Goal: Information Seeking & Learning: Learn about a topic

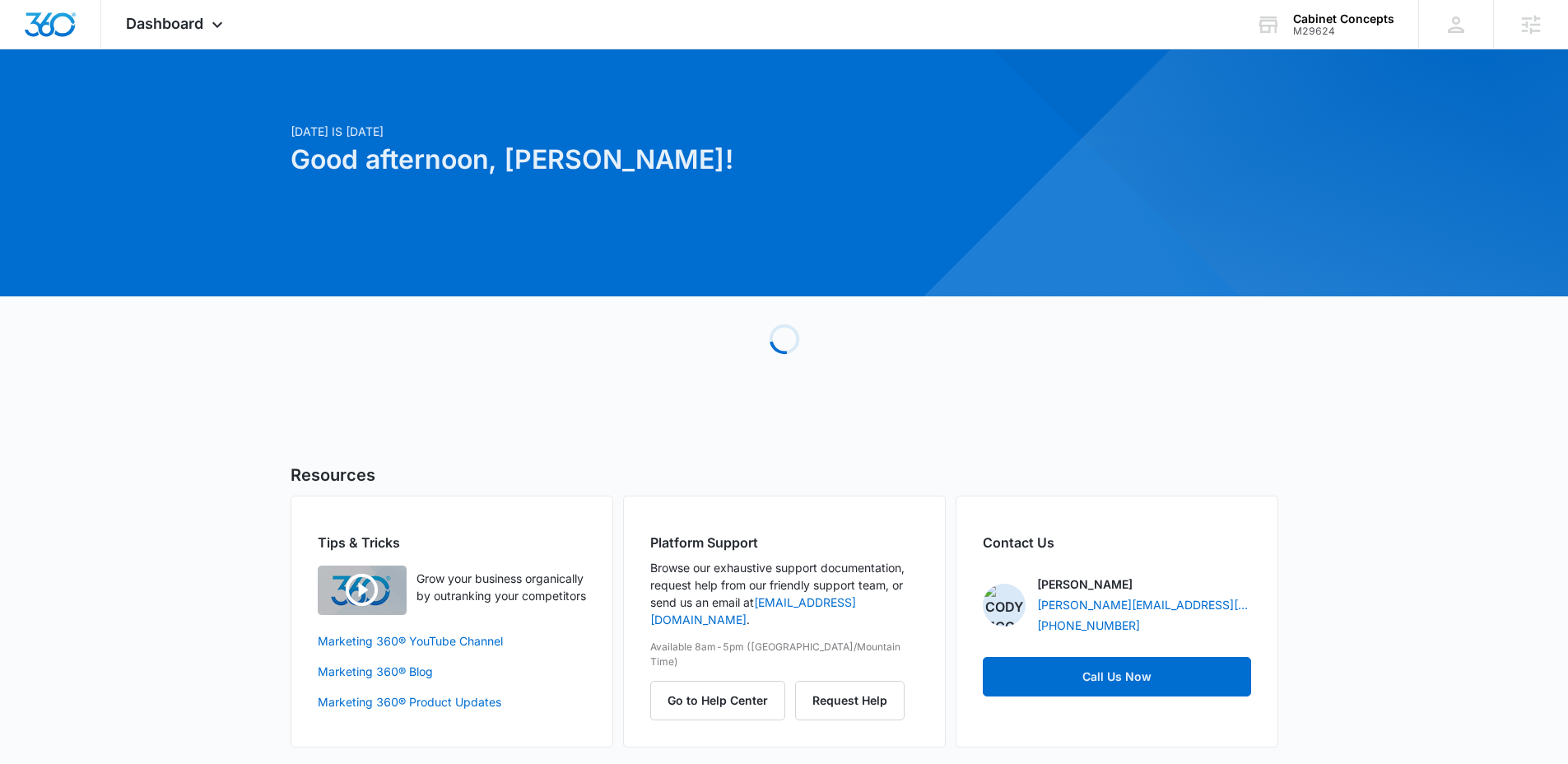
click at [1374, 74] on div "Today is Wednesday, October 15th Good afternoon, Cody! Loading Resources Tips &…" at bounding box center [784, 418] width 1568 height 697
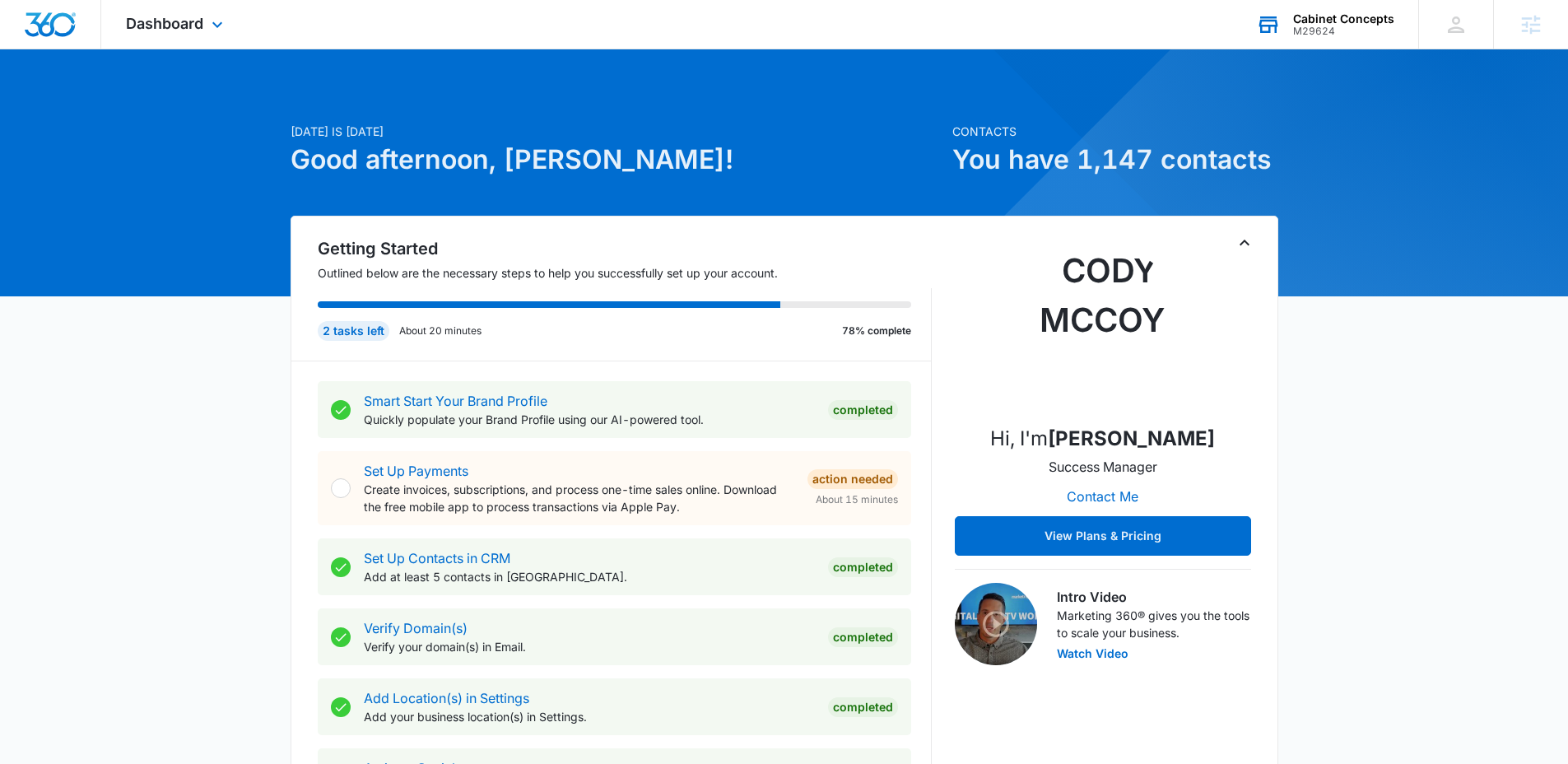
click at [1344, 41] on div "Cabinet Concepts M29624 Your Accounts View All" at bounding box center [1324, 24] width 187 height 49
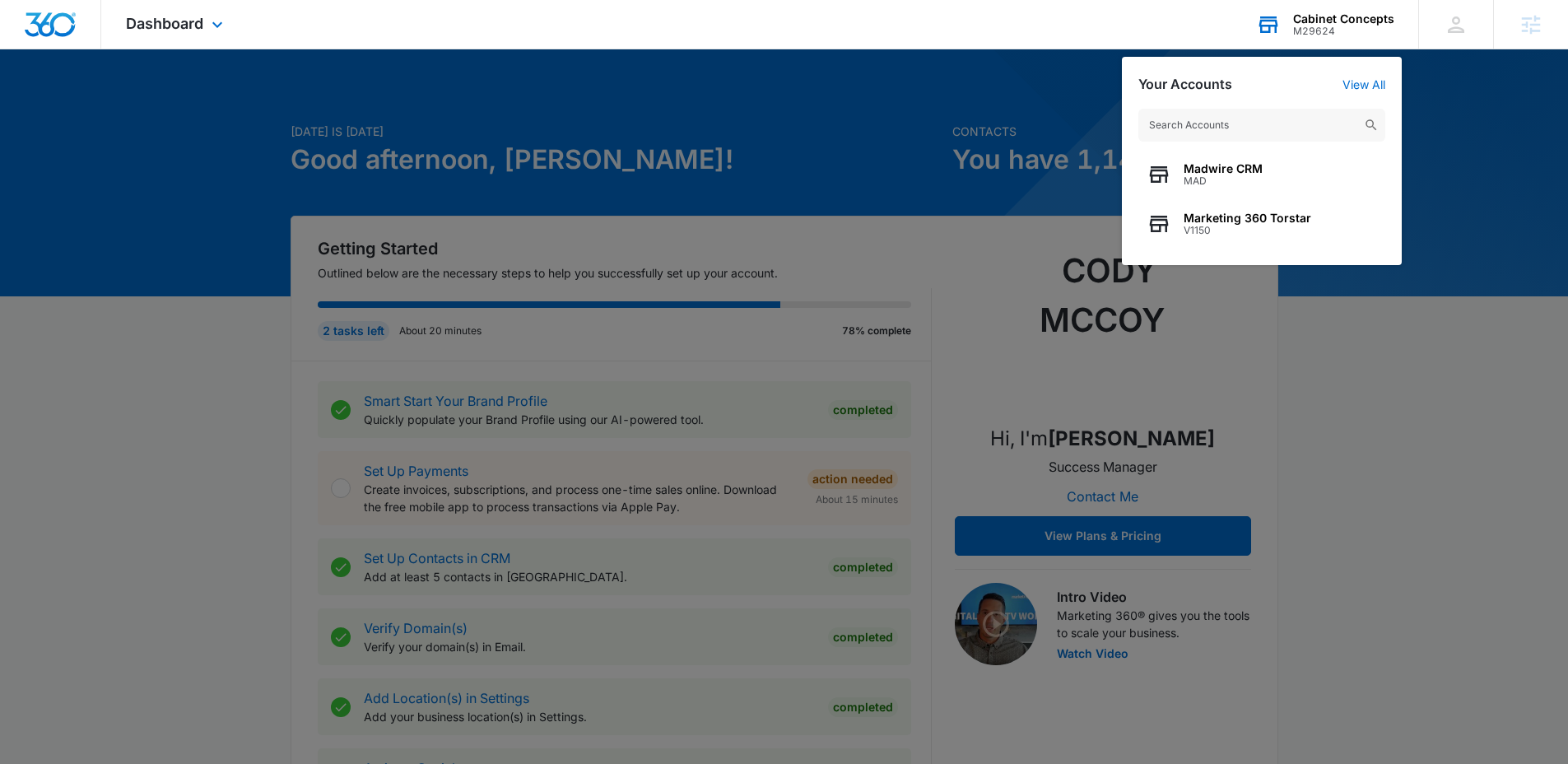
click at [1275, 130] on input "text" at bounding box center [1261, 125] width 246 height 33
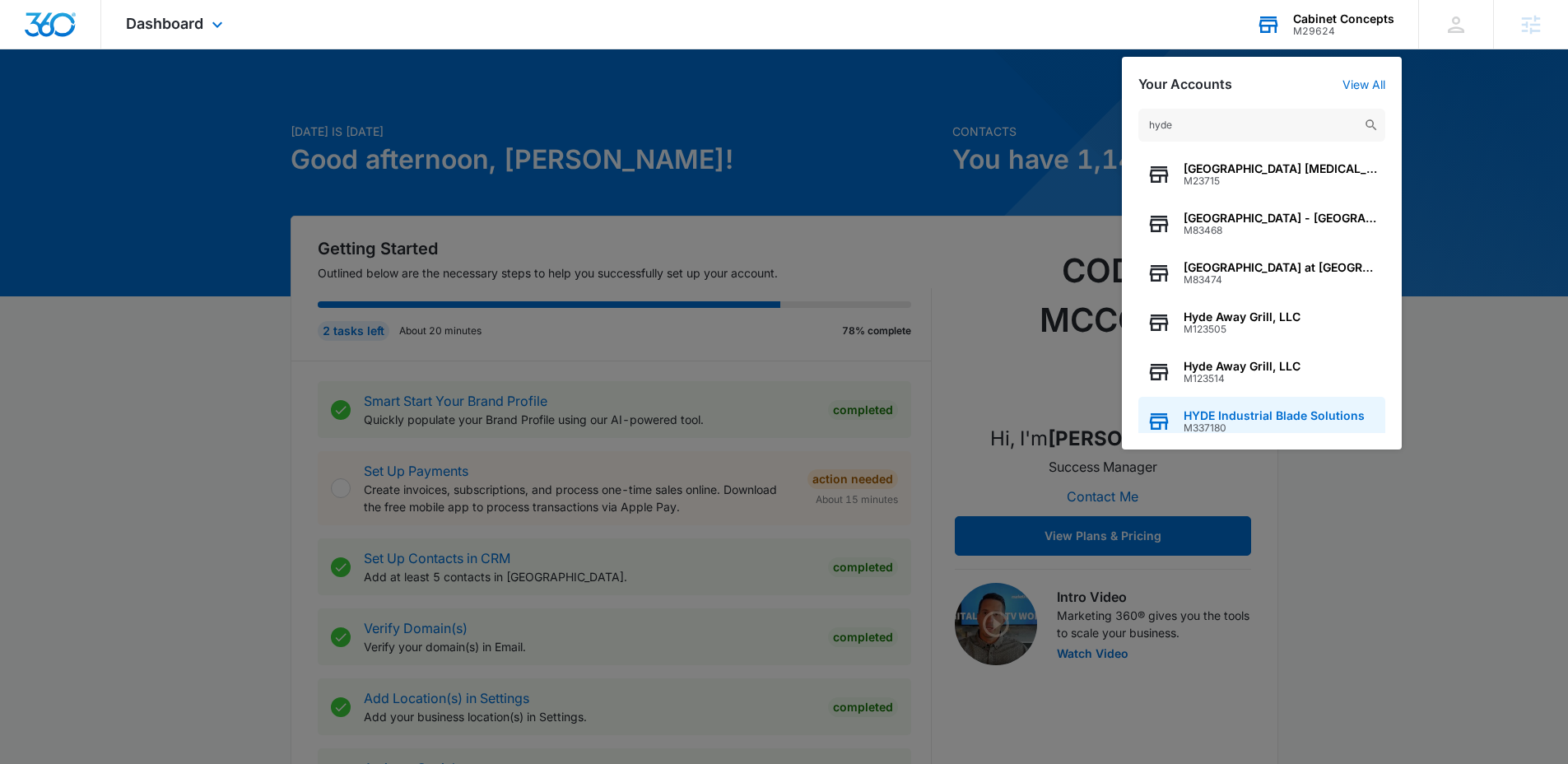
type input "hyde"
click at [1273, 407] on div "HYDE Industrial Blade Solutions M337180" at bounding box center [1261, 421] width 246 height 49
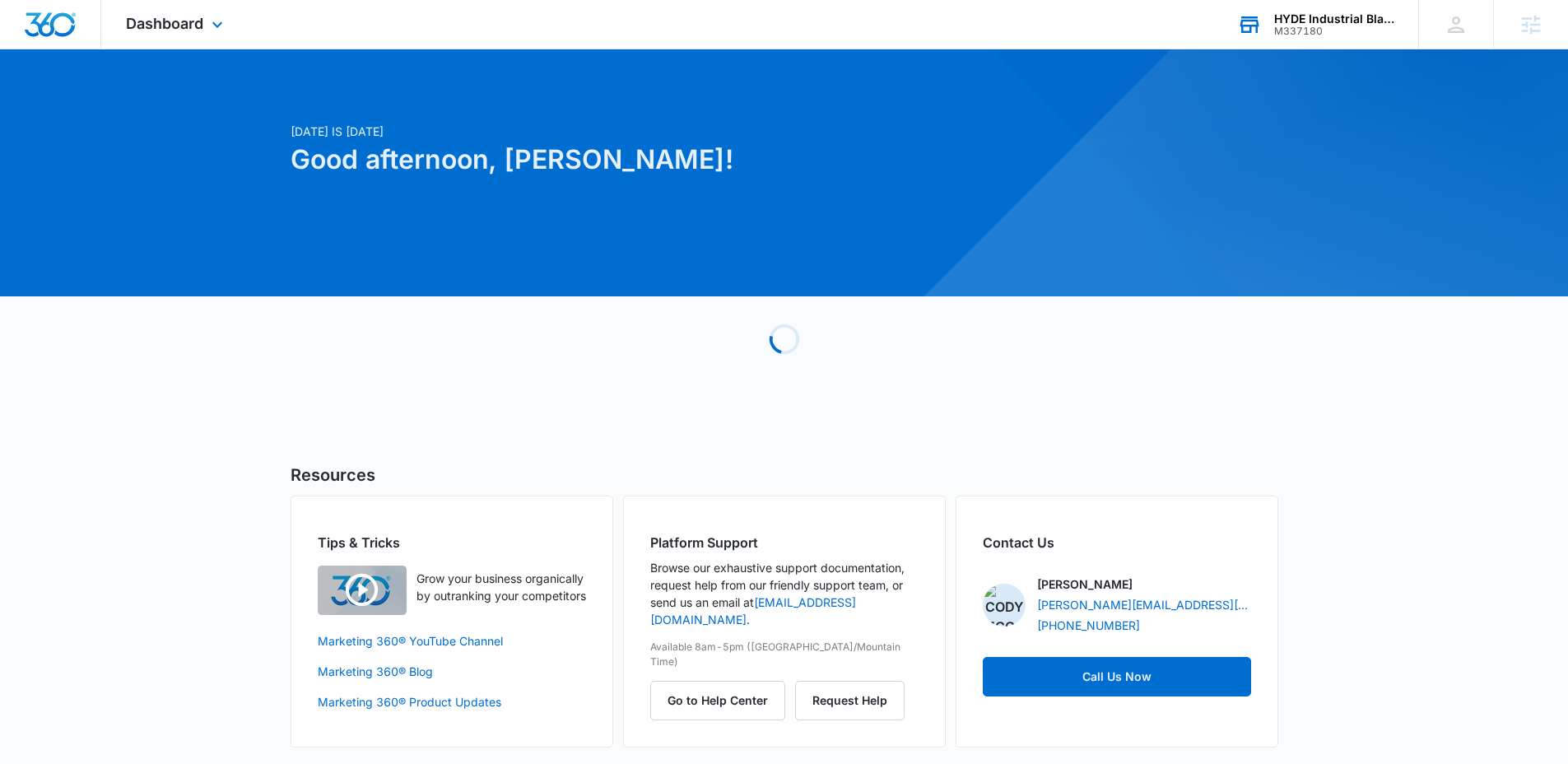
click at [168, 9] on div "Dashboard Apps Reputation Websites Forms CRM Email Social Shop Payments POS Con…" at bounding box center [176, 24] width 151 height 49
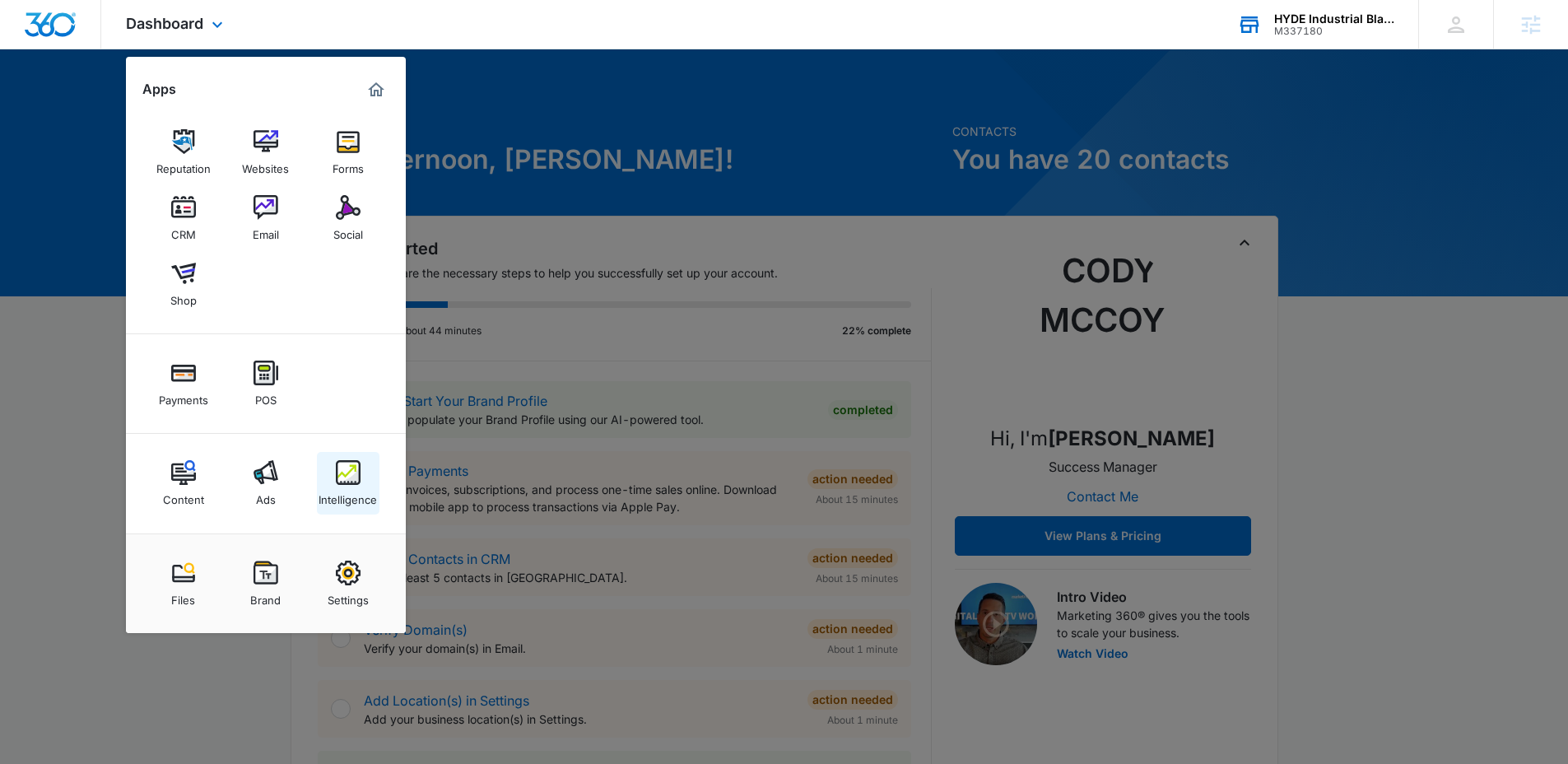
click at [352, 468] on img at bounding box center [348, 473] width 25 height 25
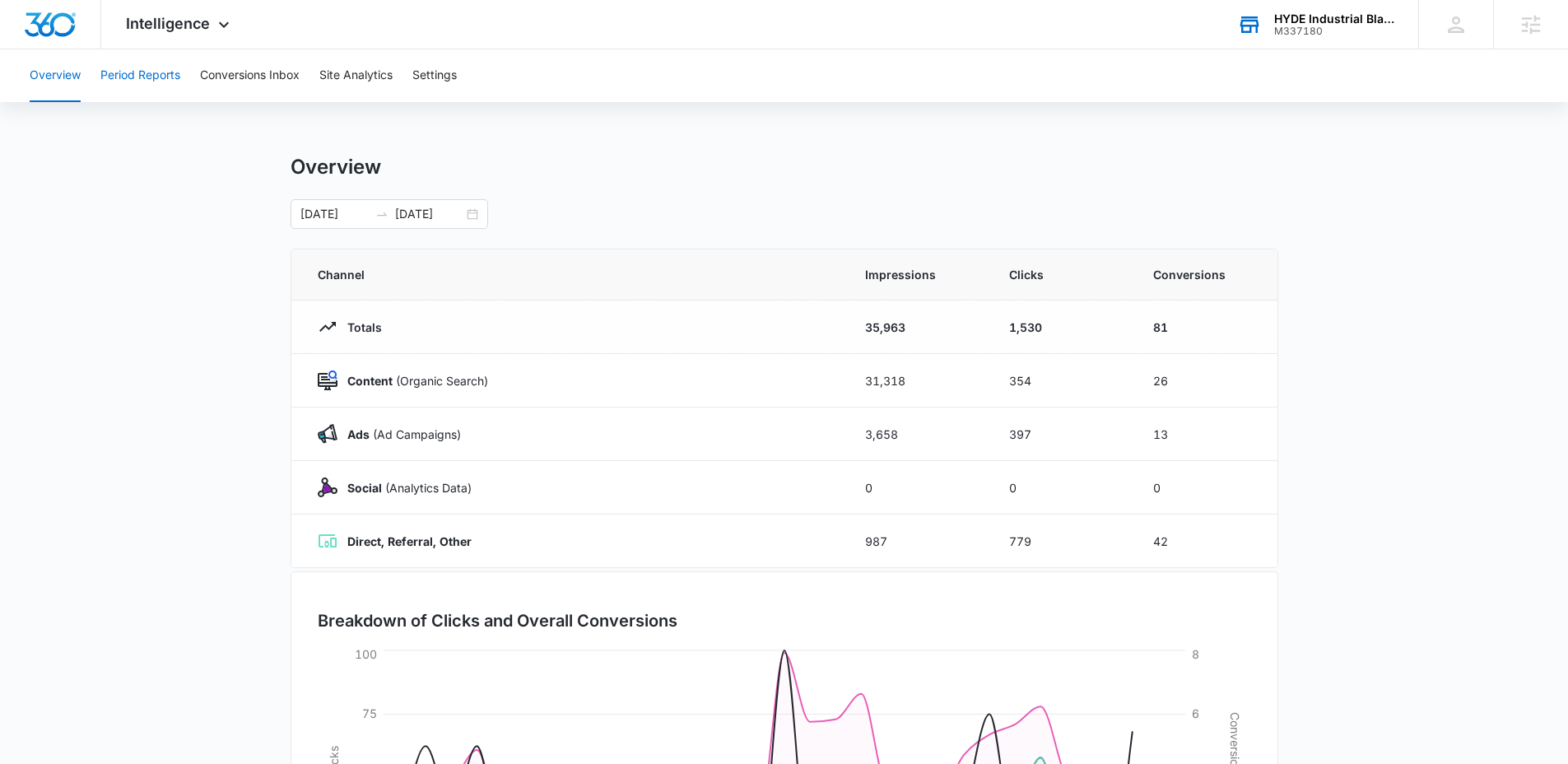
click at [174, 84] on button "Period Reports" at bounding box center [140, 75] width 80 height 53
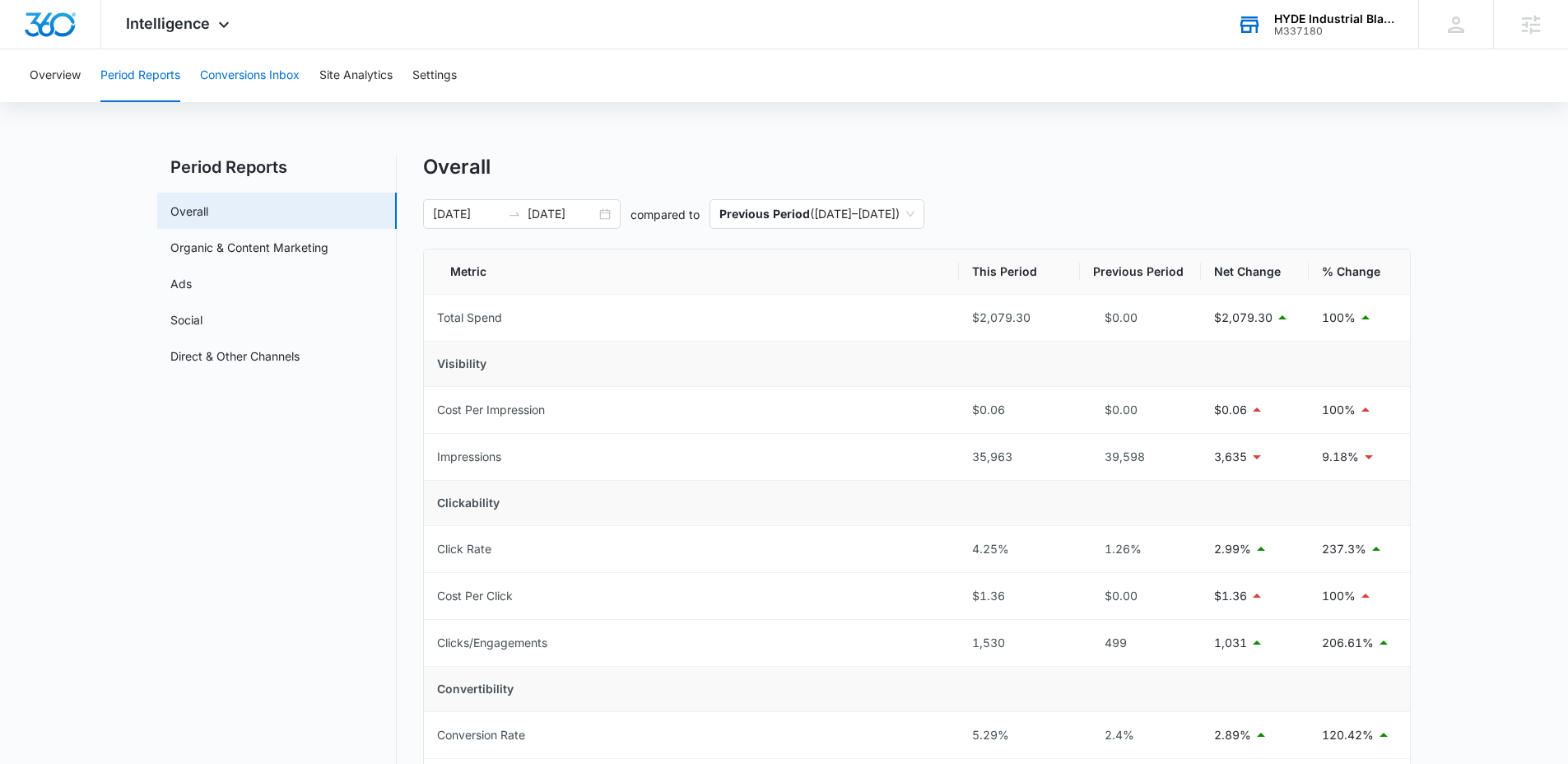
click at [225, 81] on button "Conversions Inbox" at bounding box center [250, 75] width 100 height 53
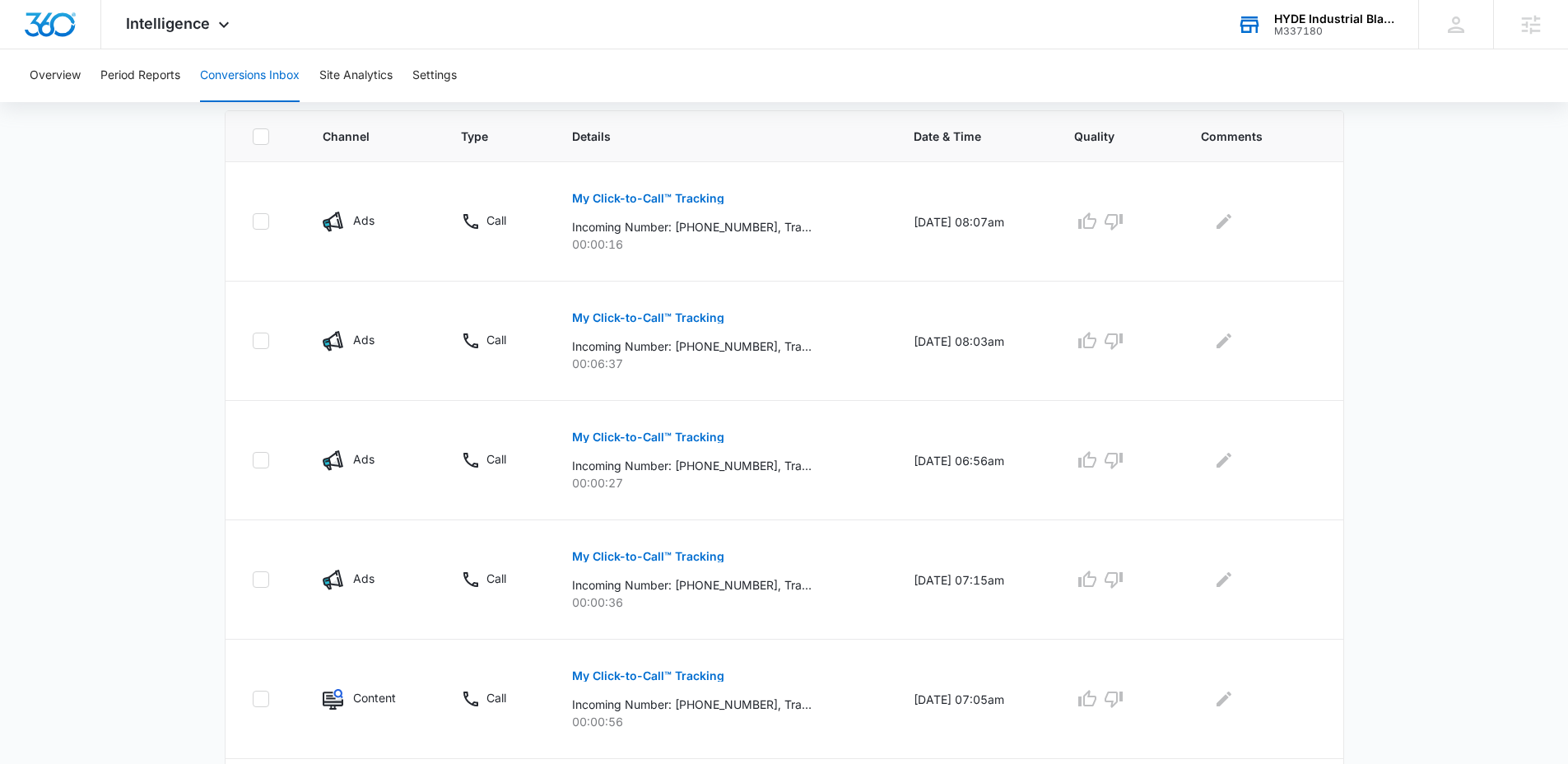
scroll to position [352, 0]
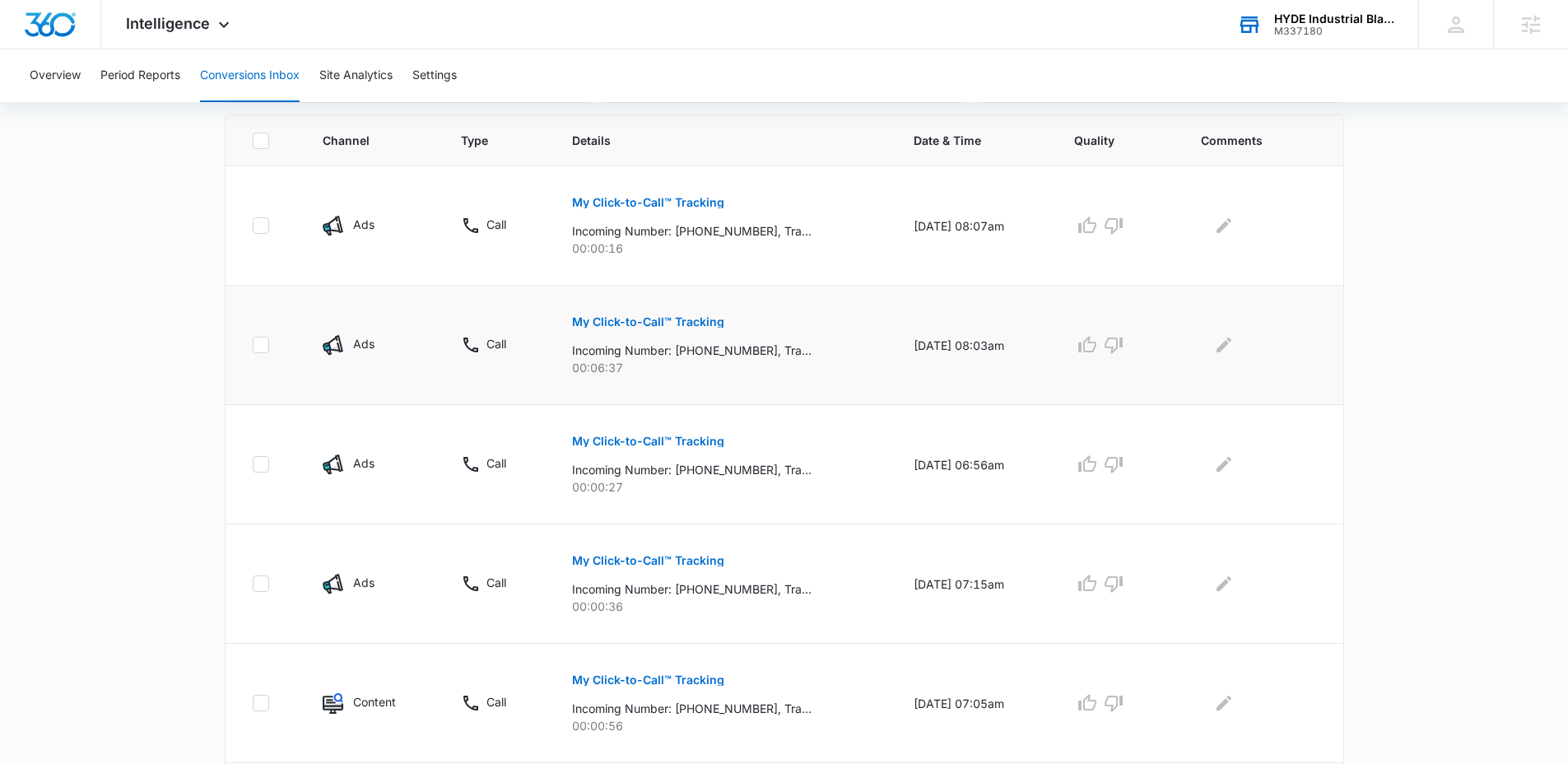
click at [636, 317] on p "My Click-to-Call™ Tracking" at bounding box center [648, 322] width 152 height 12
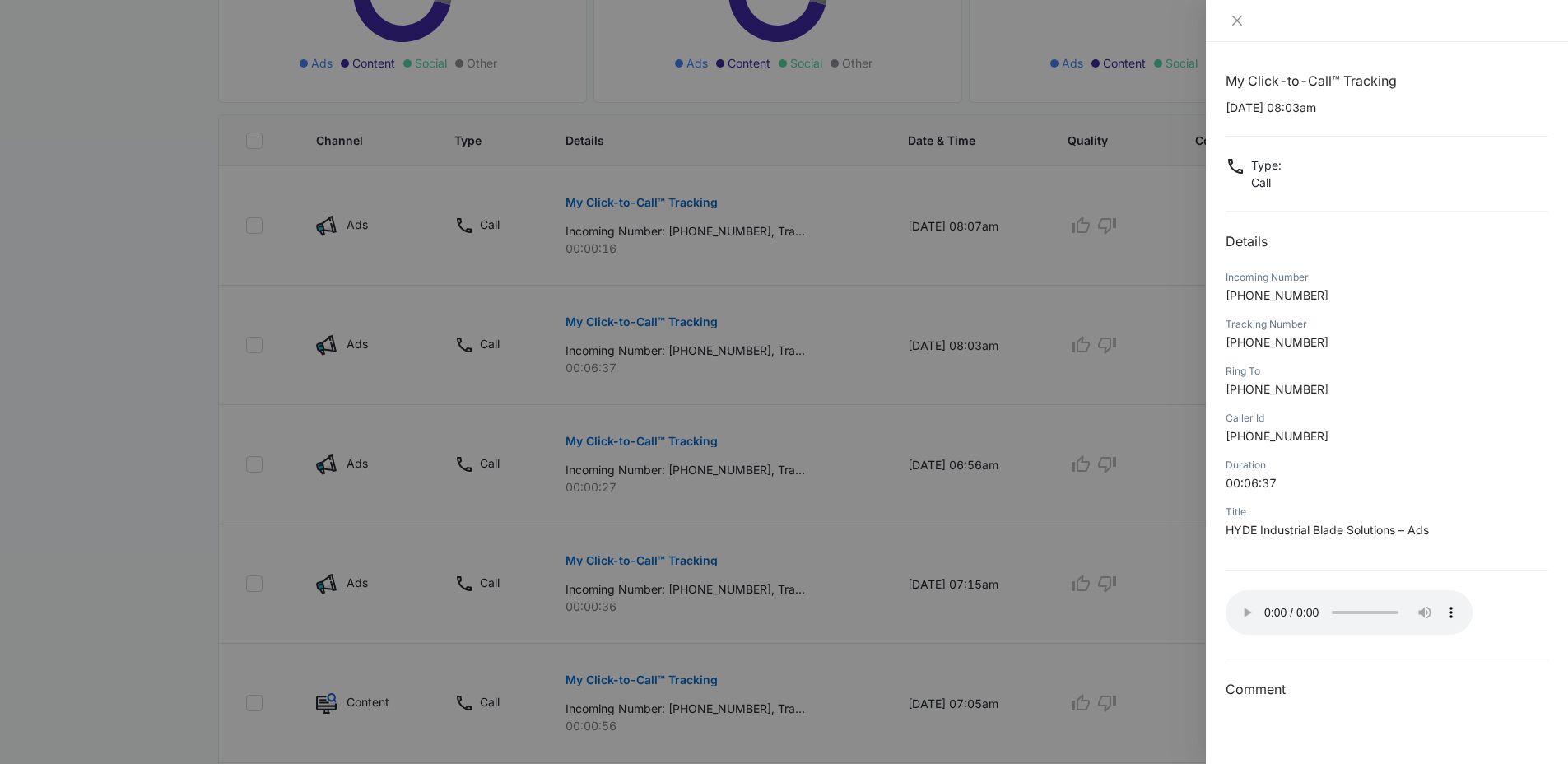
click at [893, 604] on div at bounding box center [784, 382] width 1568 height 764
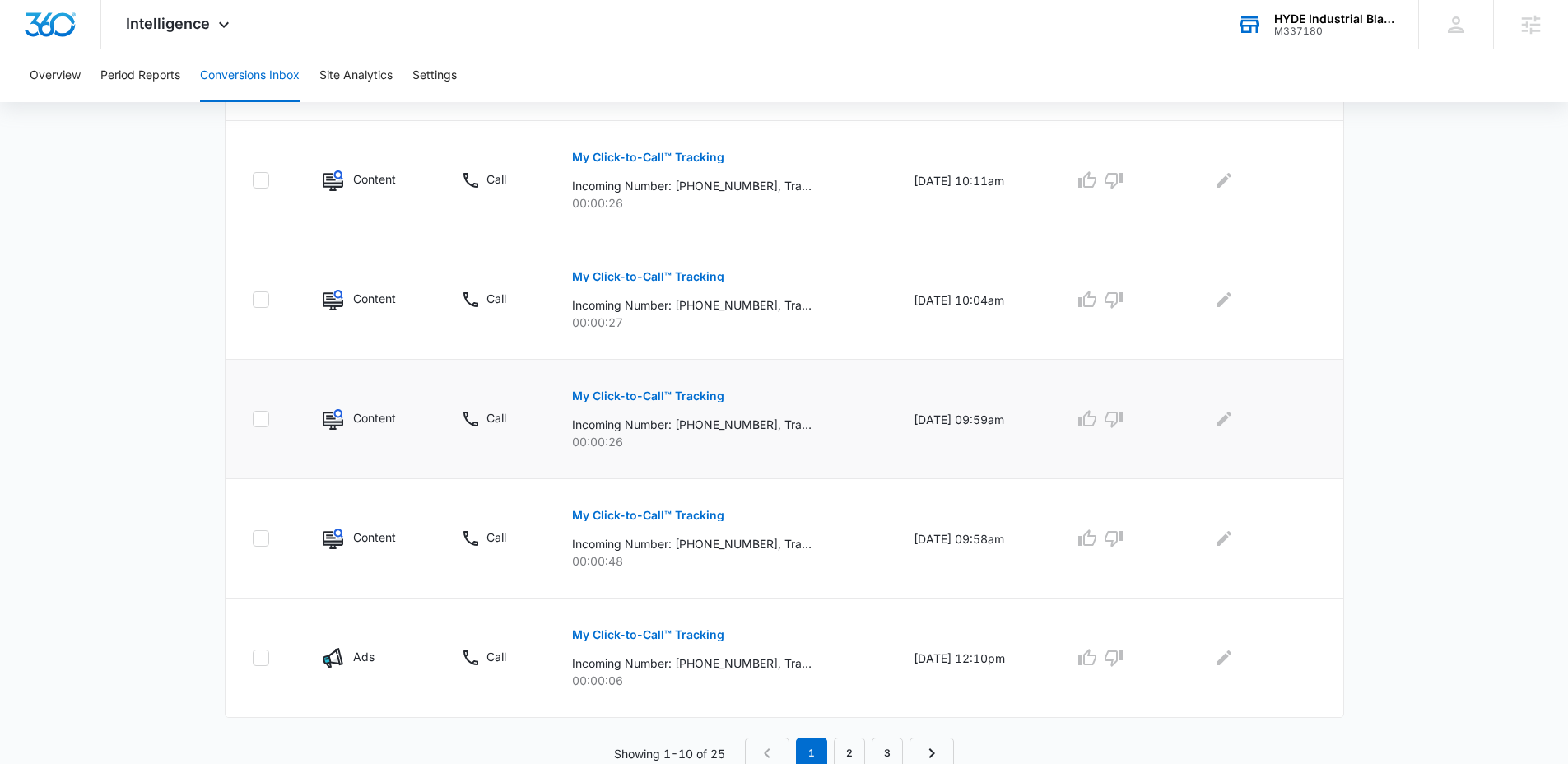
scroll to position [999, 0]
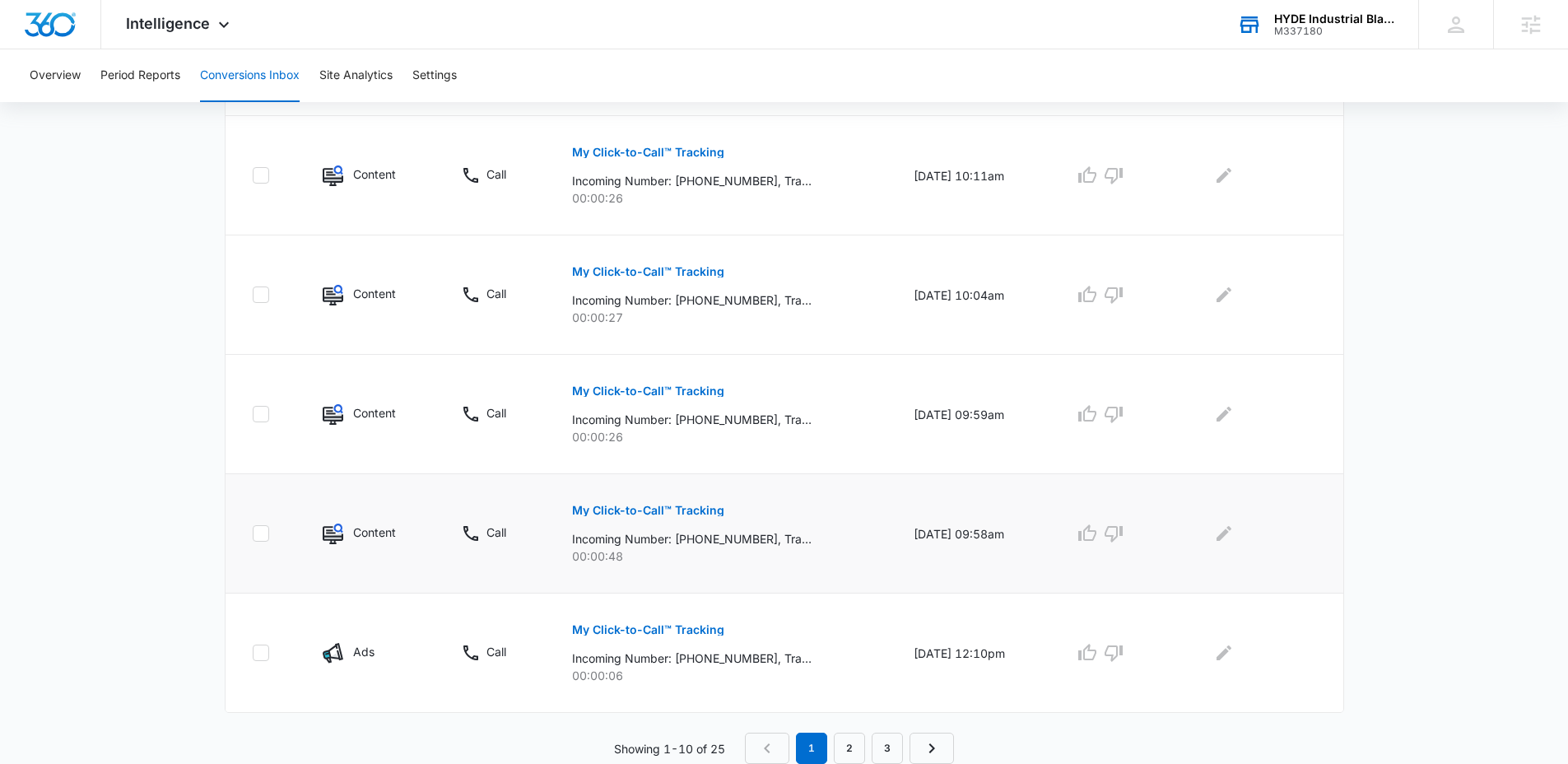
click at [663, 519] on button "My Click-to-Call™ Tracking" at bounding box center [648, 510] width 152 height 39
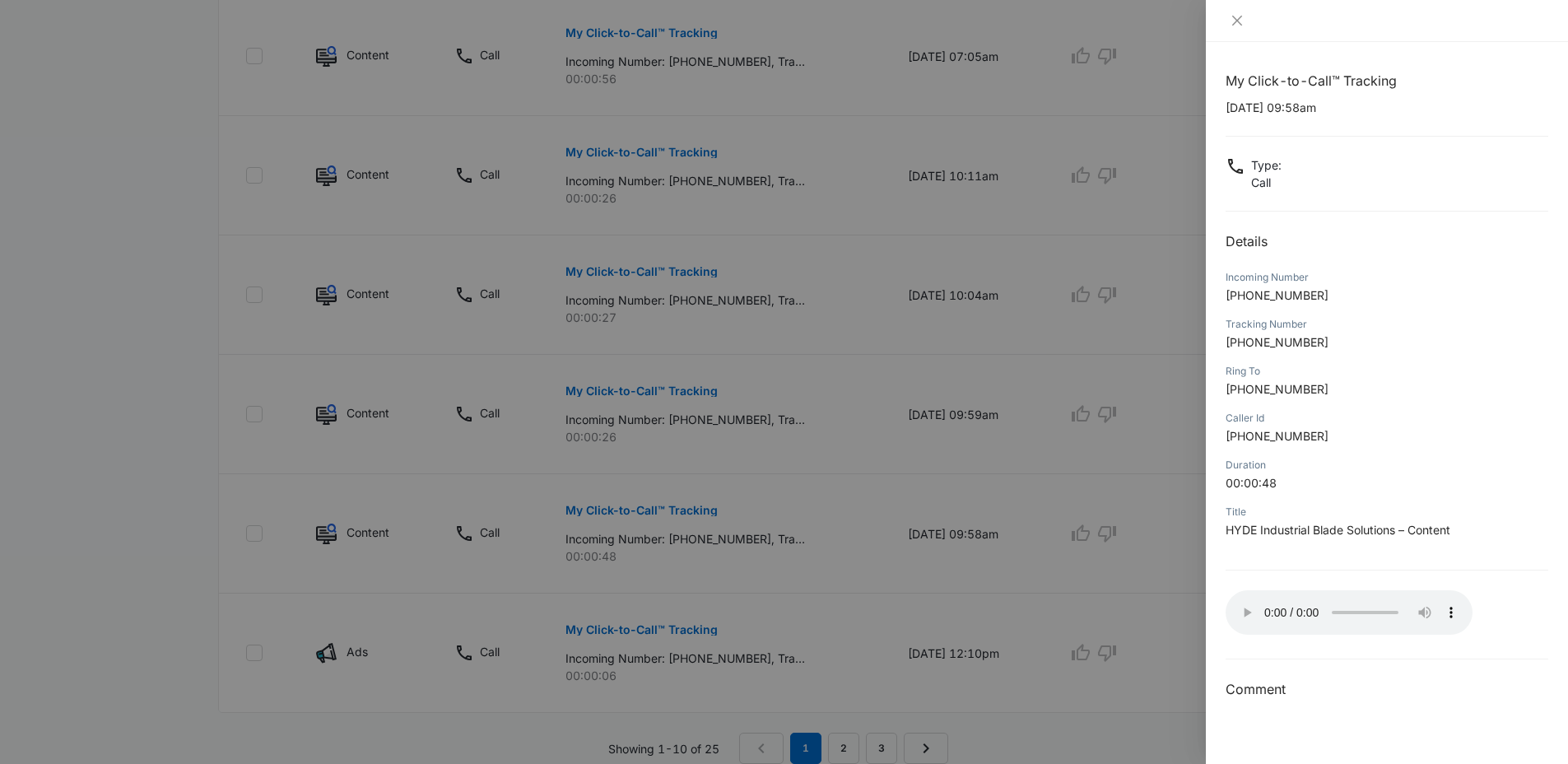
click at [1153, 637] on div at bounding box center [784, 382] width 1568 height 764
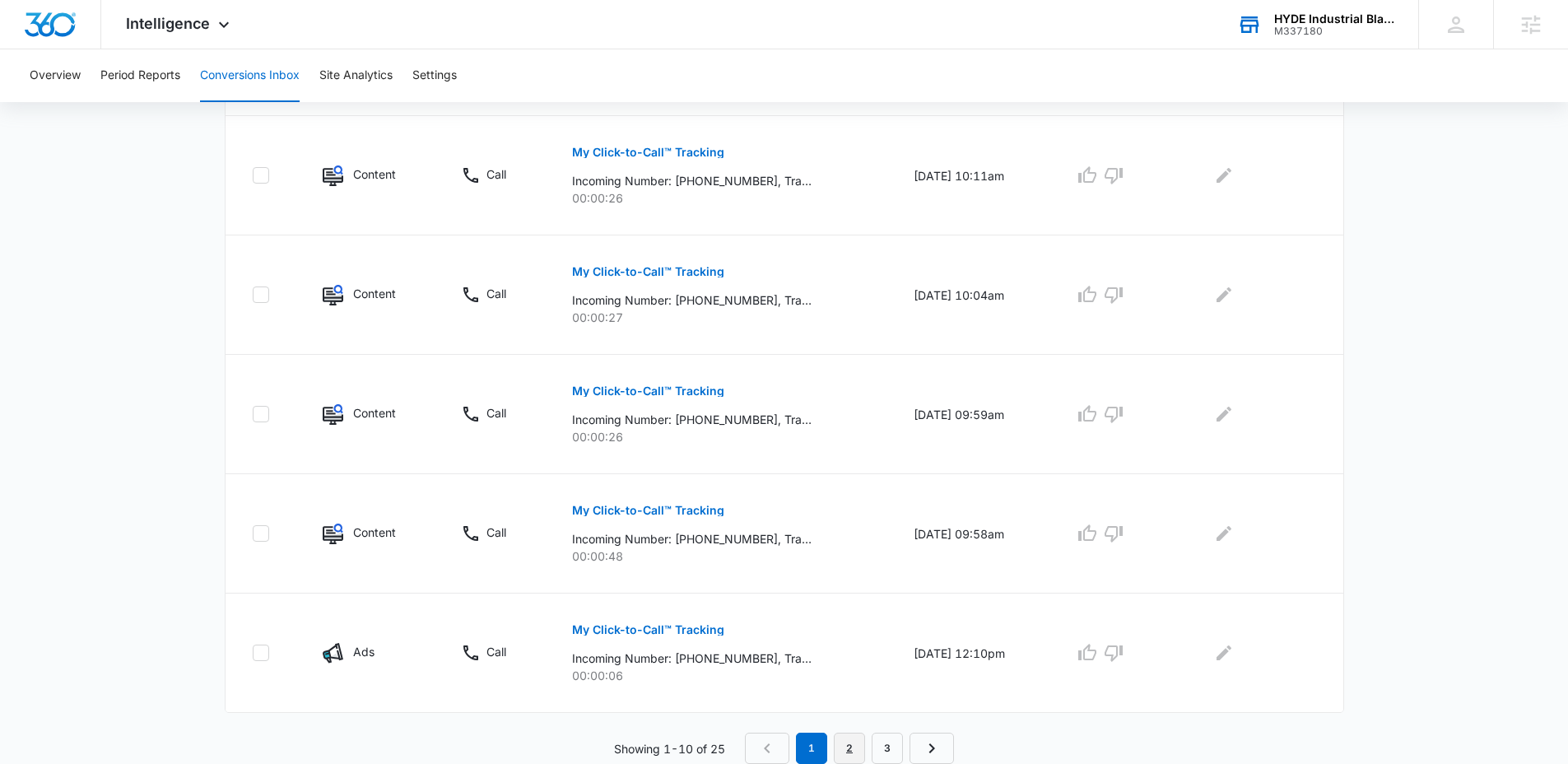
click at [847, 749] on link "2" at bounding box center [849, 748] width 32 height 32
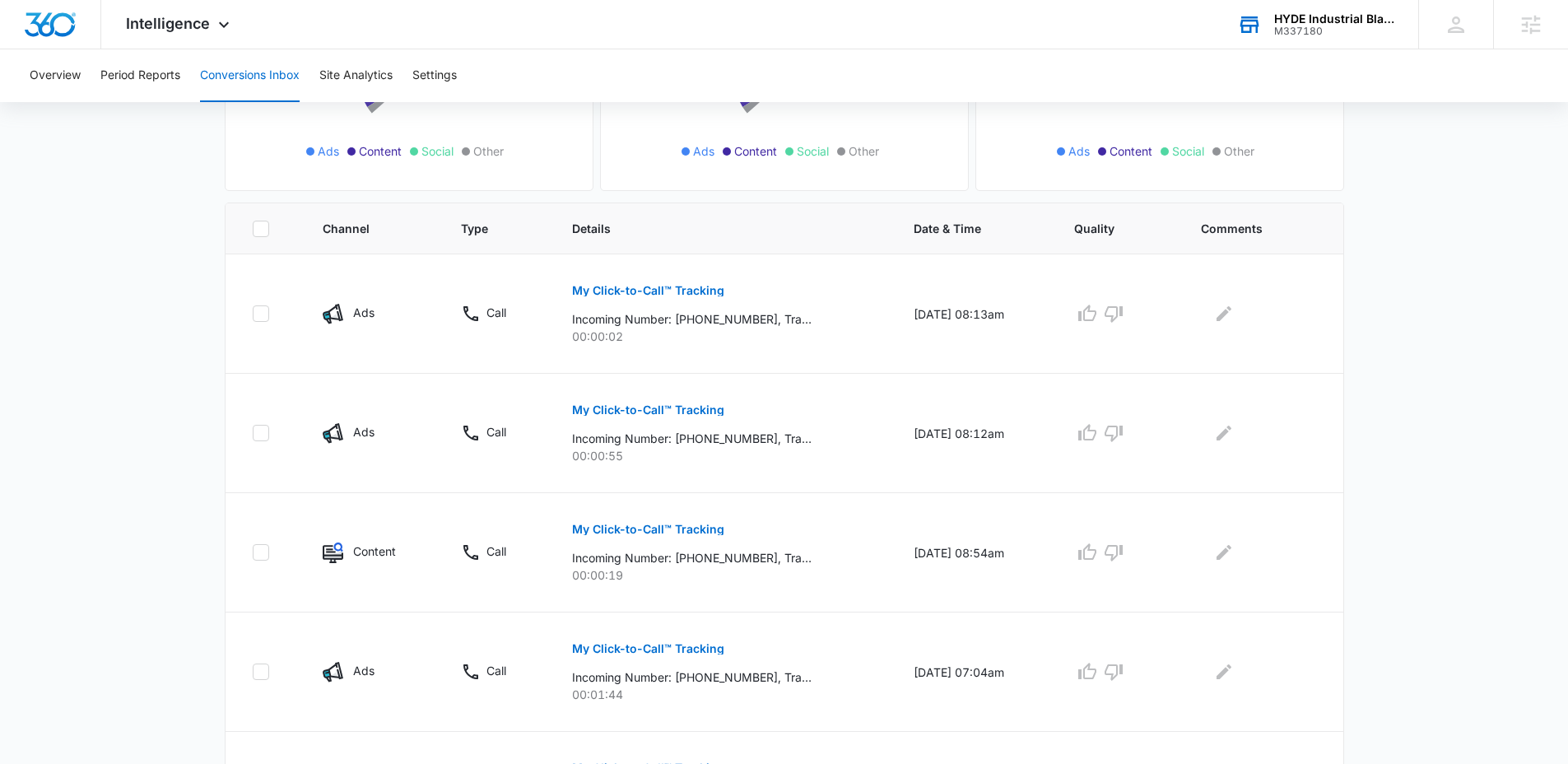
scroll to position [274, 0]
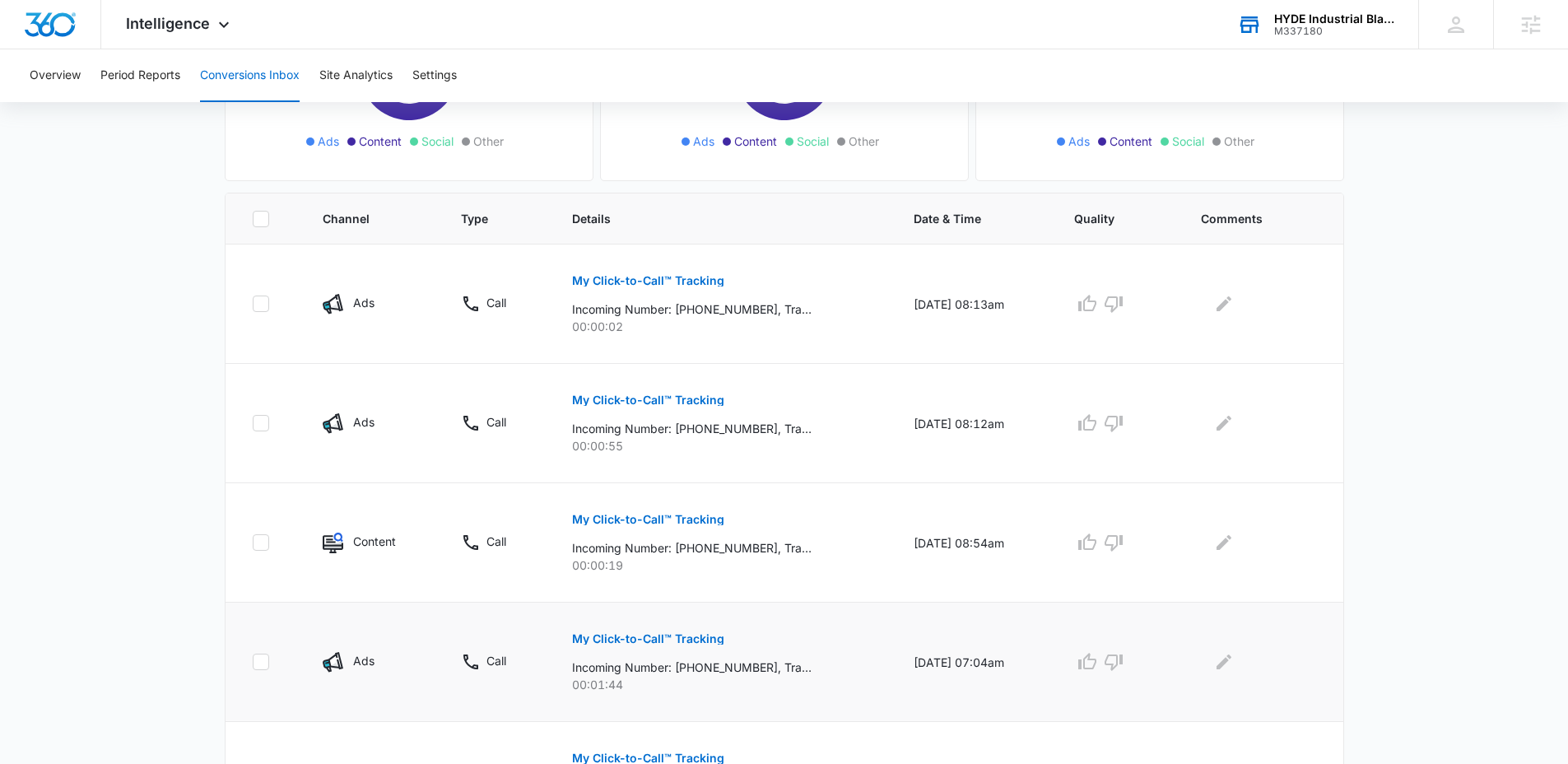
click at [644, 634] on p "My Click-to-Call™ Tracking" at bounding box center [648, 638] width 152 height 12
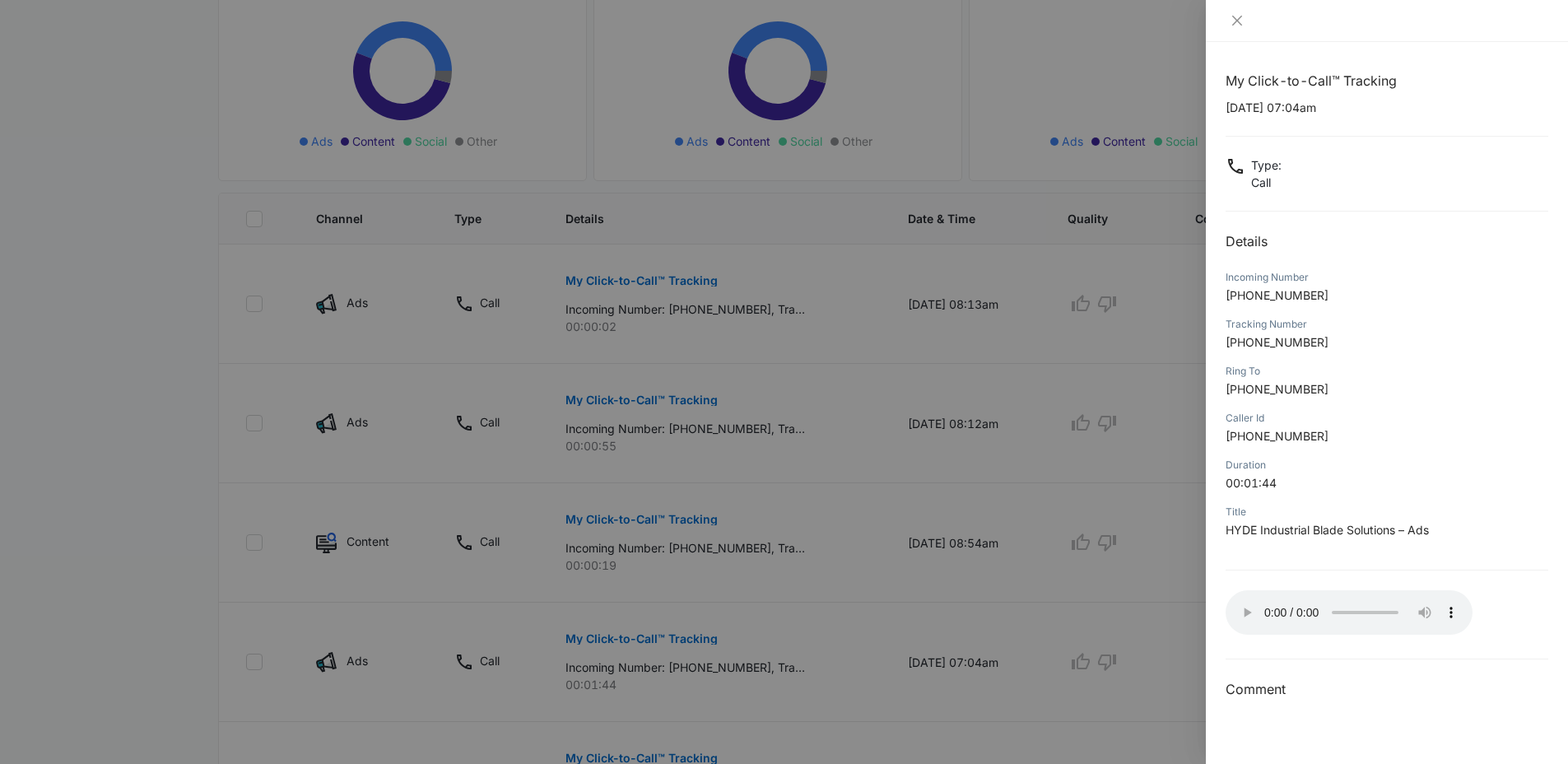
click at [966, 339] on div at bounding box center [784, 382] width 1568 height 764
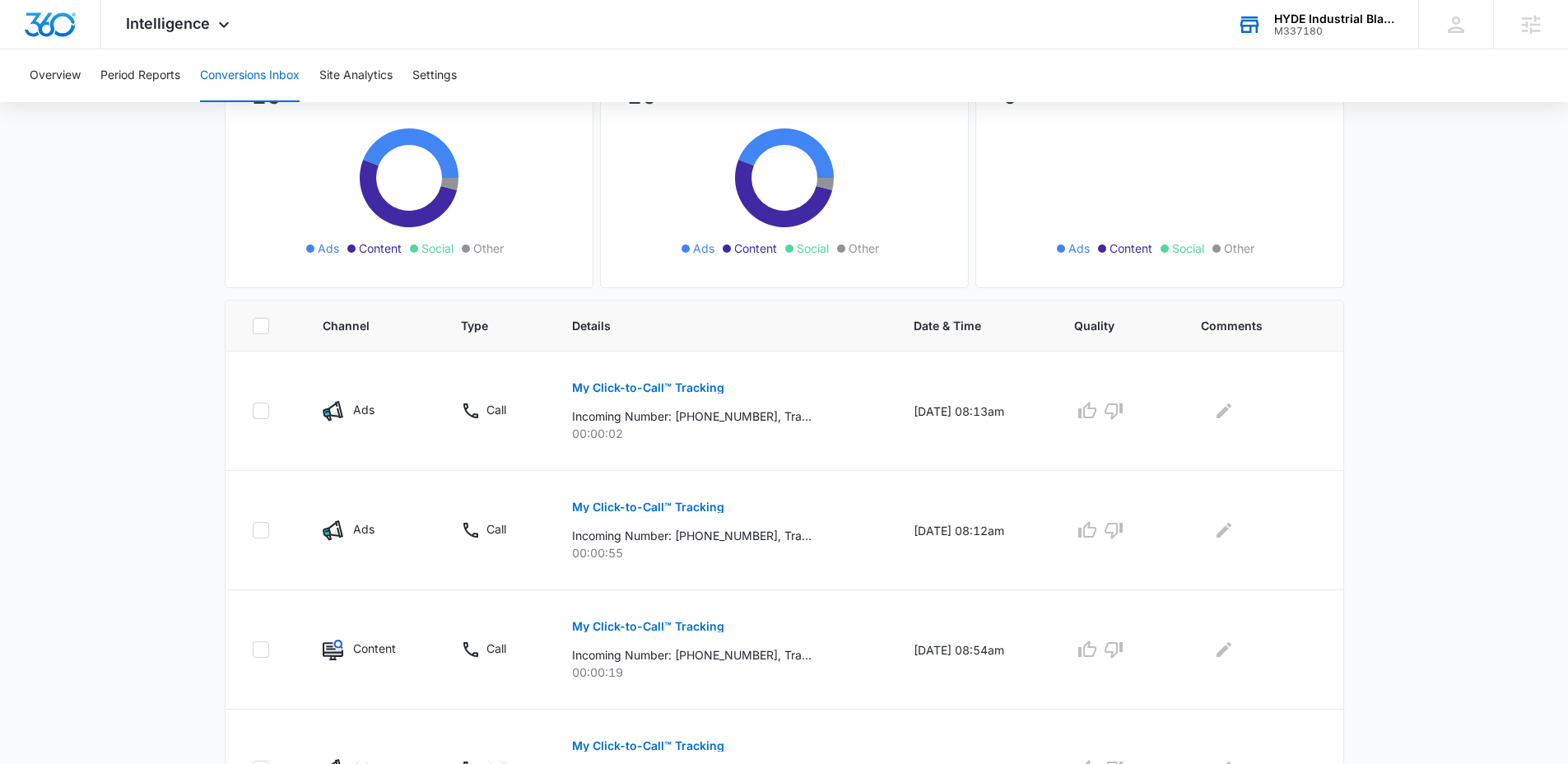
scroll to position [0, 0]
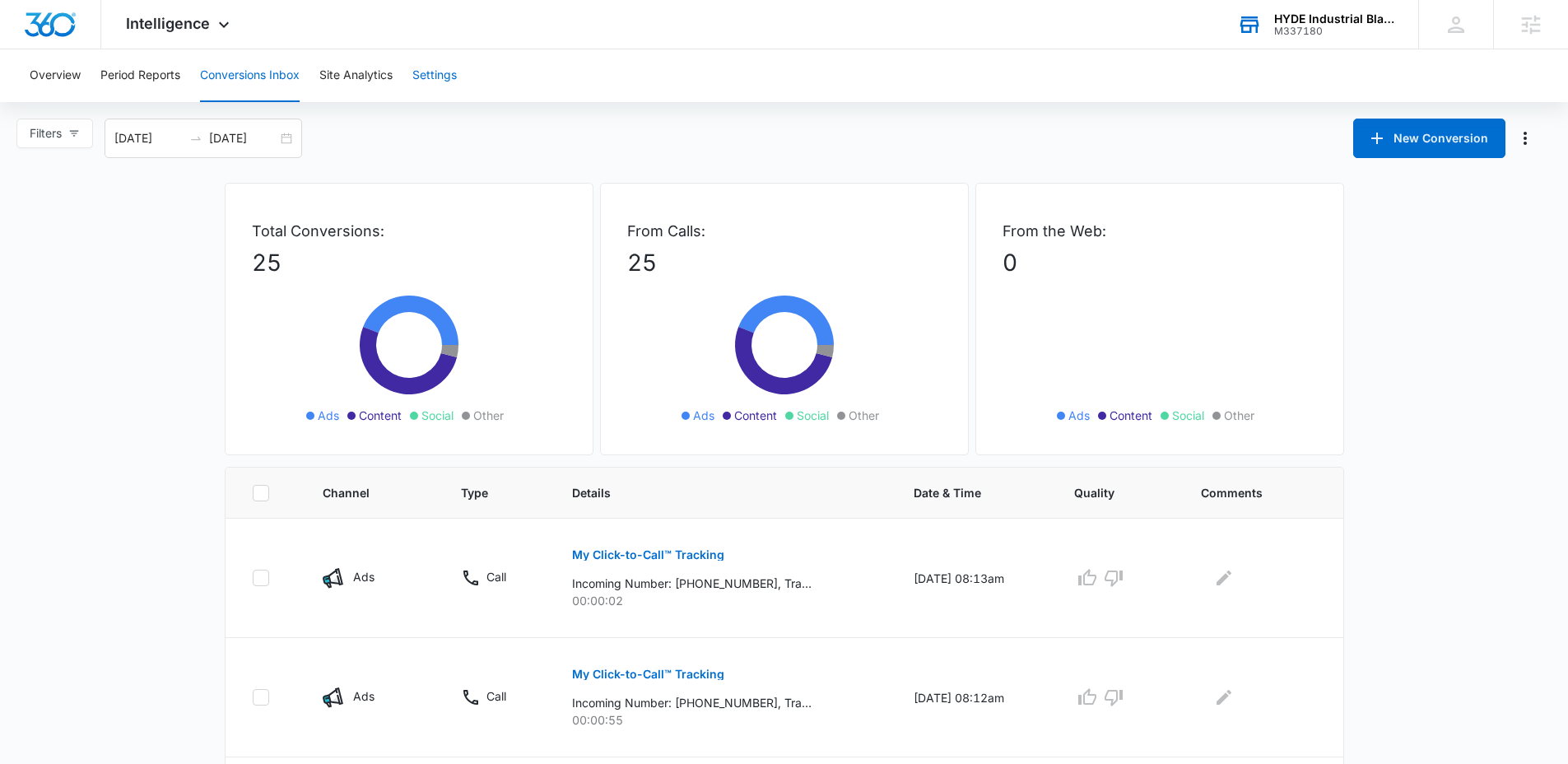
click at [445, 83] on button "Settings" at bounding box center [434, 75] width 44 height 53
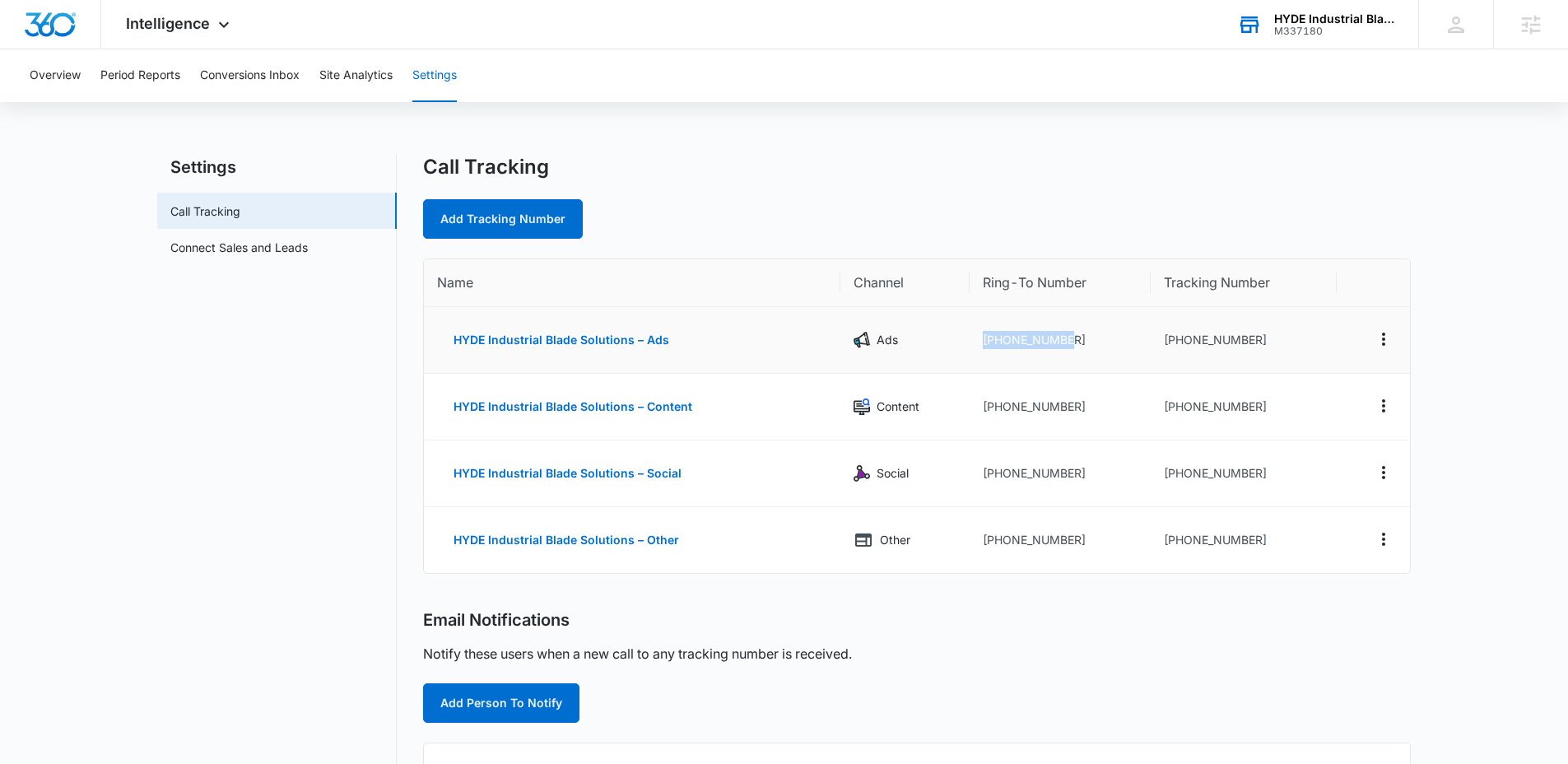
drag, startPoint x: 1074, startPoint y: 344, endPoint x: 975, endPoint y: 345, distance: 99.0
click at [975, 345] on td "+15087654759" at bounding box center [1061, 340] width 182 height 67
copy td "+15087654759"
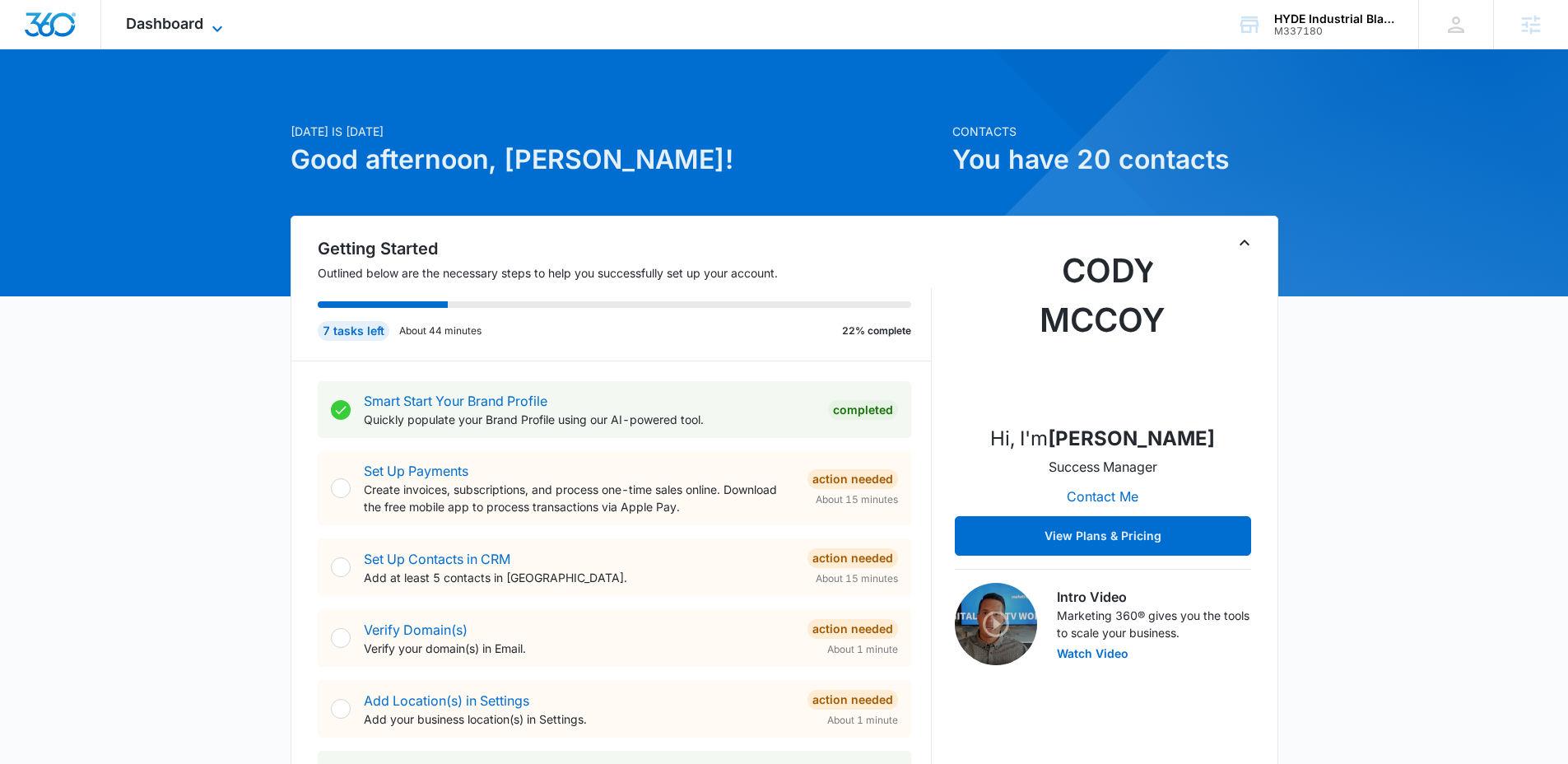
click at [183, 23] on span "Dashboard" at bounding box center [164, 23] width 78 height 17
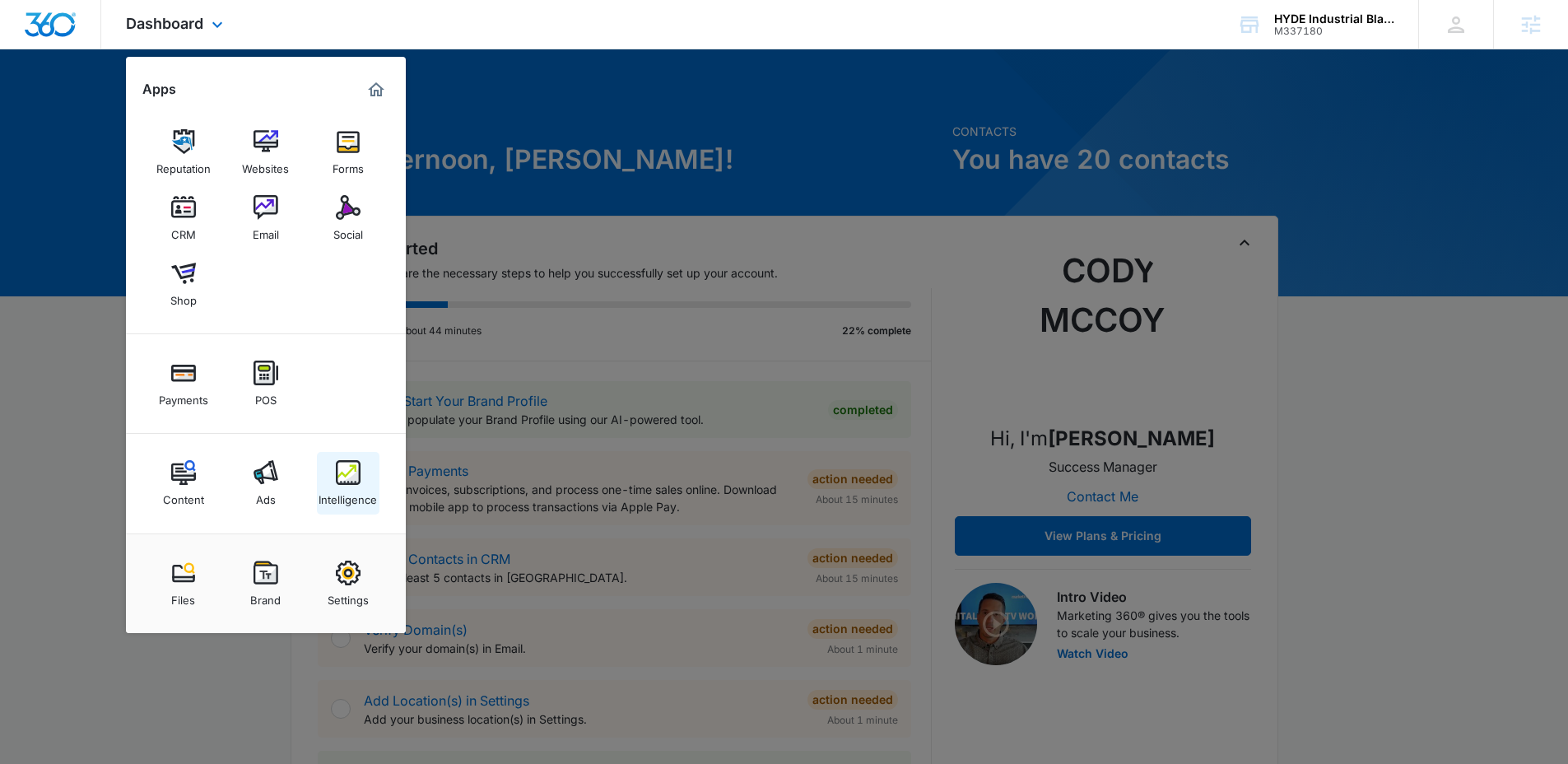
click at [346, 464] on img at bounding box center [348, 473] width 25 height 25
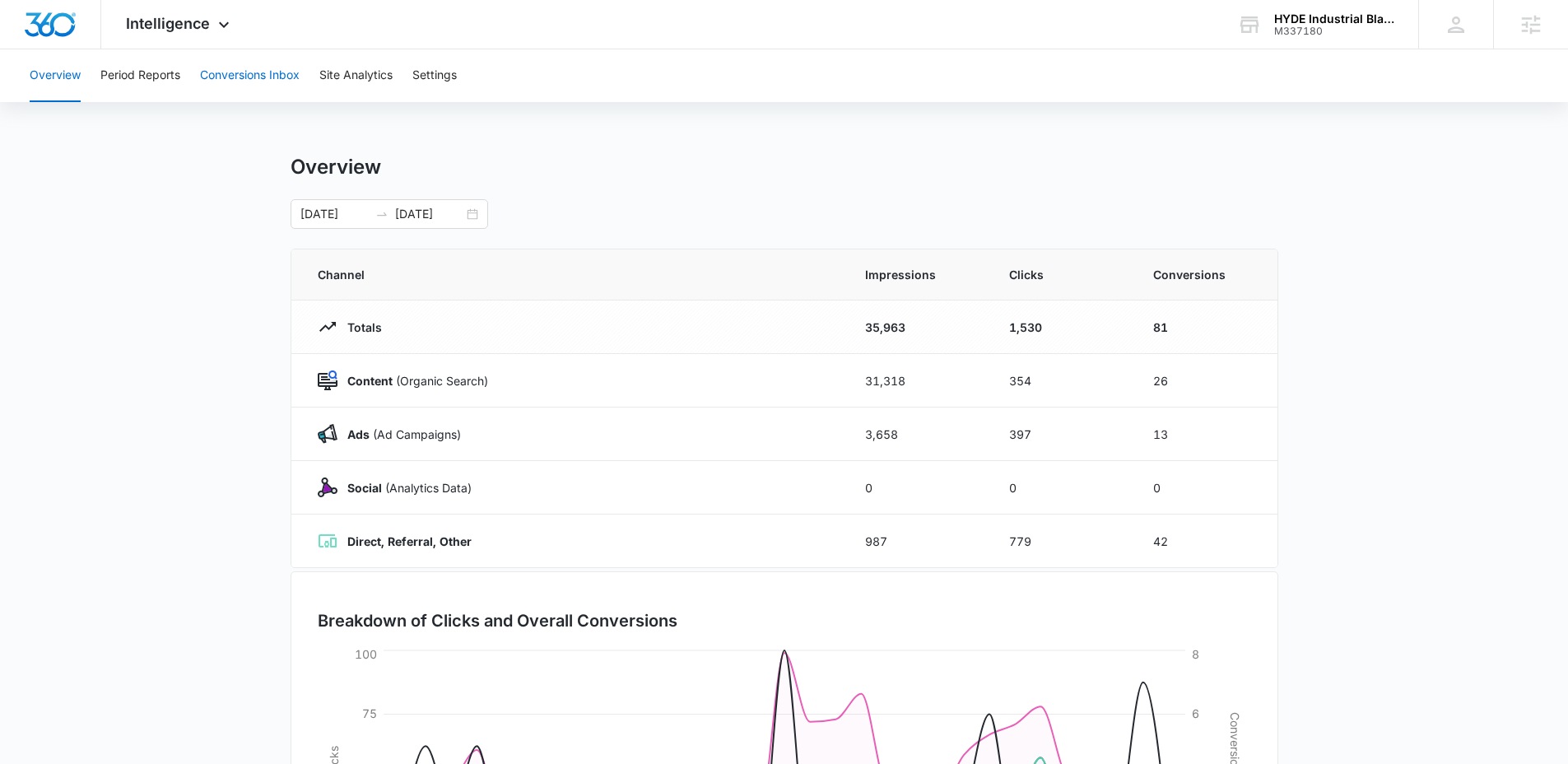
click at [250, 79] on button "Conversions Inbox" at bounding box center [250, 75] width 100 height 53
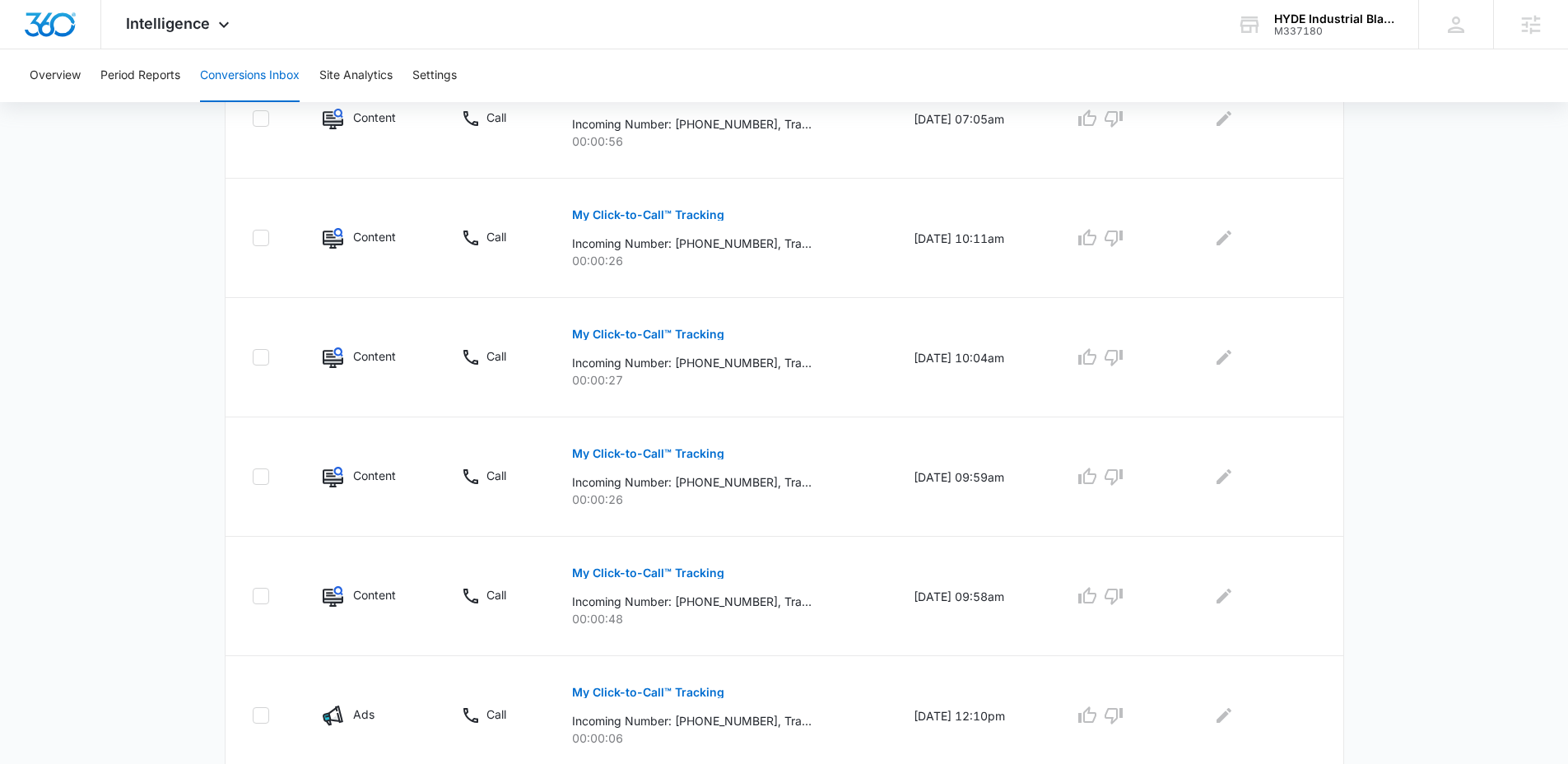
scroll to position [999, 0]
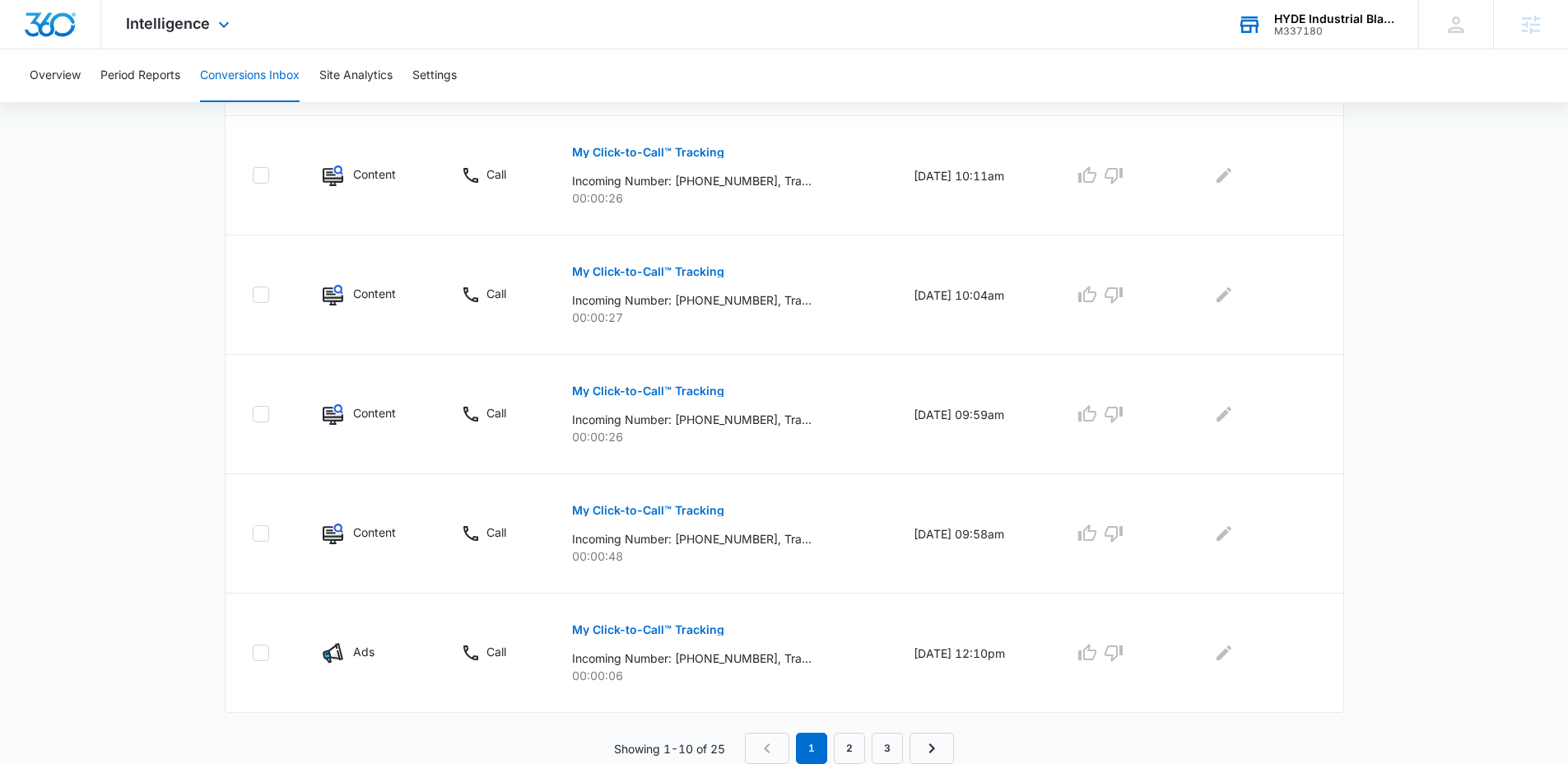
click at [1344, 26] on div "M337180" at bounding box center [1334, 32] width 120 height 12
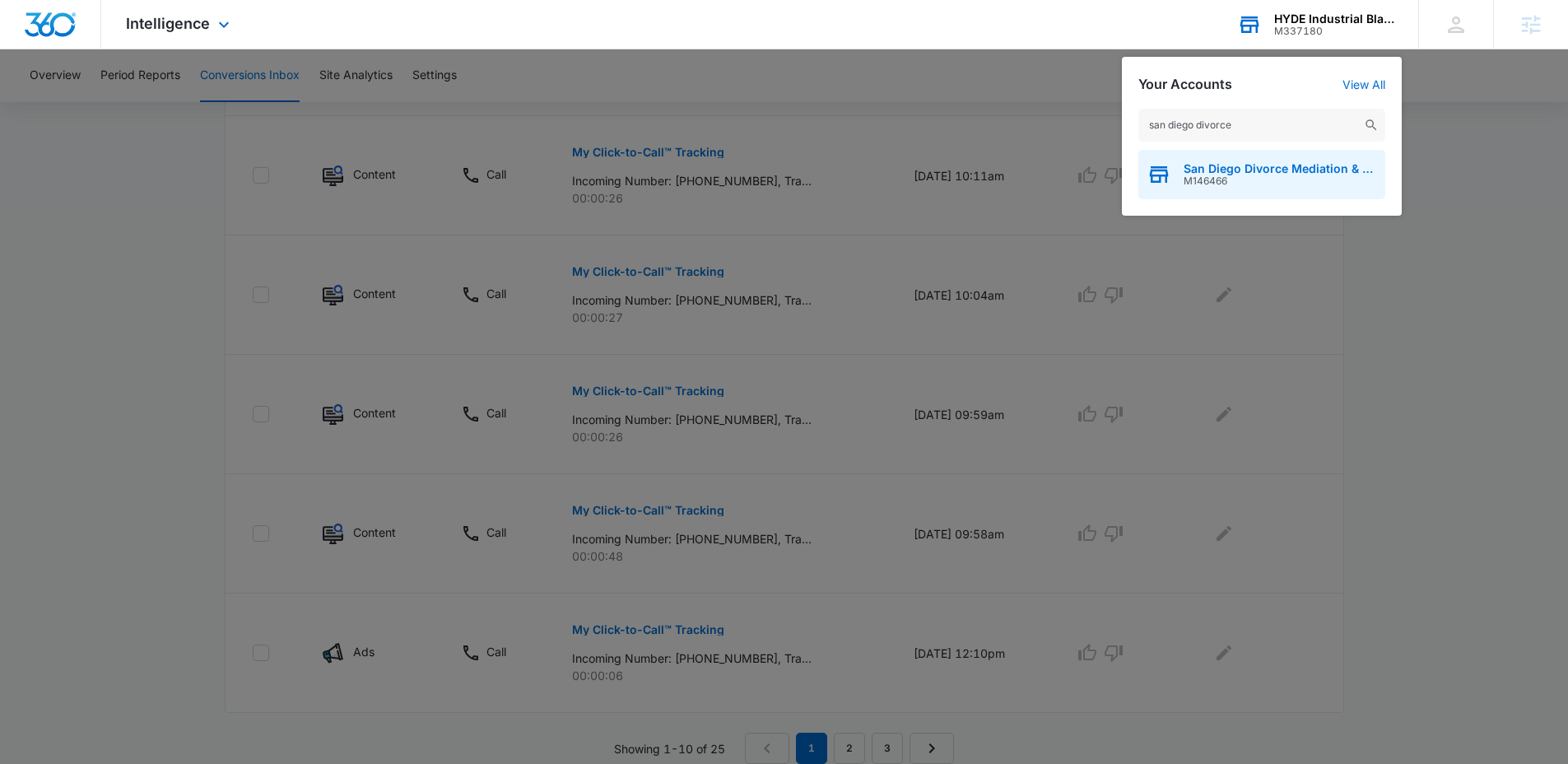
type input "san diego divorce"
click at [1240, 174] on span "San Diego Divorce Mediation & Family Law" at bounding box center [1280, 169] width 194 height 13
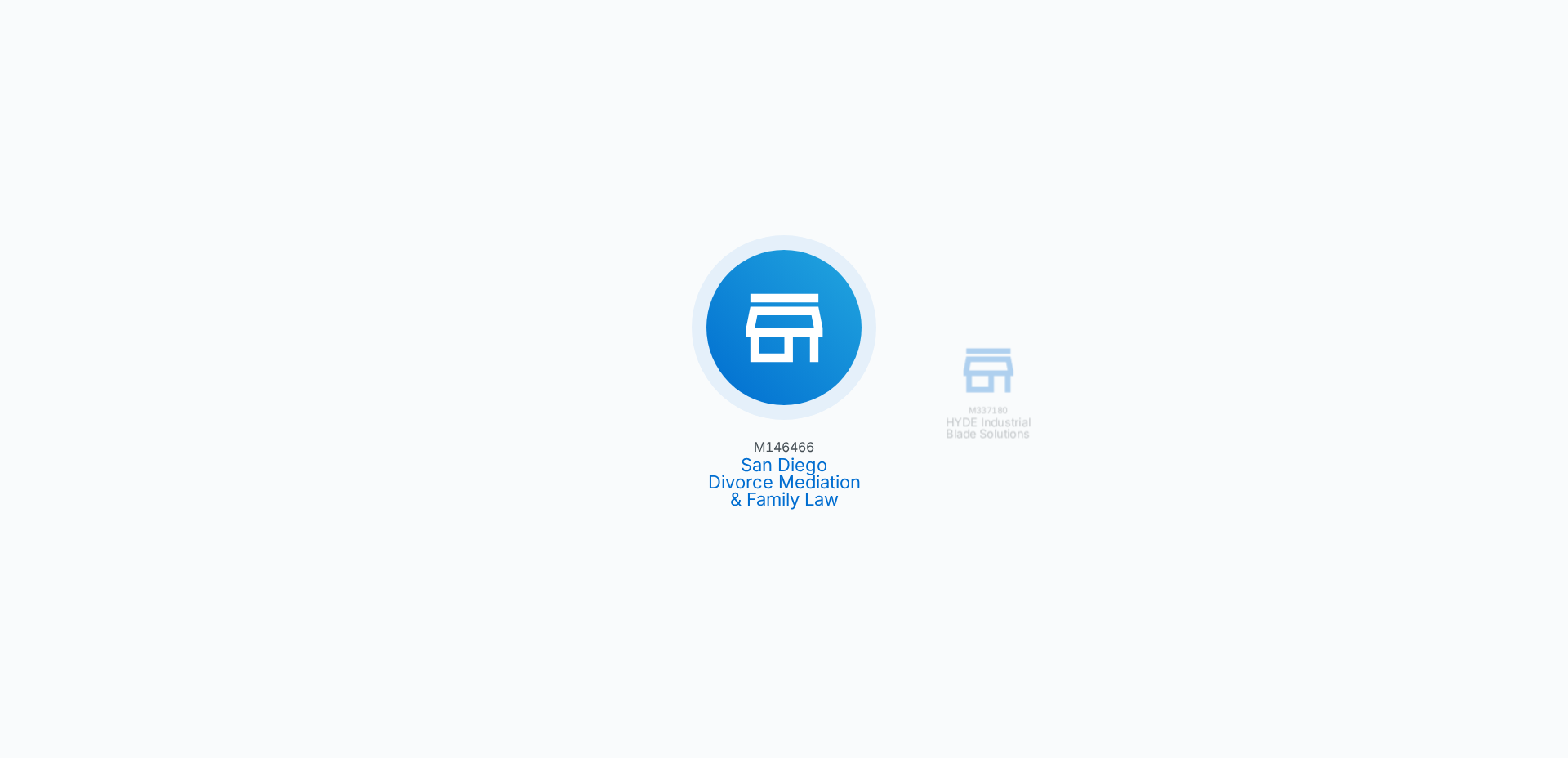
type input "09/01/2025"
type input "10/01/2025"
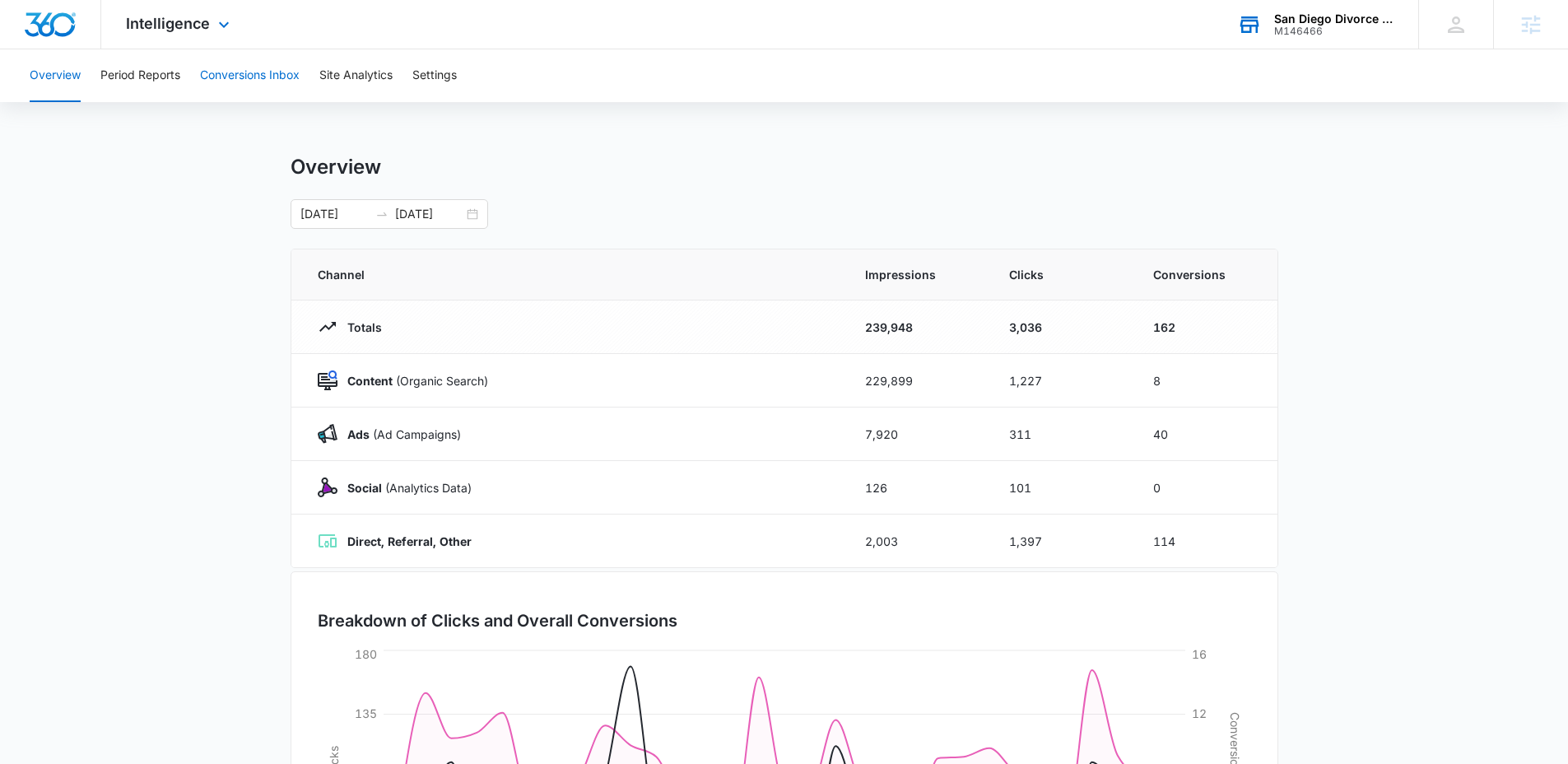
click at [249, 67] on button "Conversions Inbox" at bounding box center [250, 75] width 100 height 53
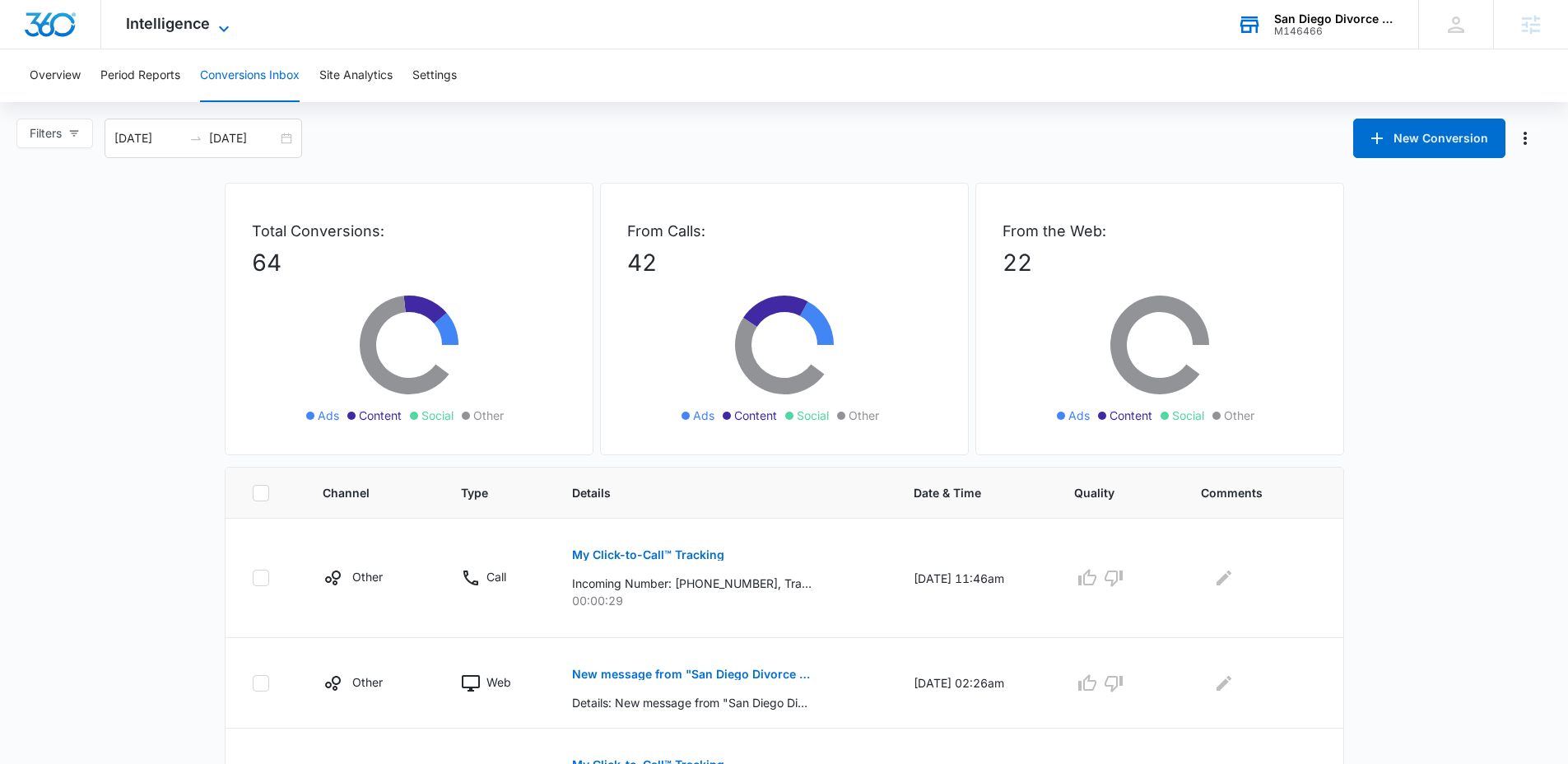
click at [183, 31] on span "Intelligence" at bounding box center [168, 23] width 84 height 17
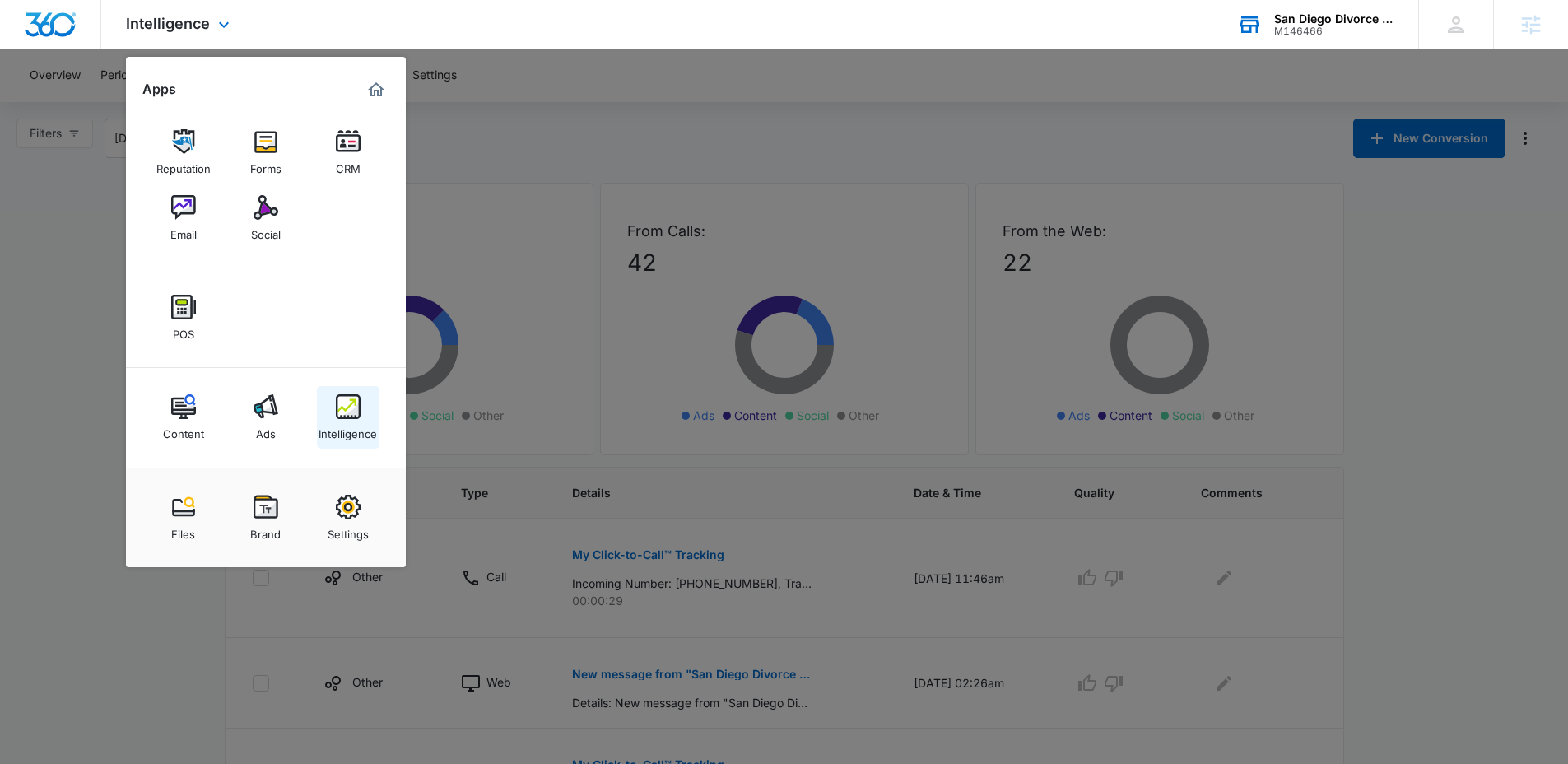
click at [346, 405] on img at bounding box center [348, 406] width 25 height 25
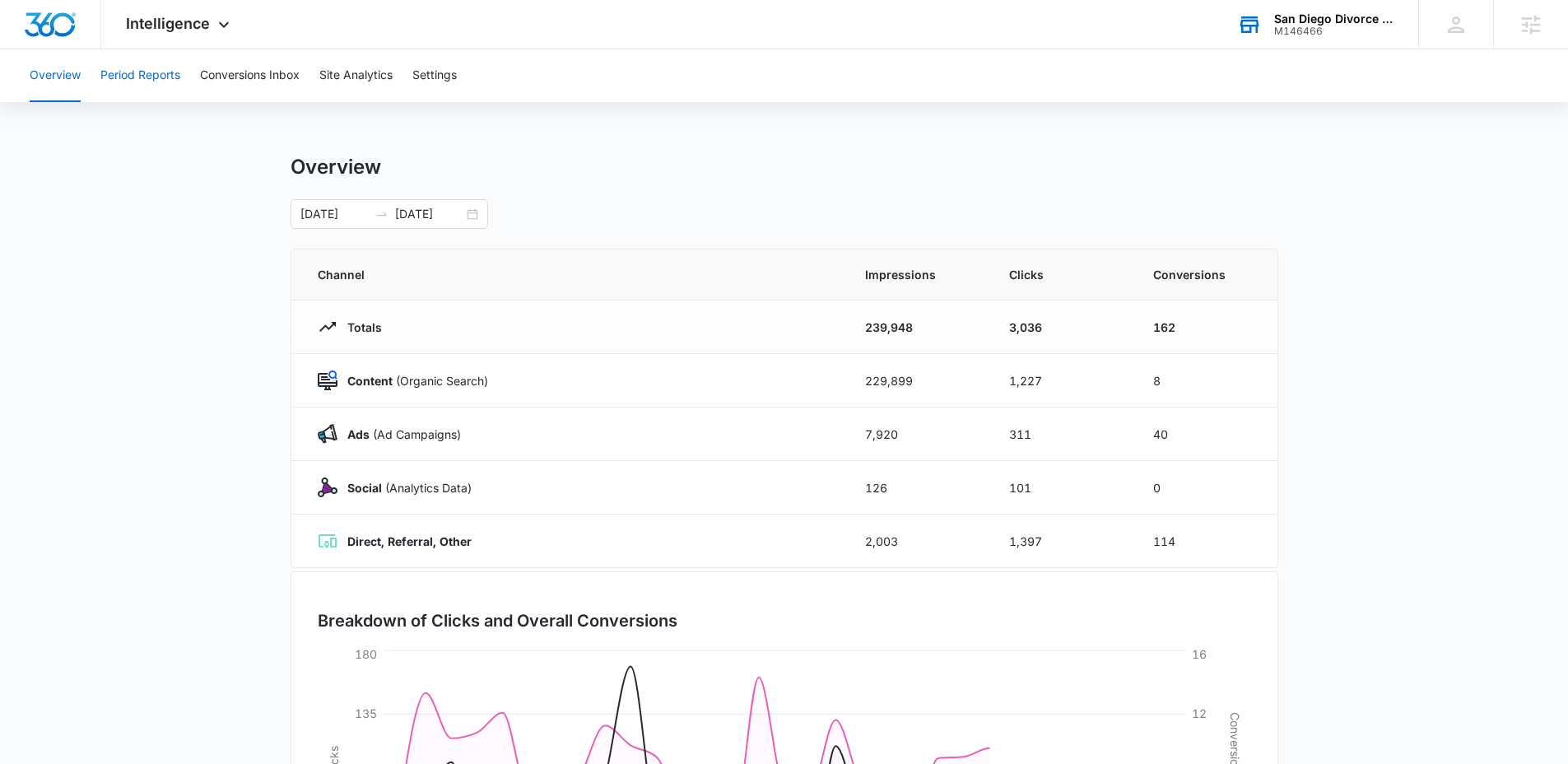
click at [163, 73] on button "Period Reports" at bounding box center [140, 75] width 80 height 53
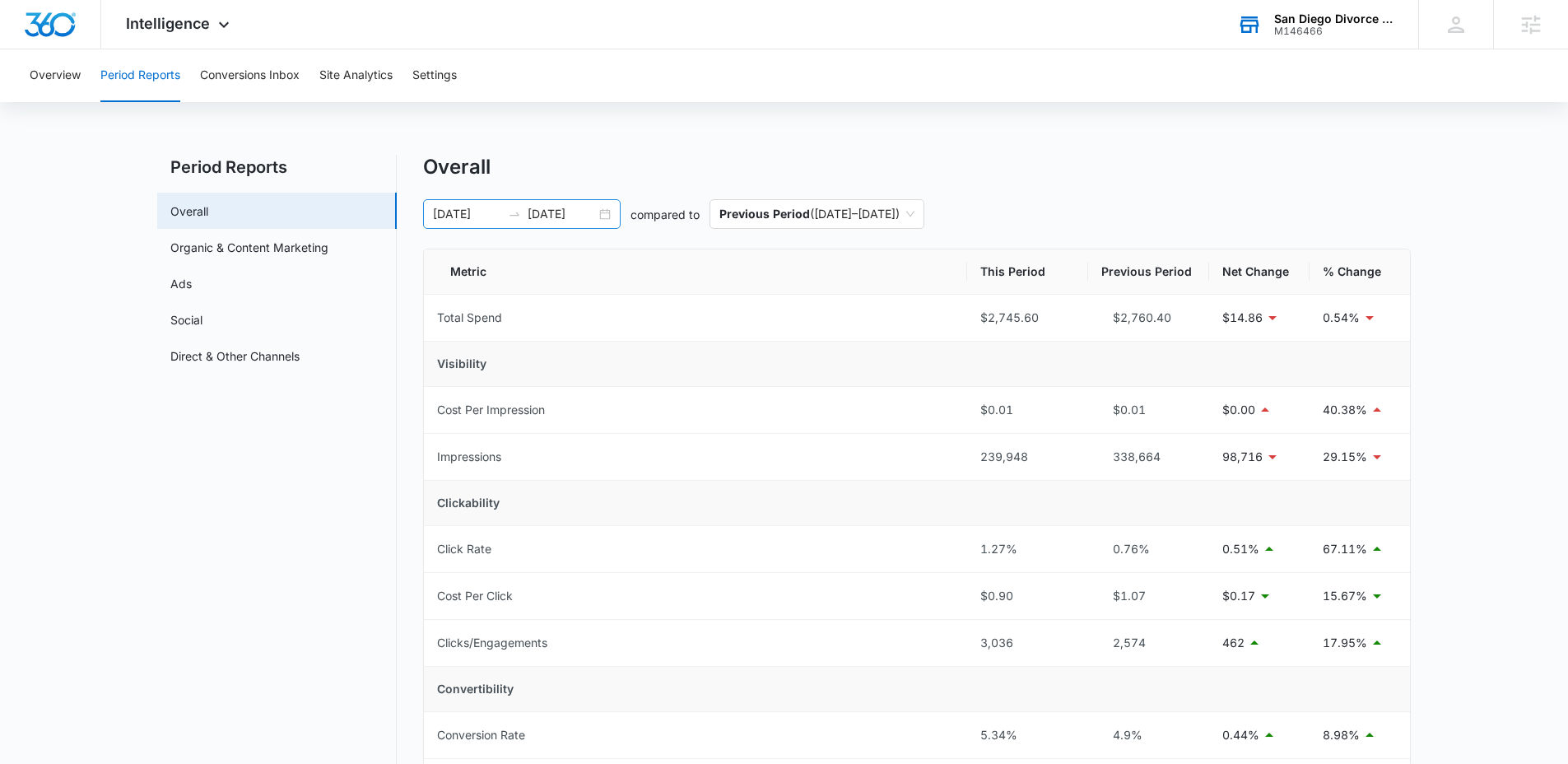
click at [601, 215] on div "09/01/2025 10/01/2025" at bounding box center [522, 214] width 198 height 30
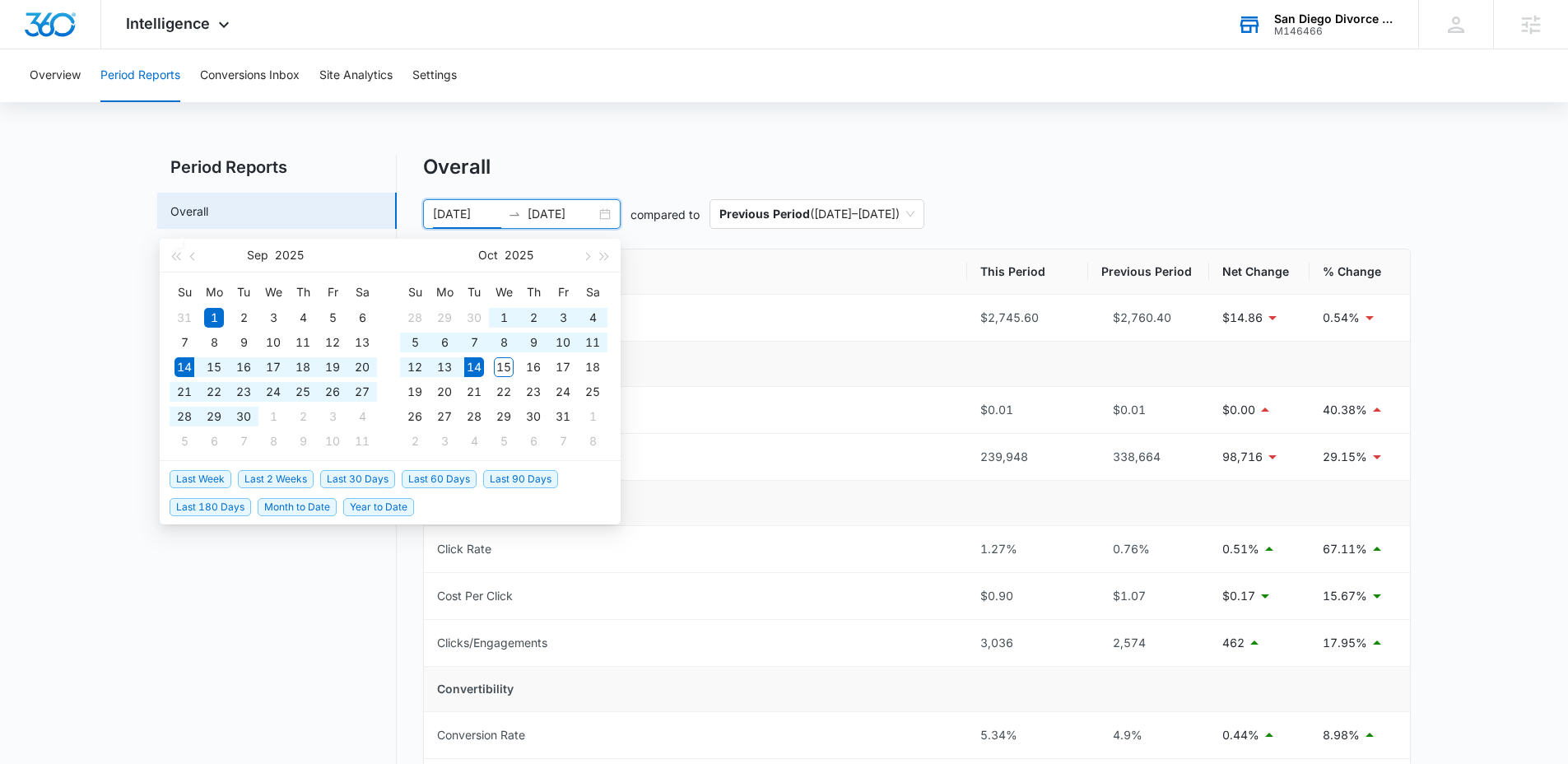
click at [335, 479] on span "Last 30 Days" at bounding box center [358, 478] width 75 height 18
type input "09/14/2025"
type input "10/14/2025"
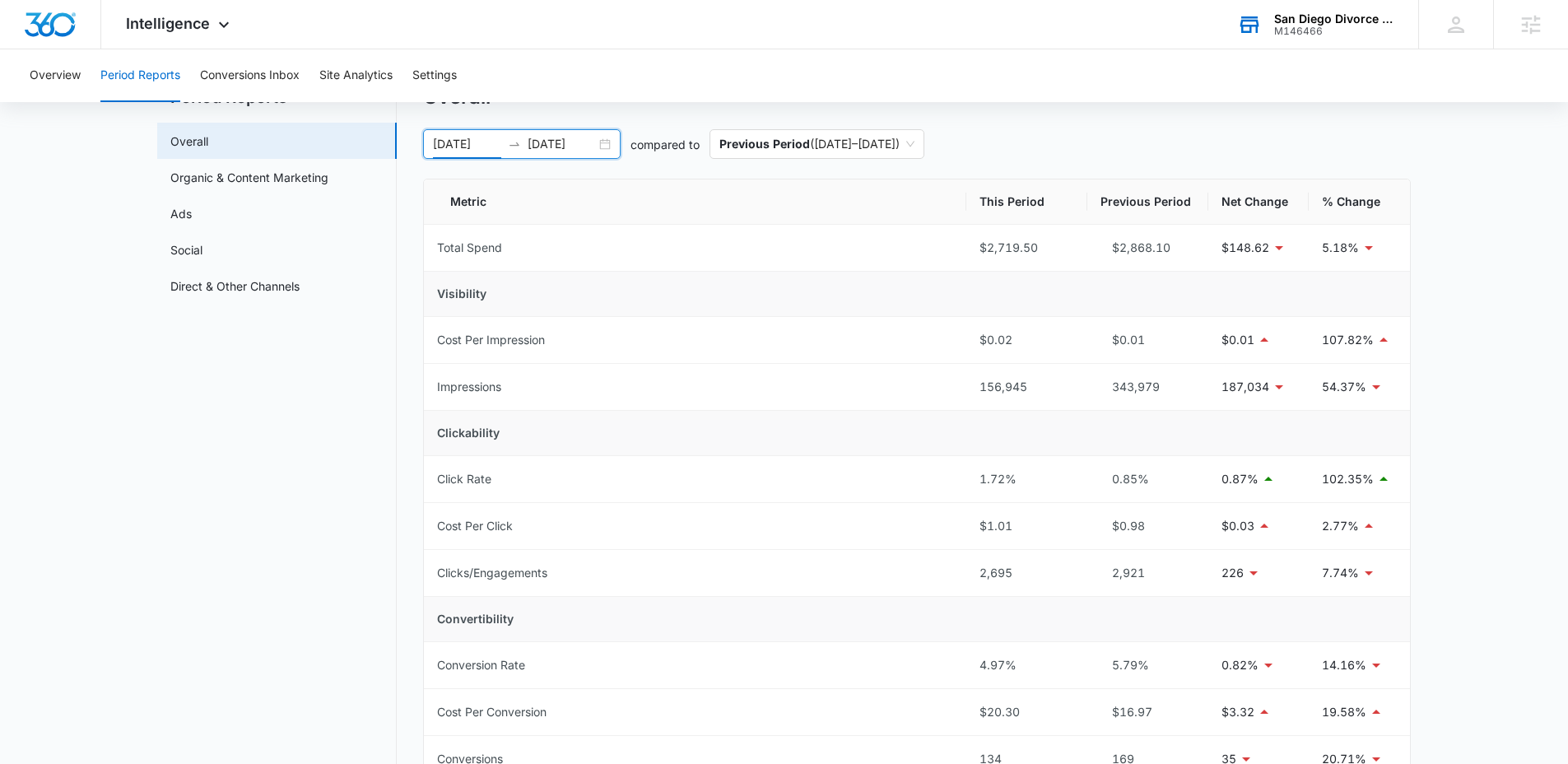
scroll to position [67, 0]
click at [192, 210] on link "Ads" at bounding box center [181, 216] width 21 height 17
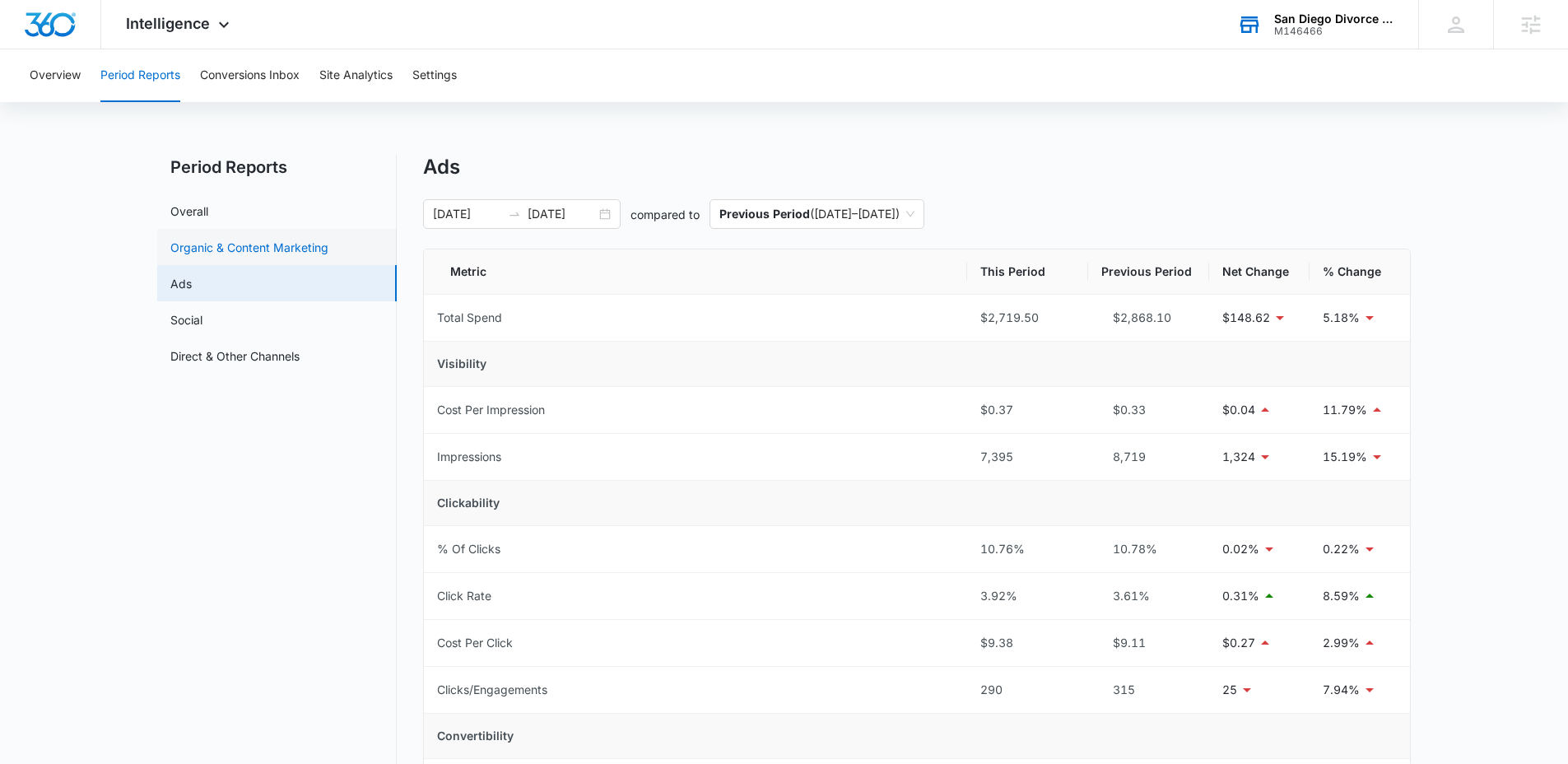
click at [232, 253] on link "Organic & Content Marketing" at bounding box center [249, 247] width 158 height 17
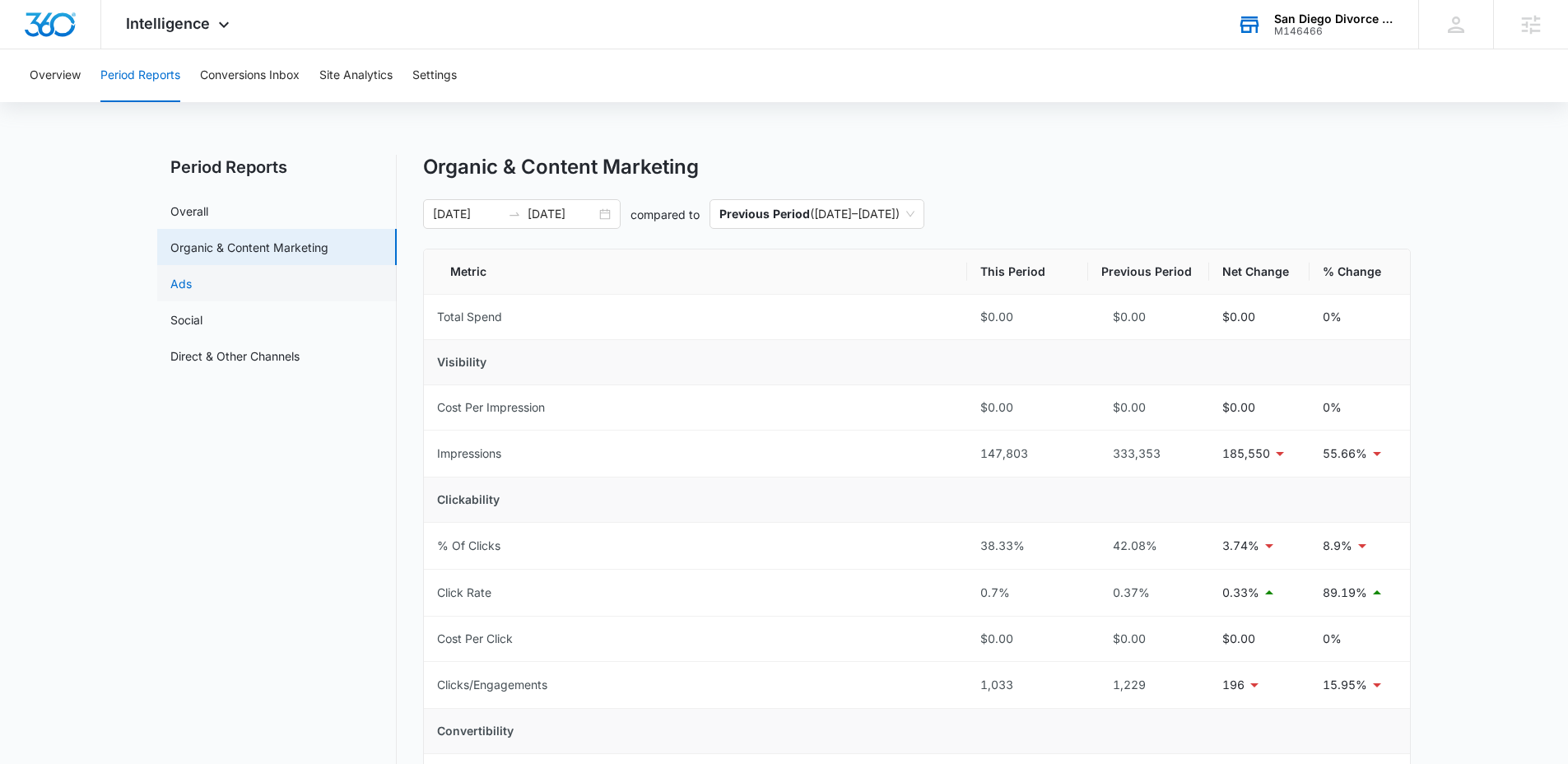
click at [192, 292] on link "Ads" at bounding box center [181, 284] width 21 height 17
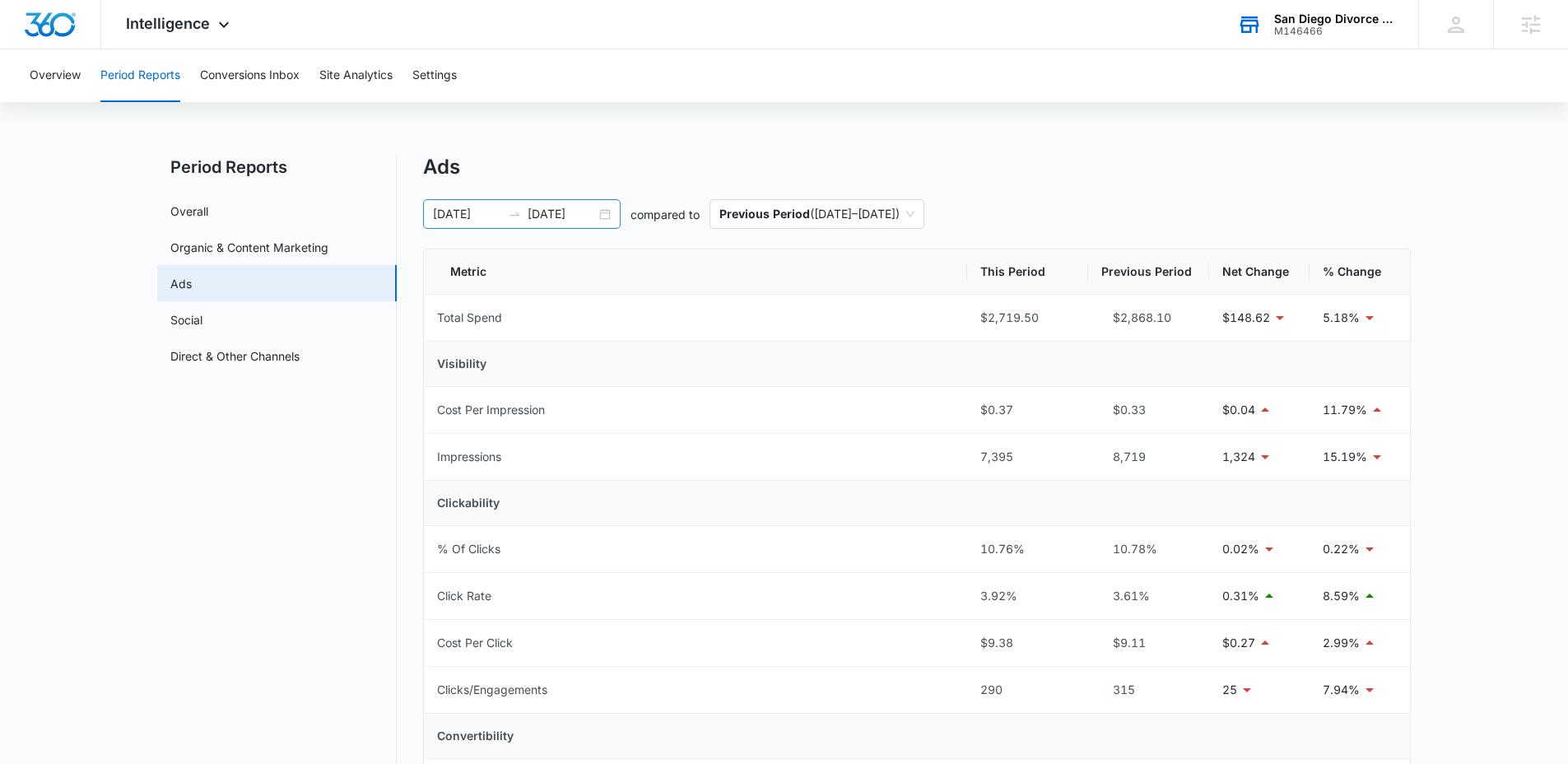
click at [616, 216] on div "09/14/2025 10/14/2025" at bounding box center [522, 214] width 198 height 30
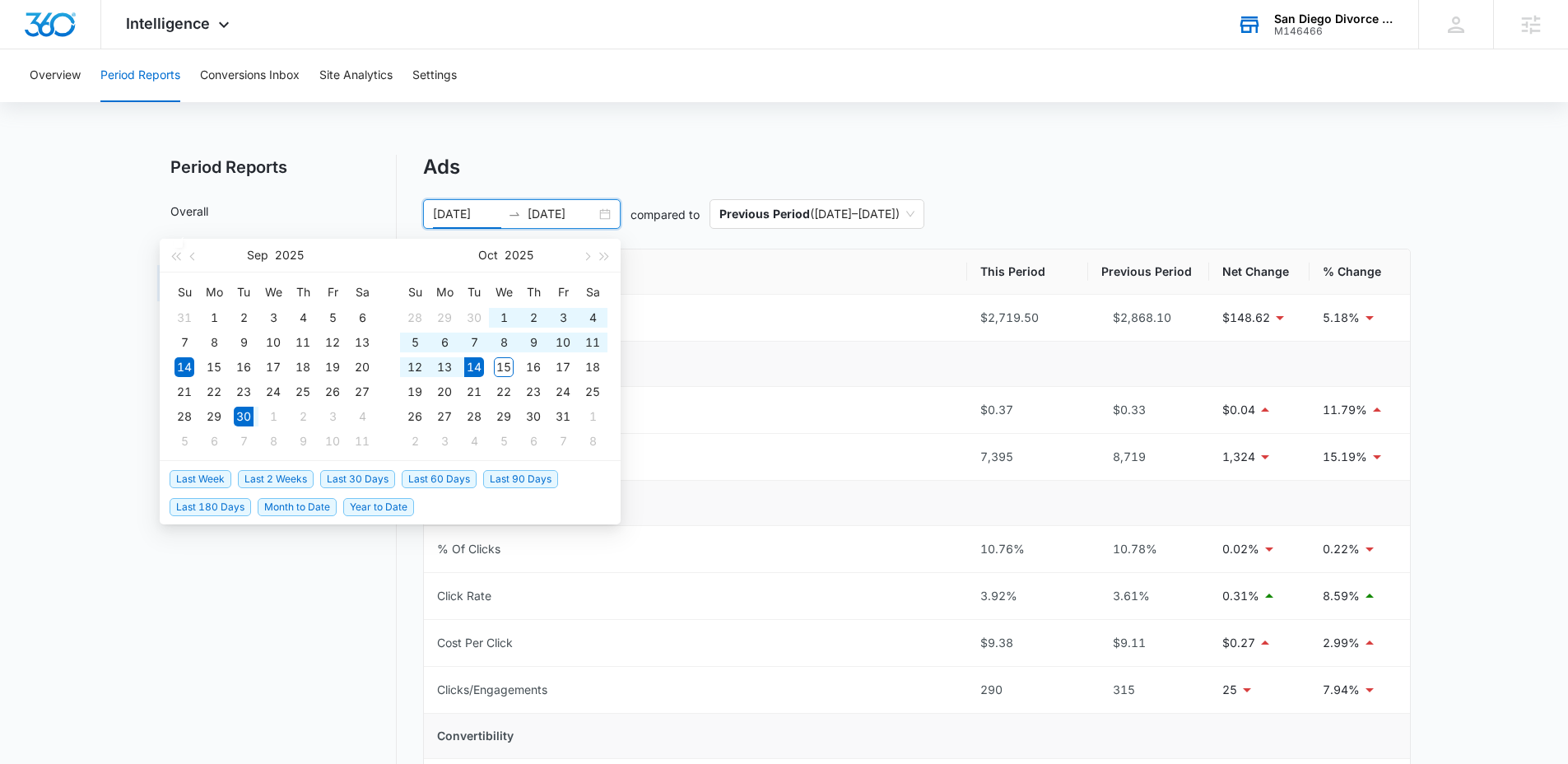
click at [295, 477] on span "Last 2 Weeks" at bounding box center [275, 478] width 76 height 18
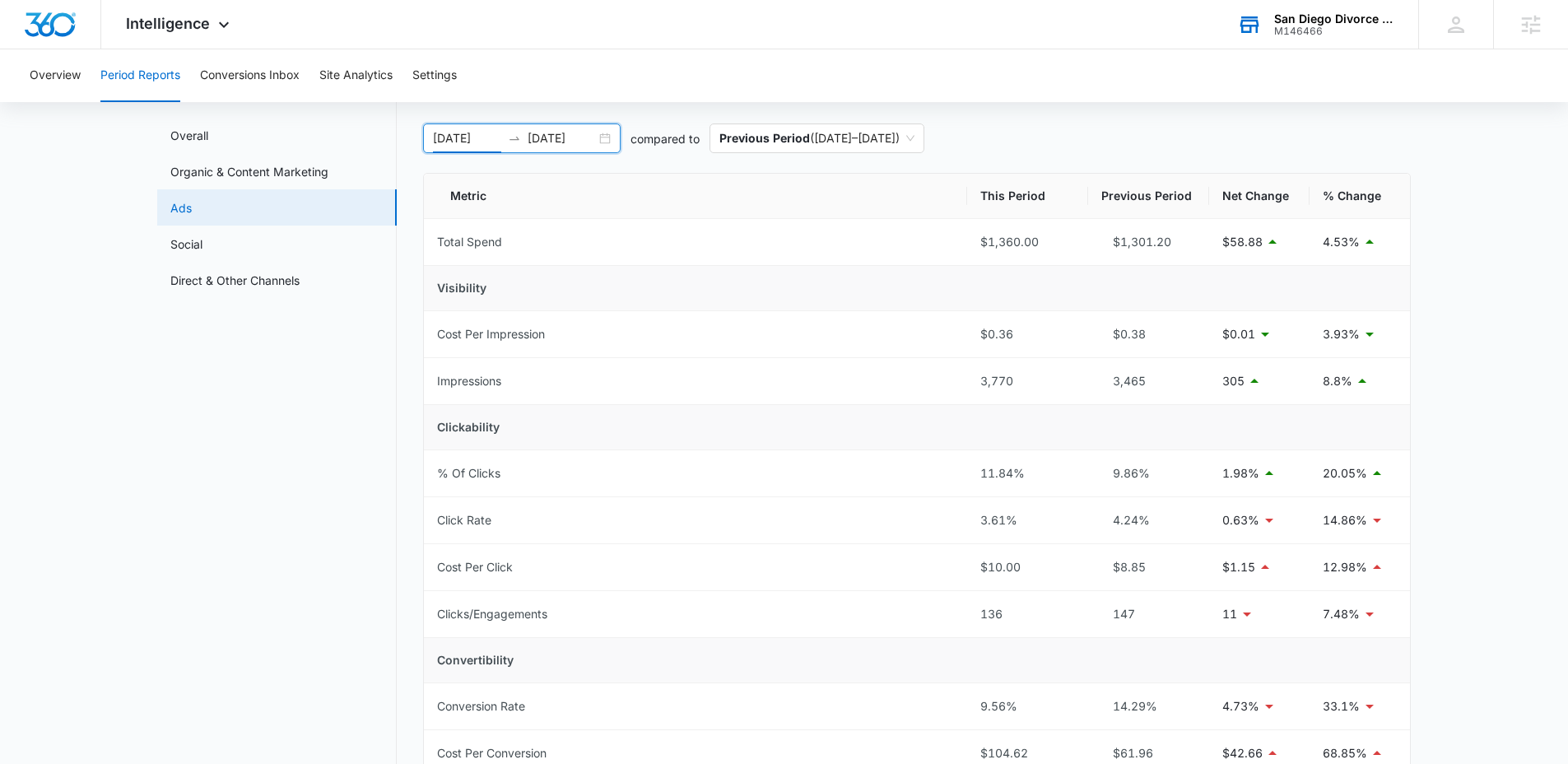
scroll to position [19, 0]
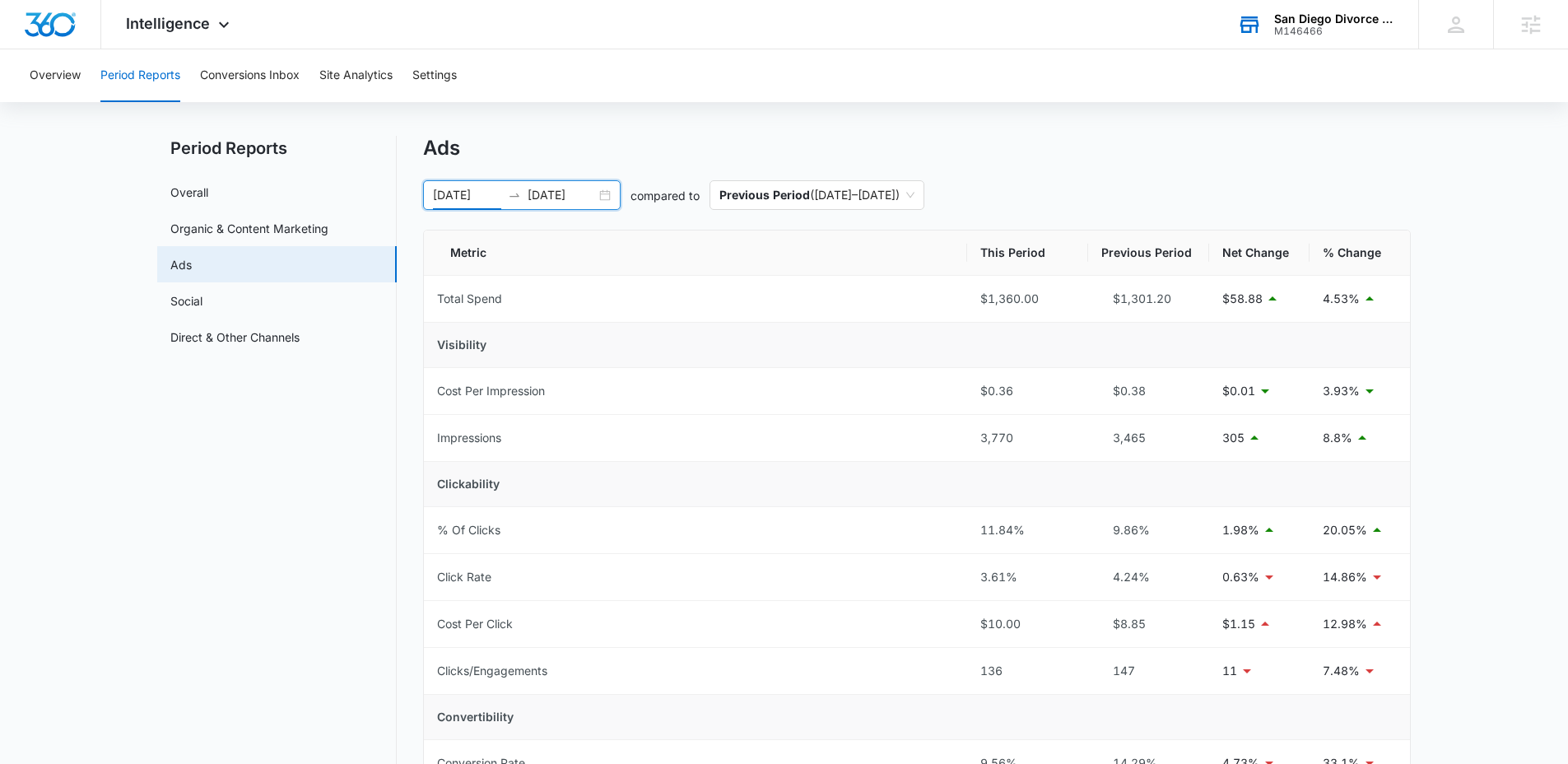
click at [607, 200] on div "09/30/2025 10/14/2025" at bounding box center [522, 195] width 198 height 30
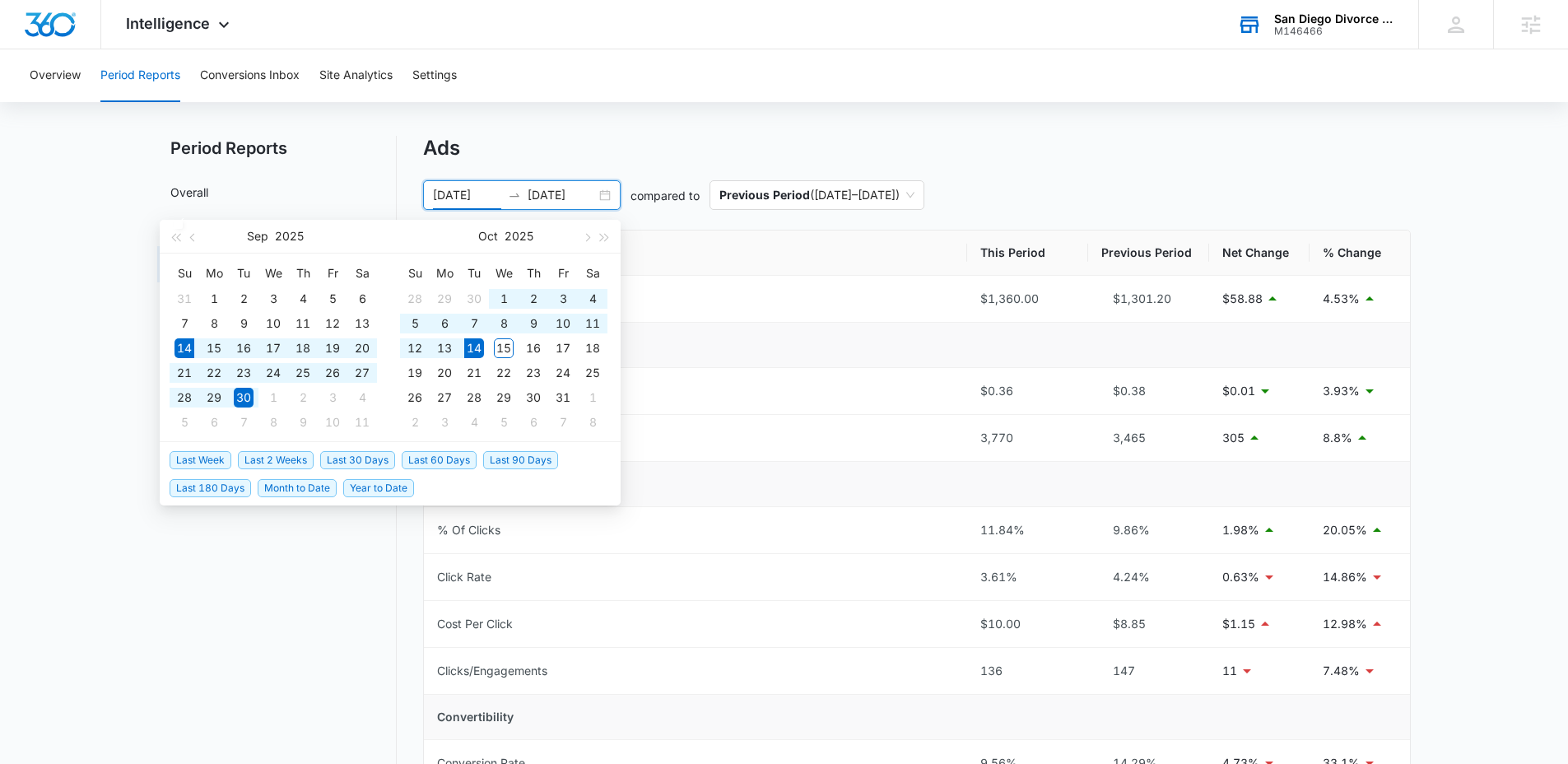
click at [358, 457] on span "Last 30 Days" at bounding box center [358, 459] width 75 height 18
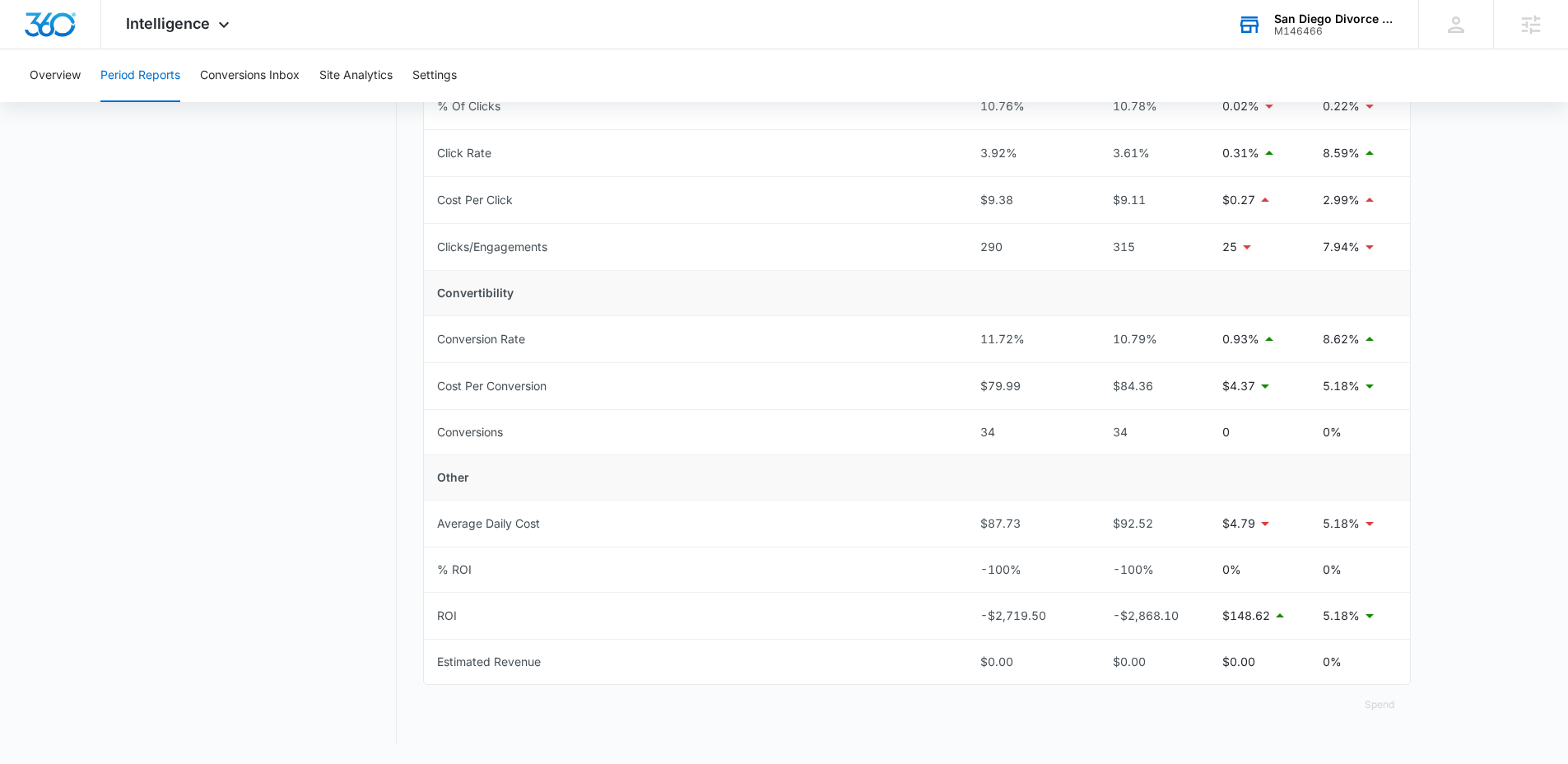
scroll to position [0, 0]
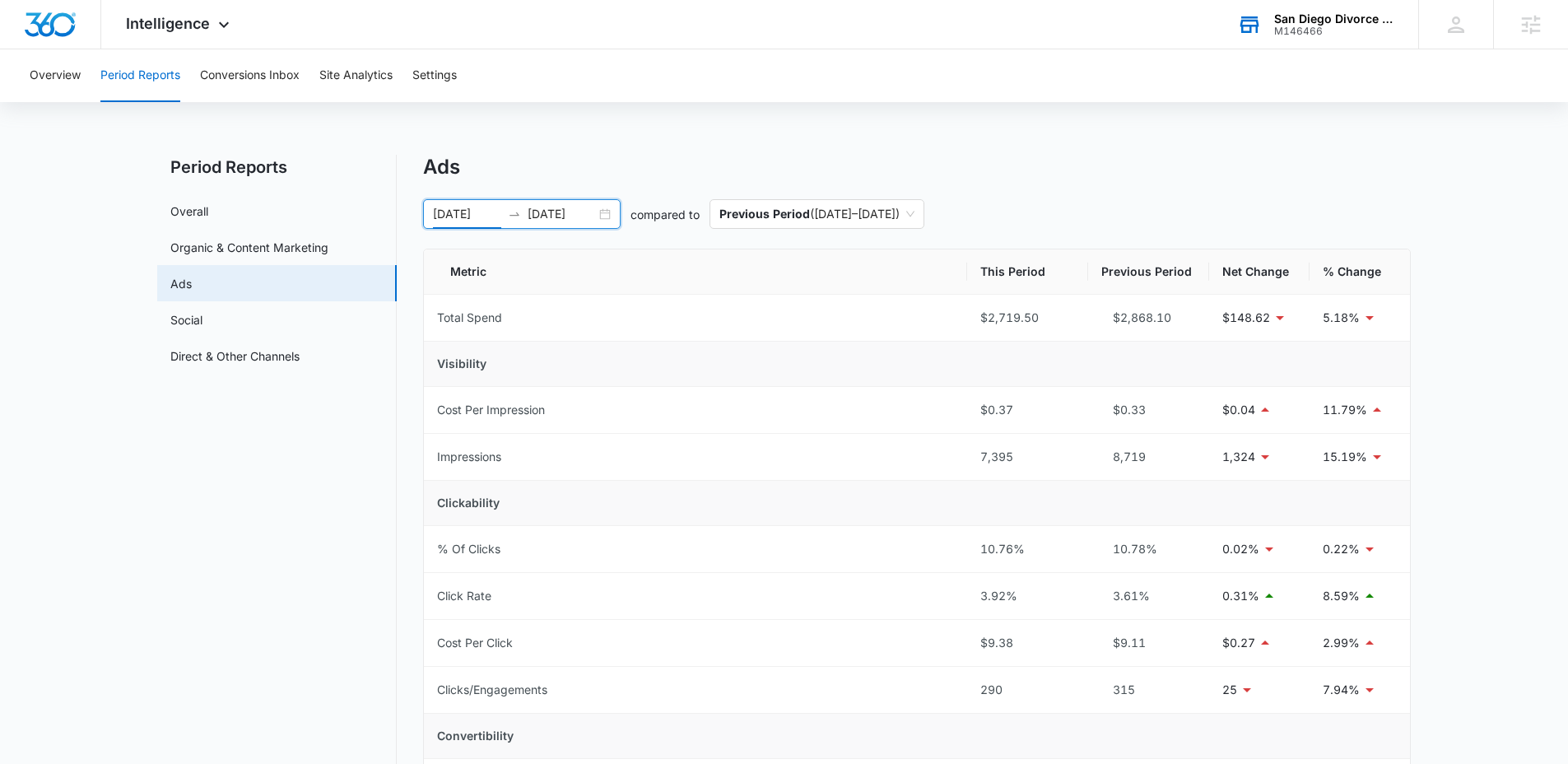
click at [609, 218] on div "09/14/2025 10/14/2025" at bounding box center [522, 214] width 198 height 30
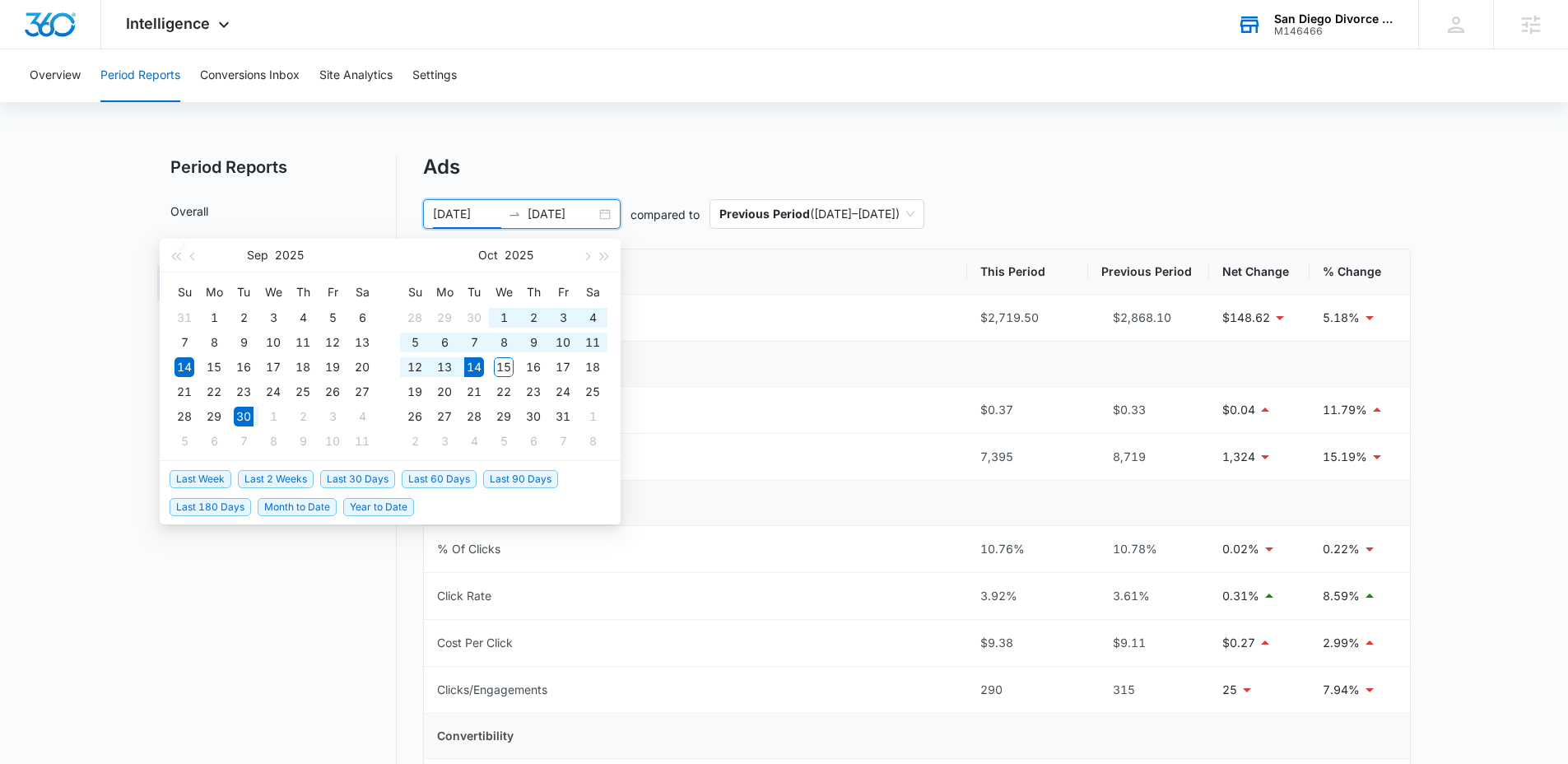
click at [273, 479] on span "Last 2 Weeks" at bounding box center [275, 478] width 76 height 18
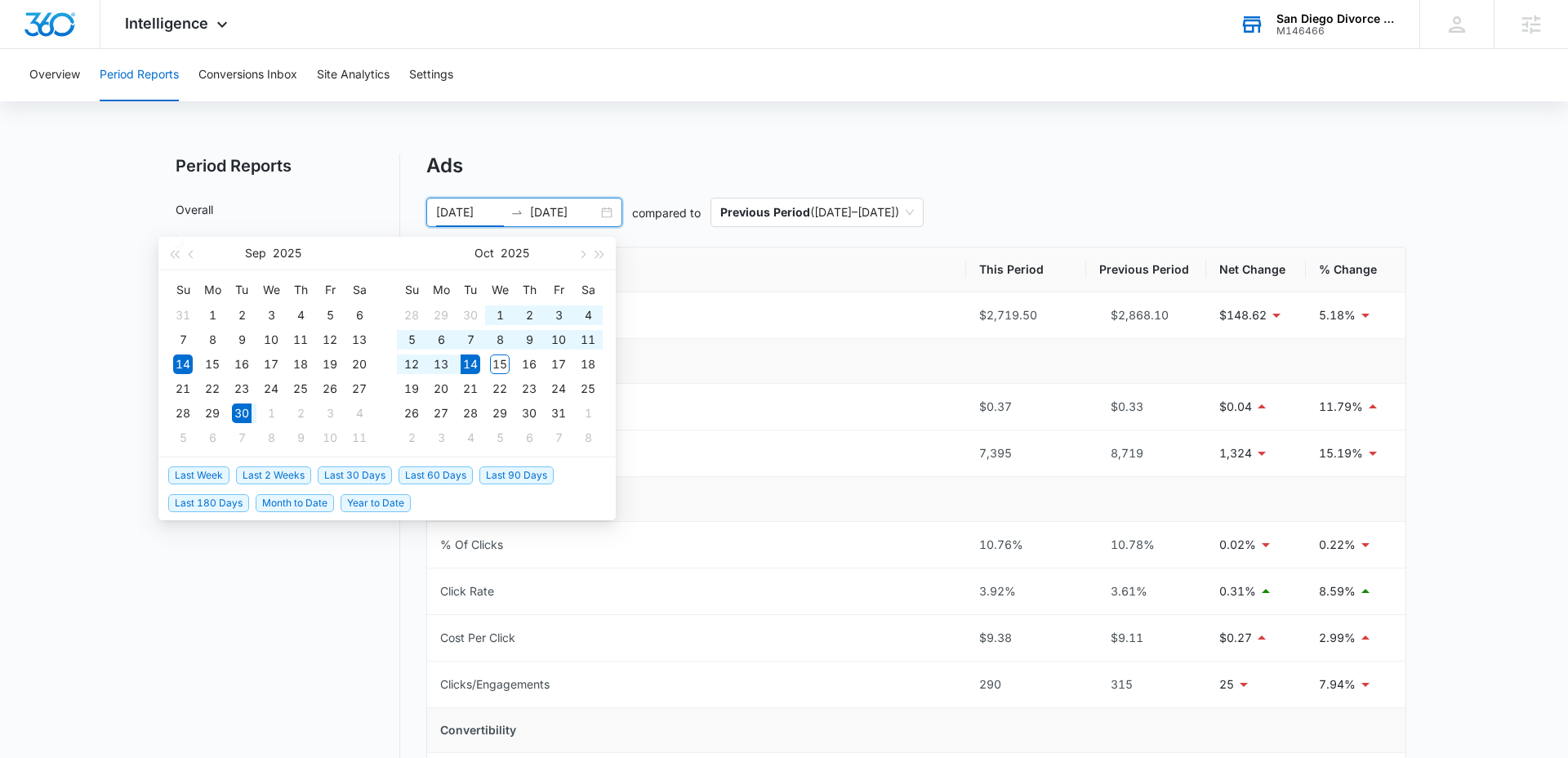
type input "09/30/2025"
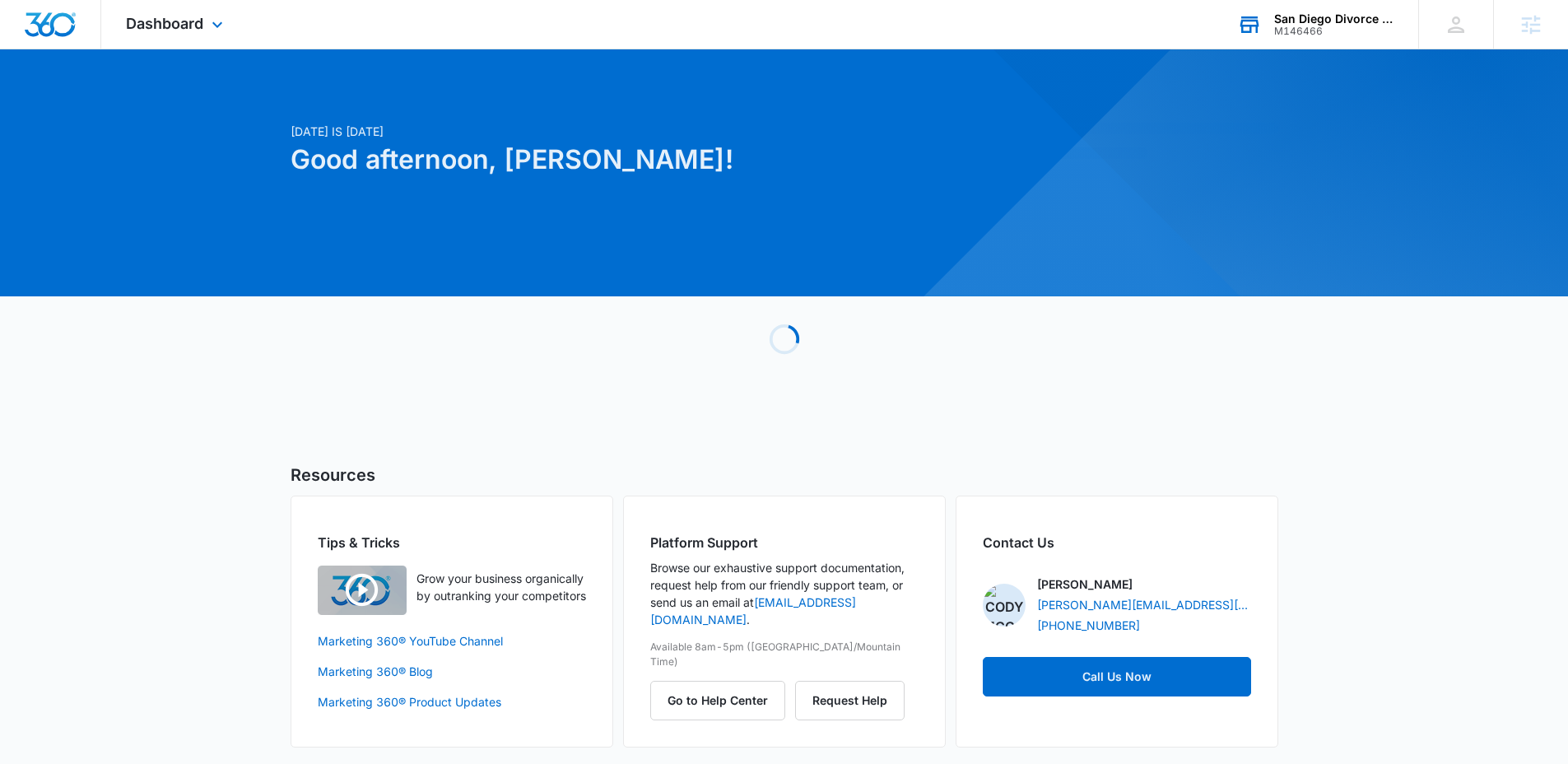
click at [1285, 21] on div "San Diego Divorce Mediation & Family Law" at bounding box center [1334, 19] width 120 height 13
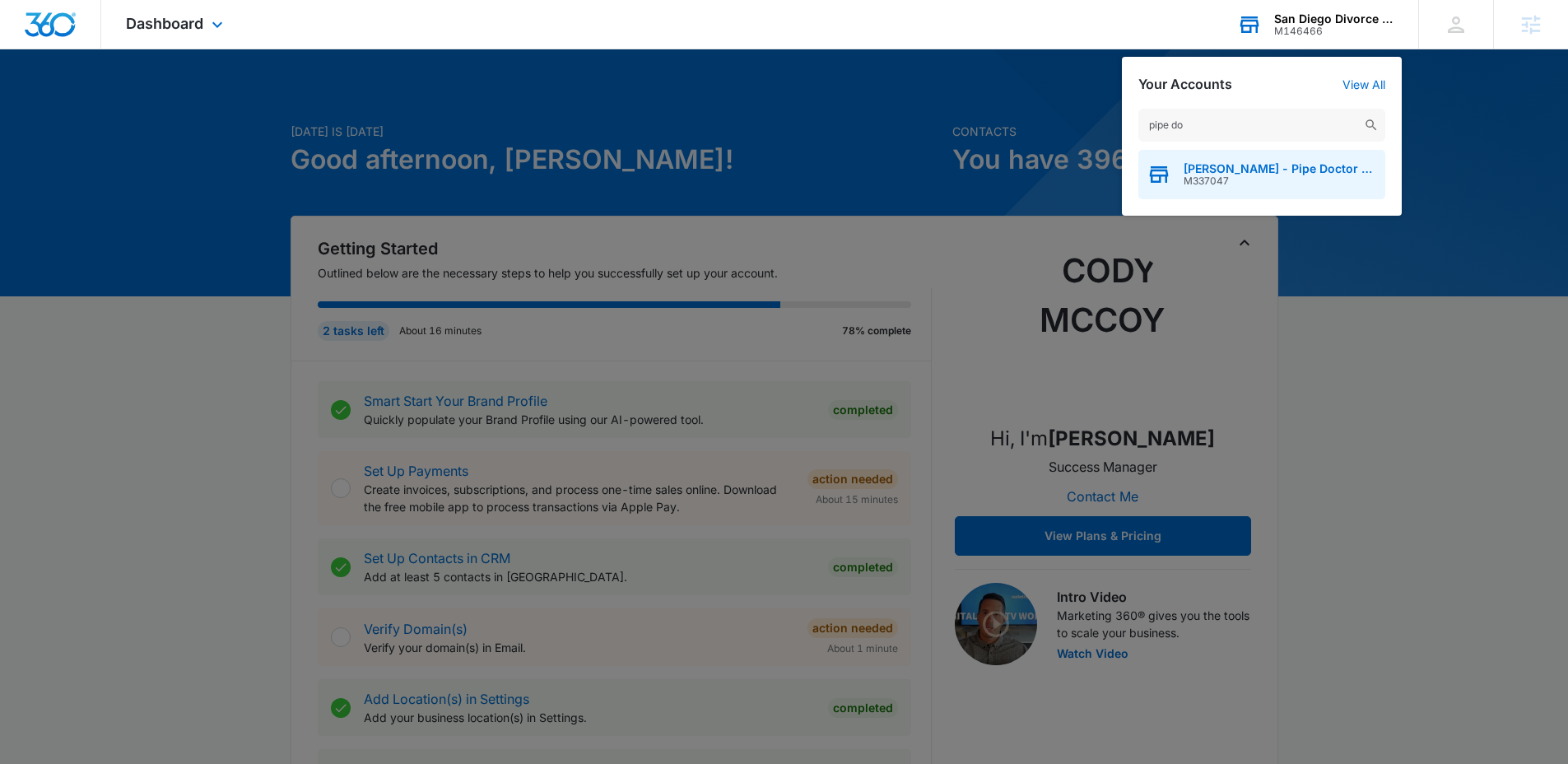
type input "pipe do"
click at [1225, 167] on span "Mikey Pipes - Pipe Doctor Air Conditioning Repair Service, inc." at bounding box center [1280, 169] width 194 height 13
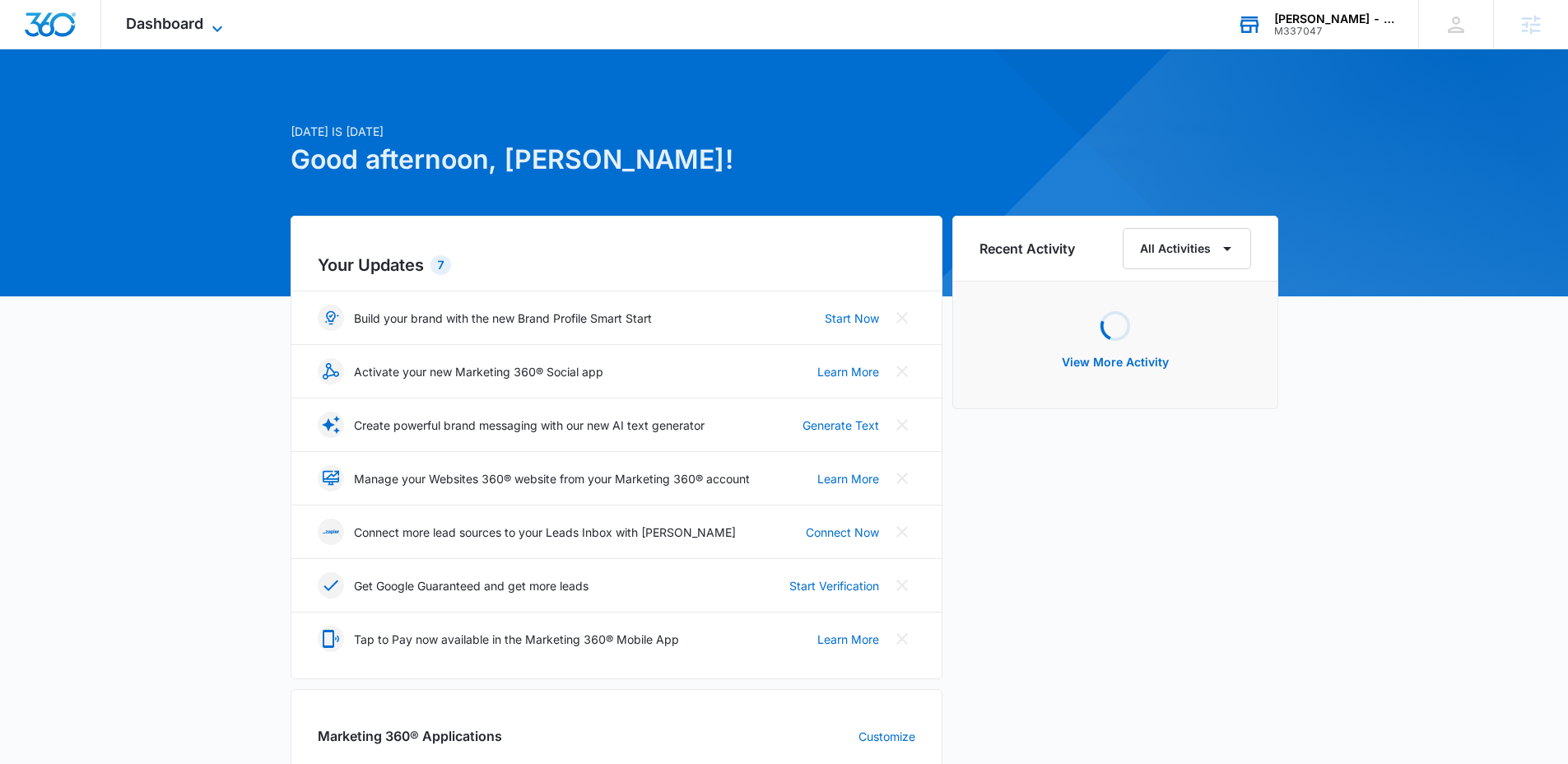
click at [191, 30] on span "Dashboard" at bounding box center [164, 23] width 78 height 17
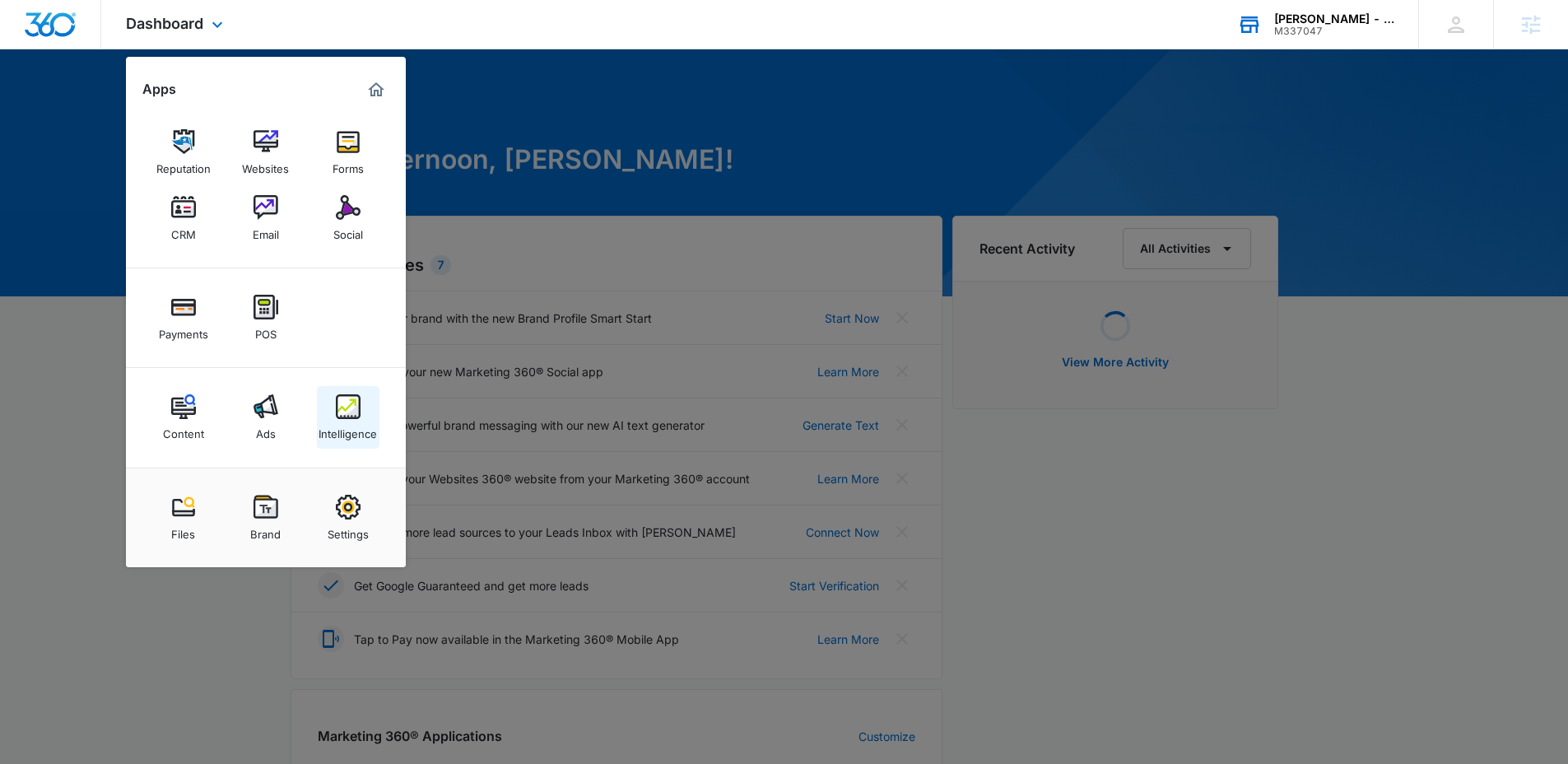
click at [332, 409] on link "Intelligence" at bounding box center [347, 417] width 62 height 62
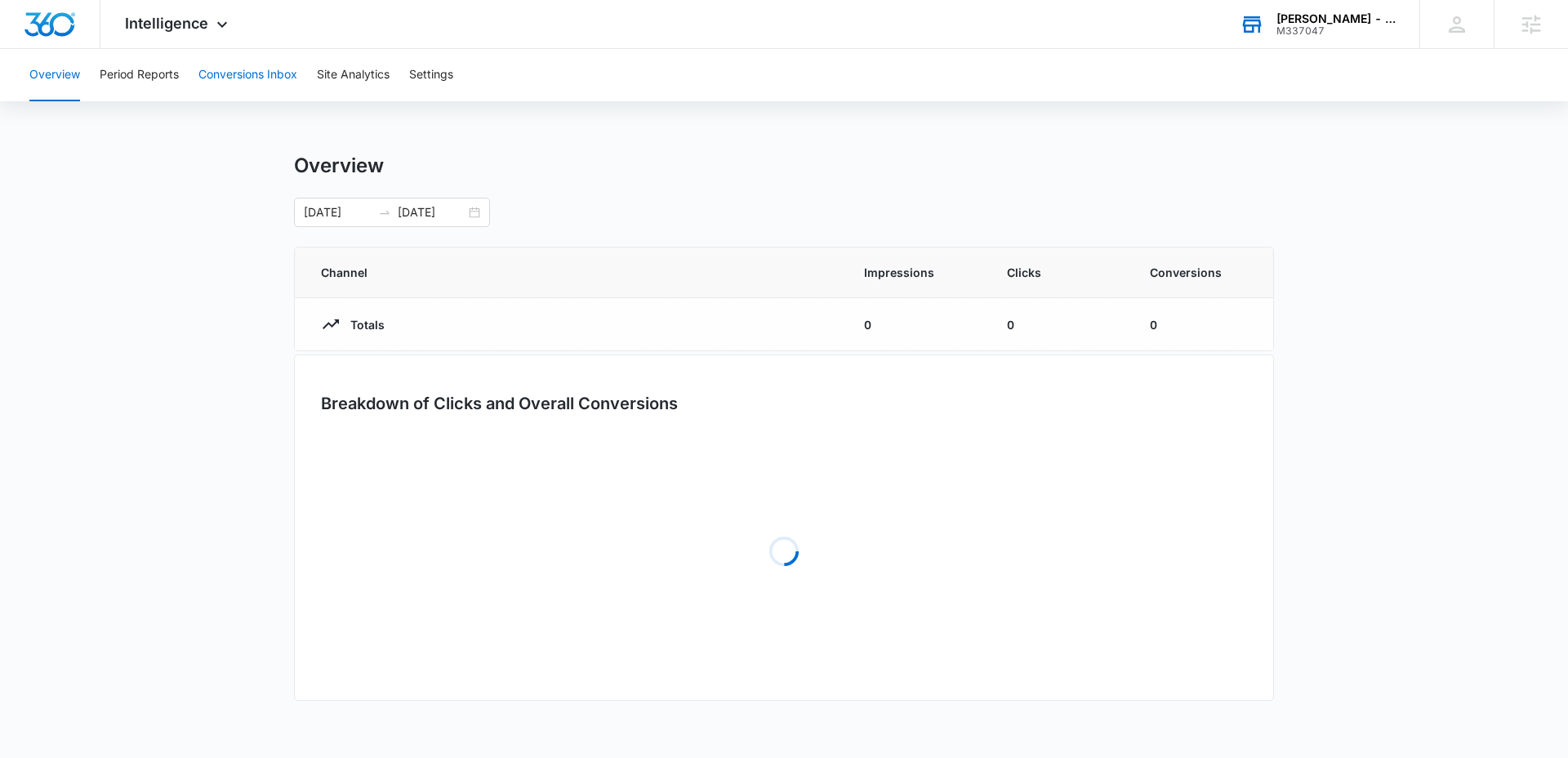
click at [227, 86] on button "Conversions Inbox" at bounding box center [248, 74] width 99 height 52
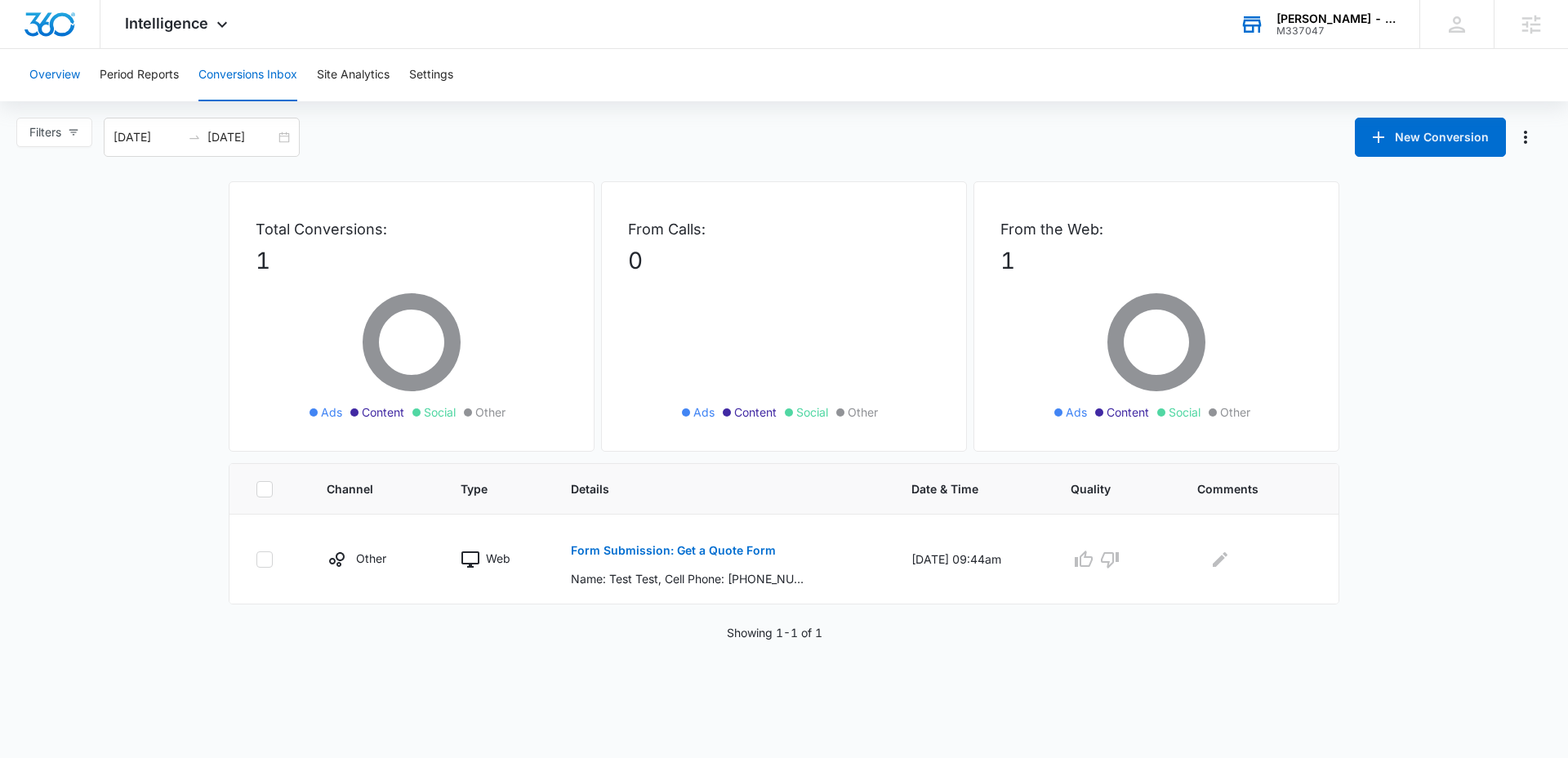
click at [62, 72] on button "Overview" at bounding box center [54, 74] width 50 height 52
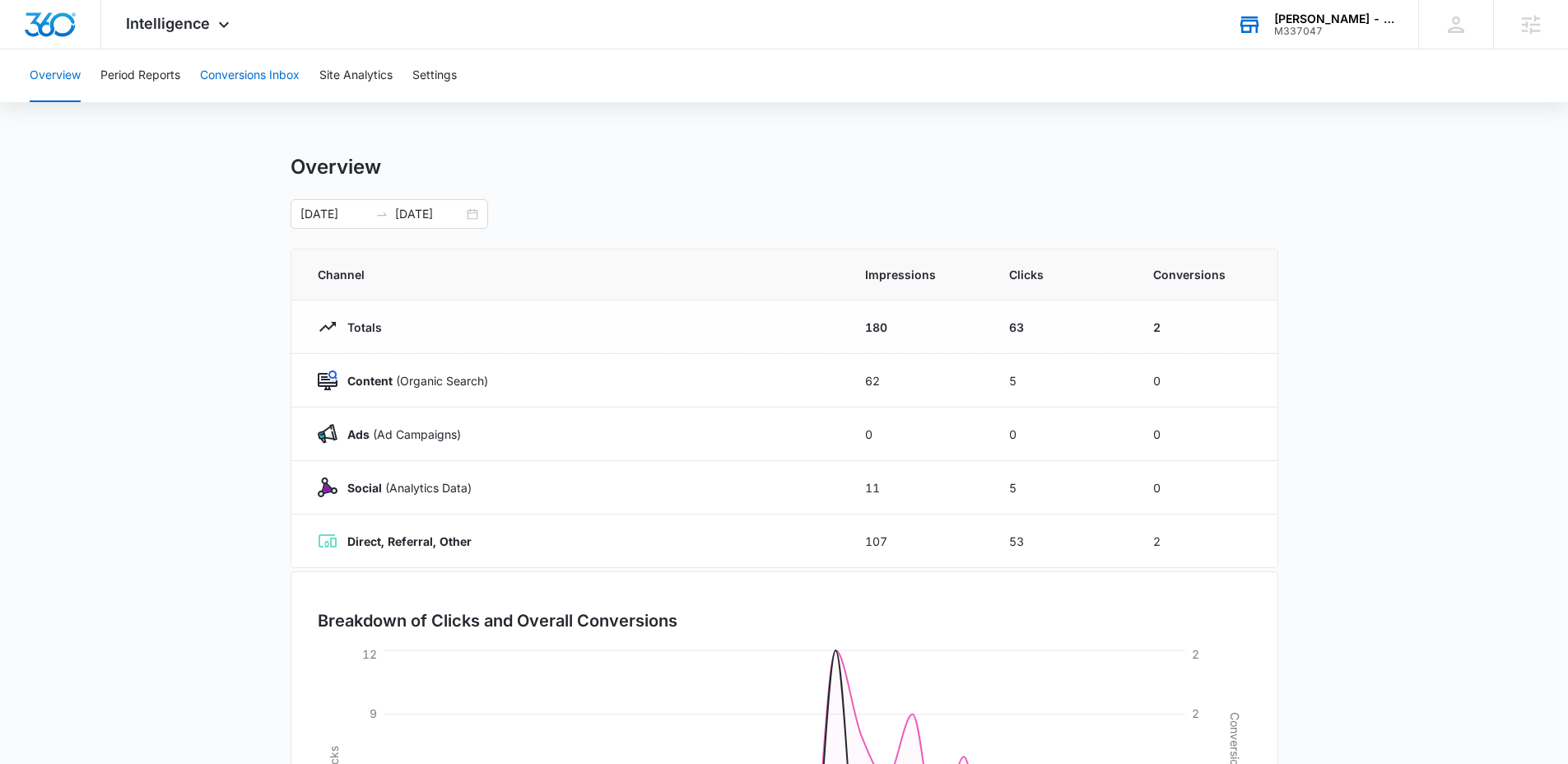
click at [223, 78] on button "Conversions Inbox" at bounding box center [250, 75] width 100 height 53
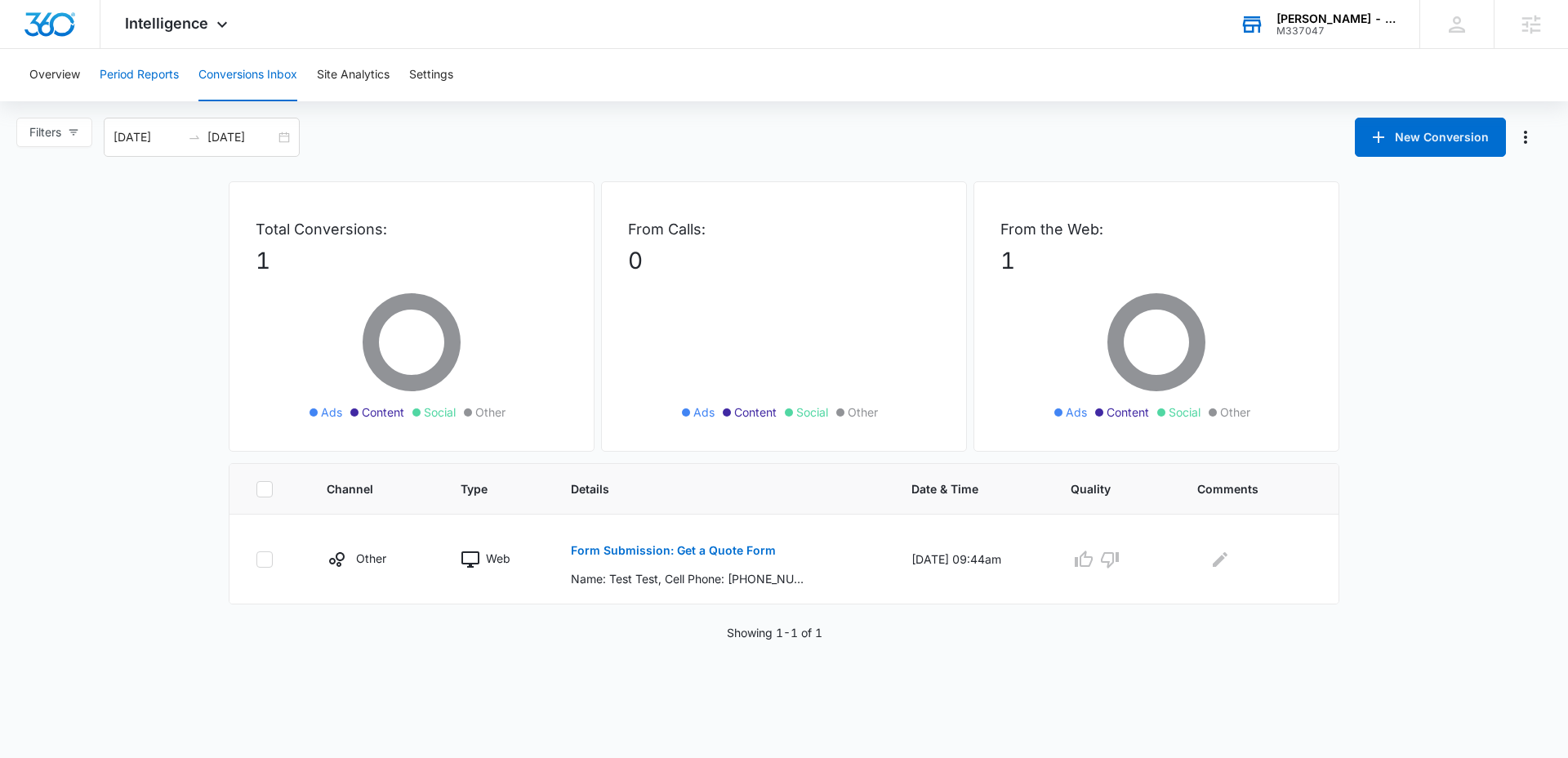
click at [160, 79] on button "Period Reports" at bounding box center [139, 74] width 79 height 52
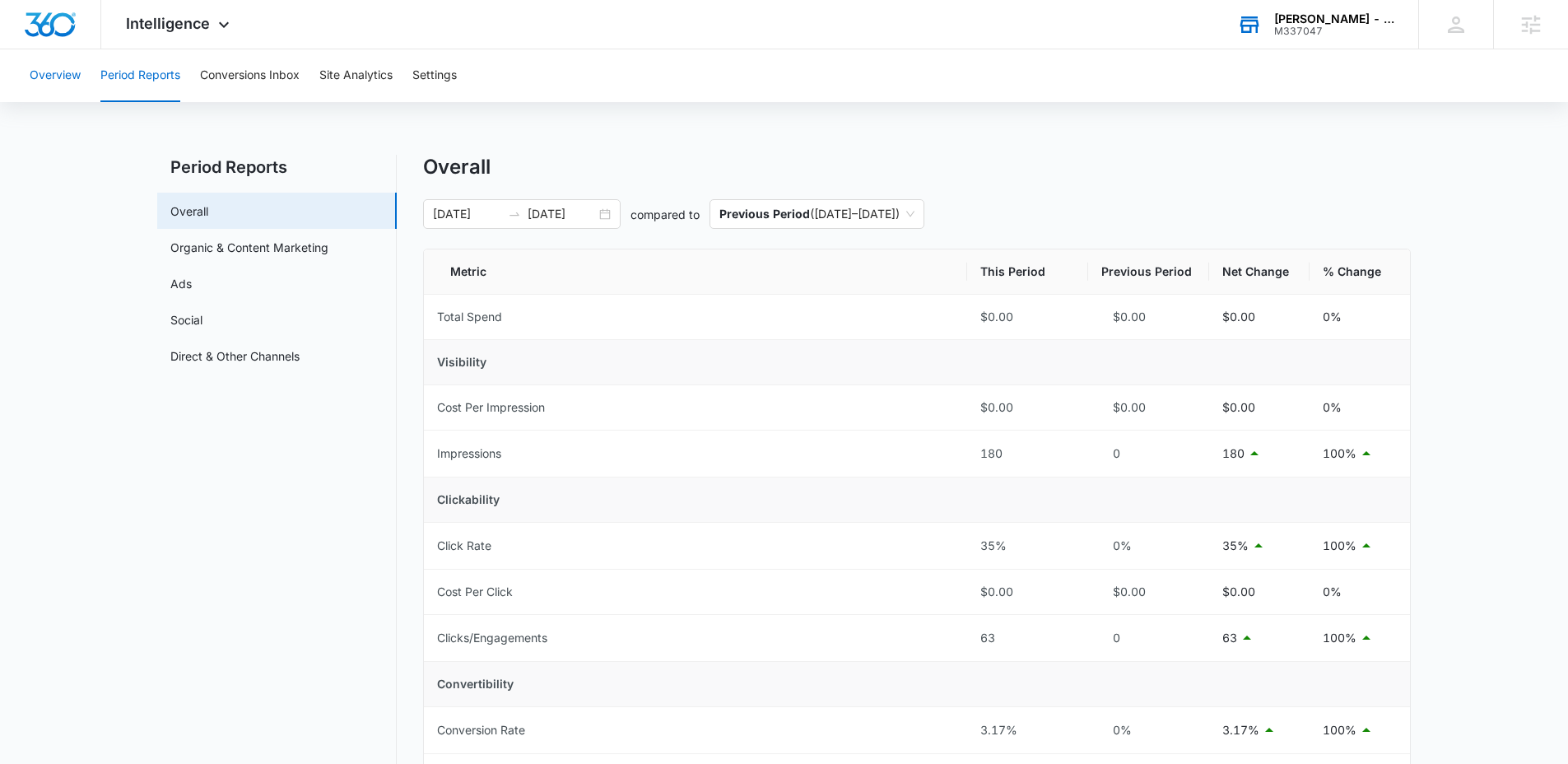
click at [46, 81] on button "Overview" at bounding box center [55, 75] width 51 height 53
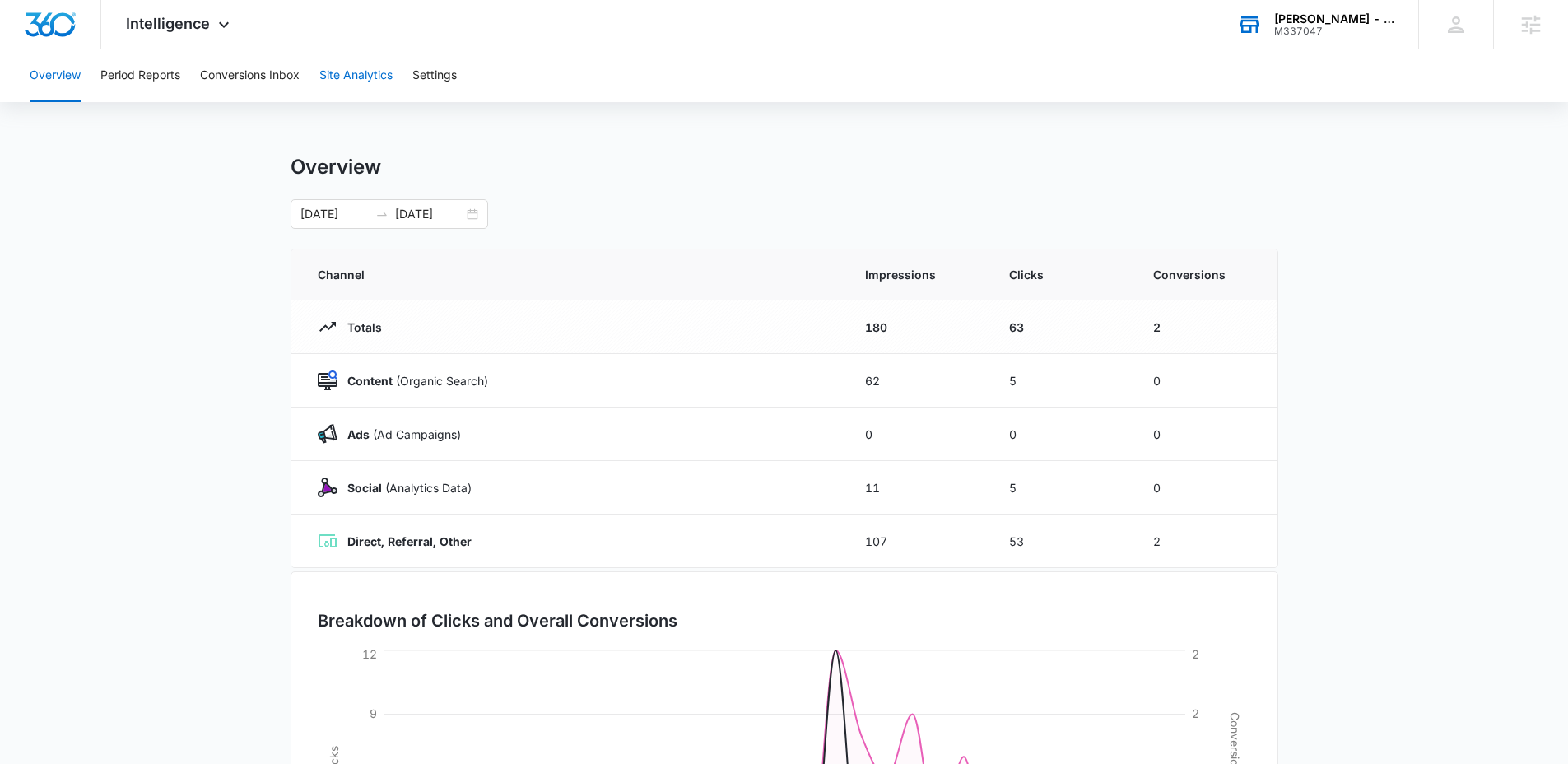
click at [350, 76] on button "Site Analytics" at bounding box center [356, 75] width 73 height 53
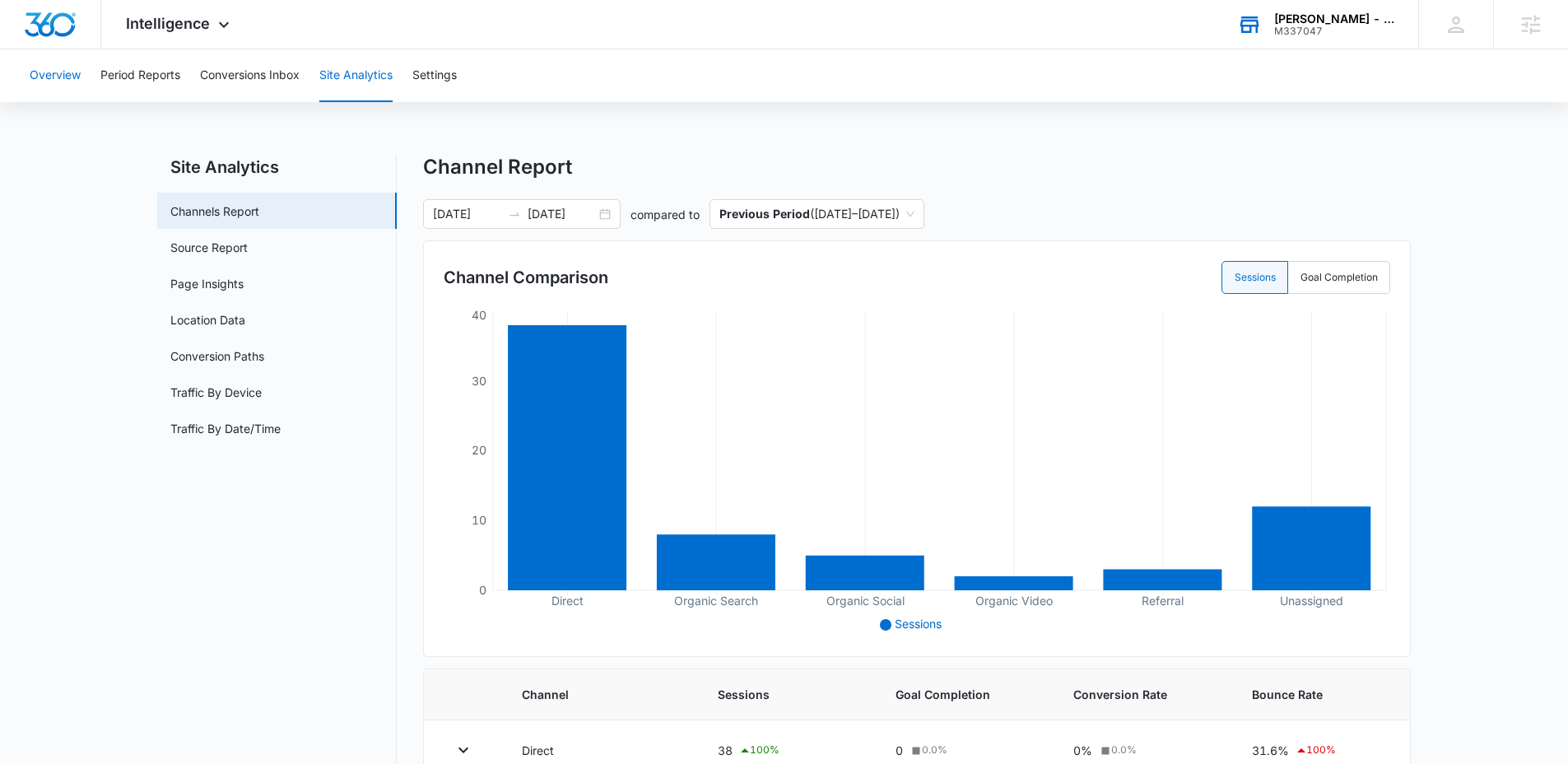
click at [64, 77] on button "Overview" at bounding box center [55, 75] width 51 height 53
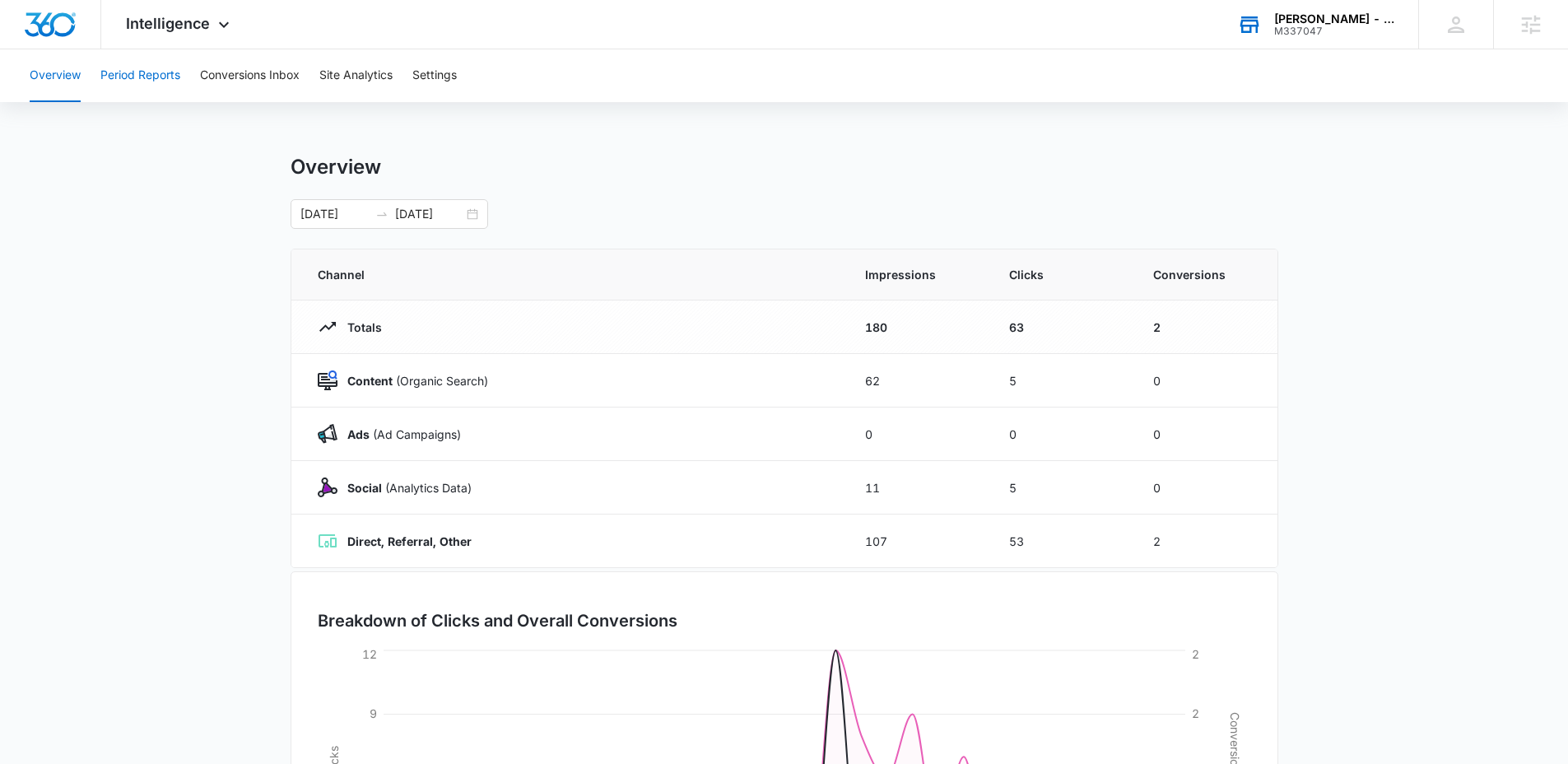
click at [179, 79] on button "Period Reports" at bounding box center [140, 75] width 80 height 53
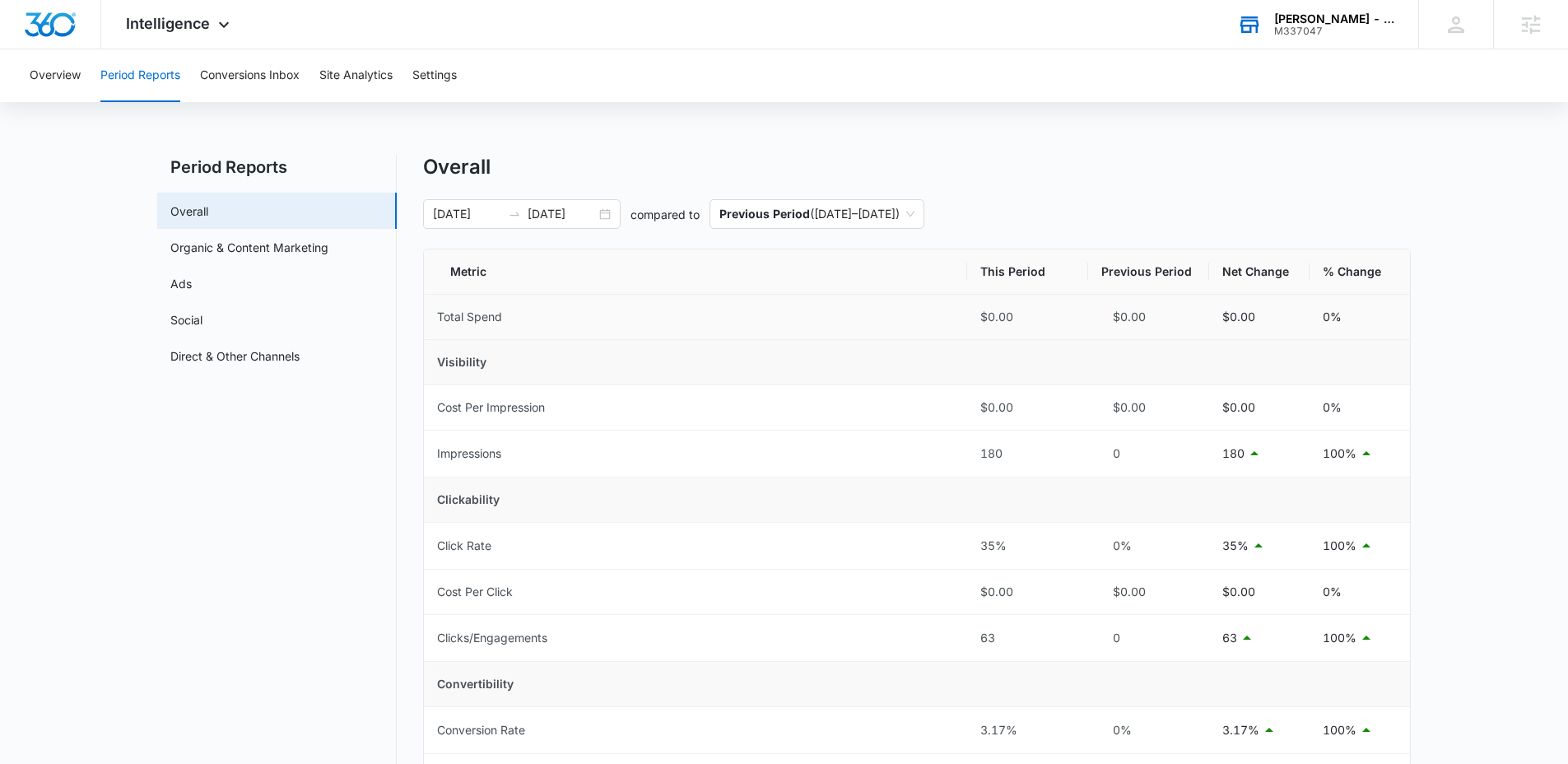
drag, startPoint x: 608, startPoint y: 217, endPoint x: 571, endPoint y: 296, distance: 87.2
click at [608, 217] on div "09/14/2025 10/14/2025" at bounding box center [522, 214] width 198 height 30
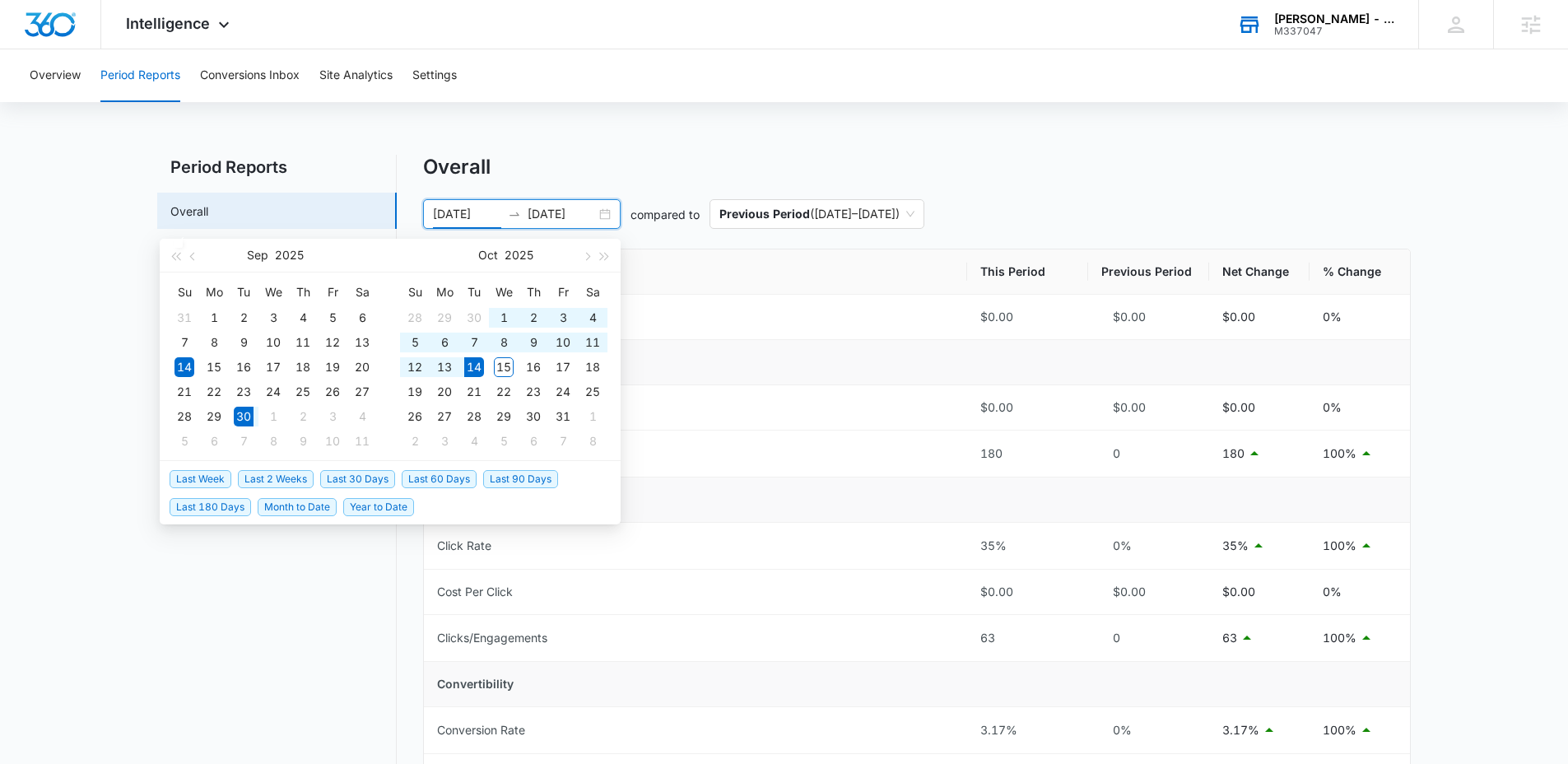
click at [293, 476] on span "Last 2 Weeks" at bounding box center [275, 478] width 76 height 18
type input "09/30/2025"
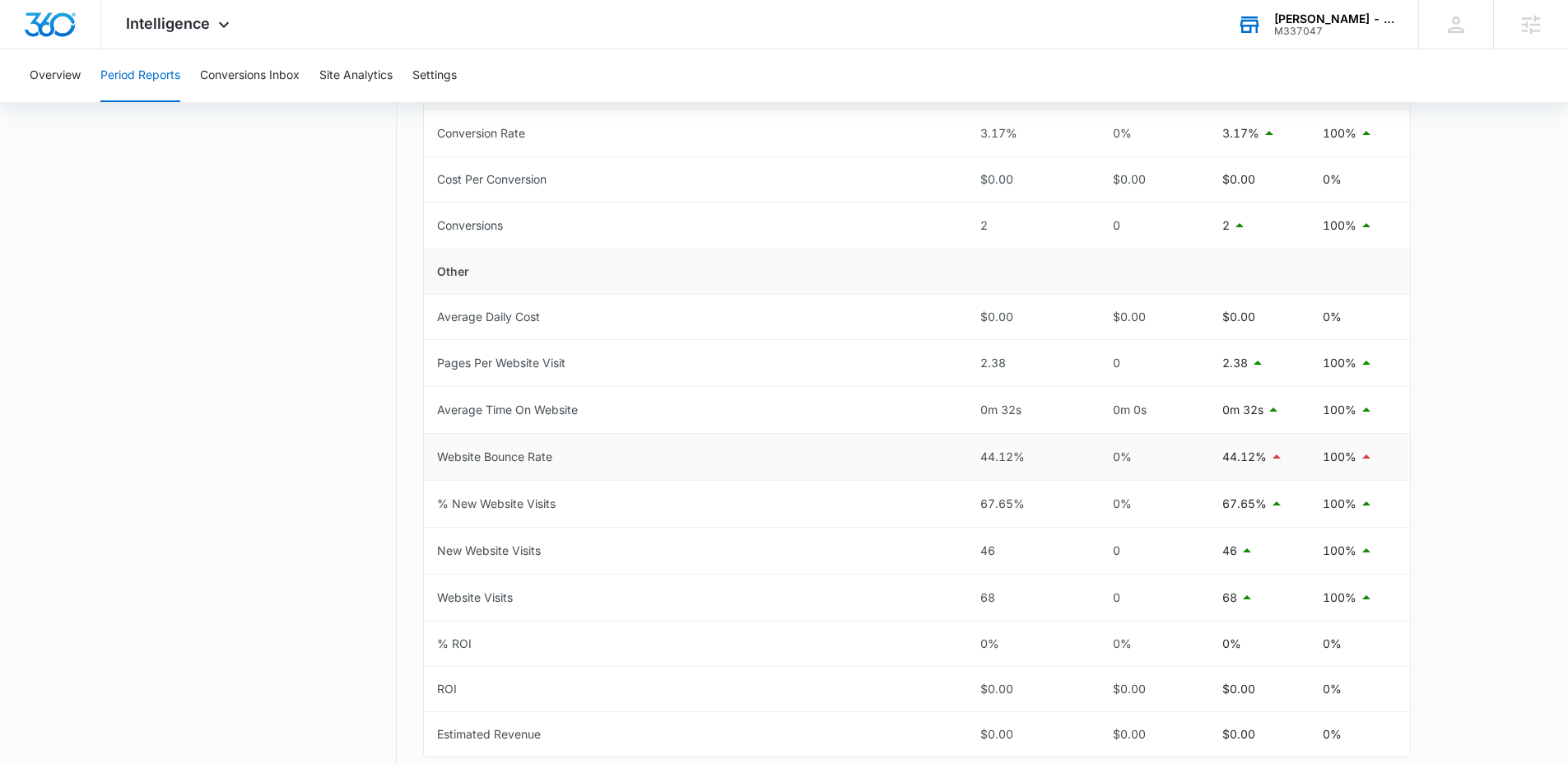
scroll to position [595, 0]
